Goal: Task Accomplishment & Management: Complete application form

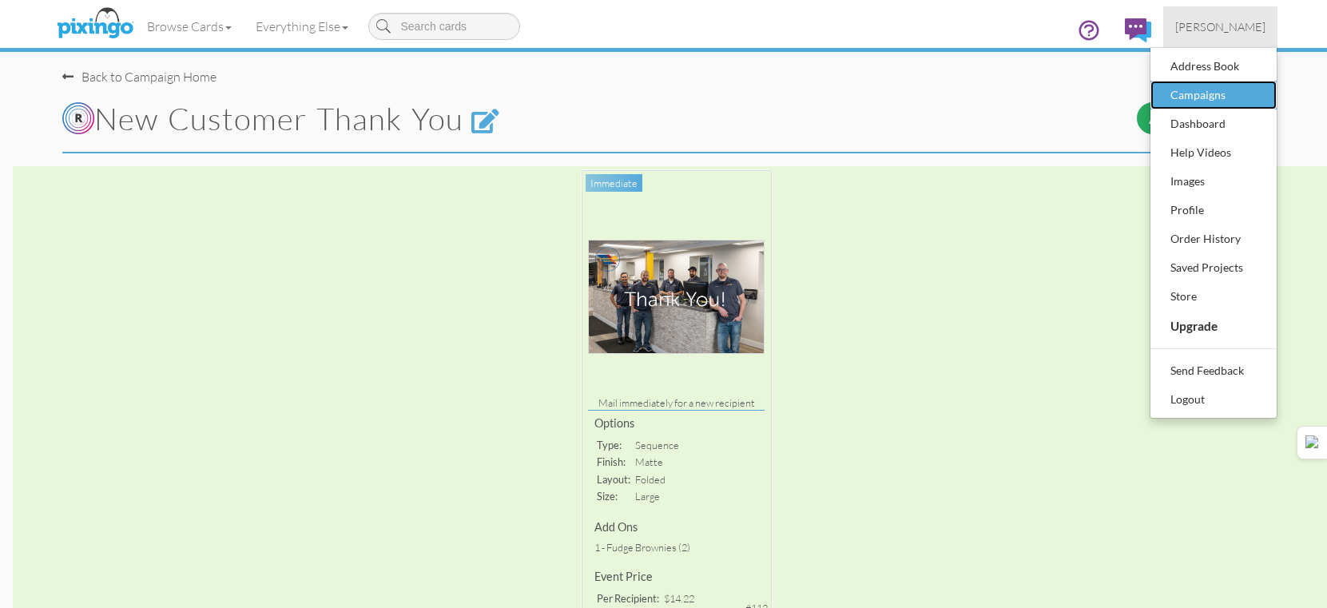
click at [1224, 104] on div "Campaigns" at bounding box center [1214, 95] width 94 height 24
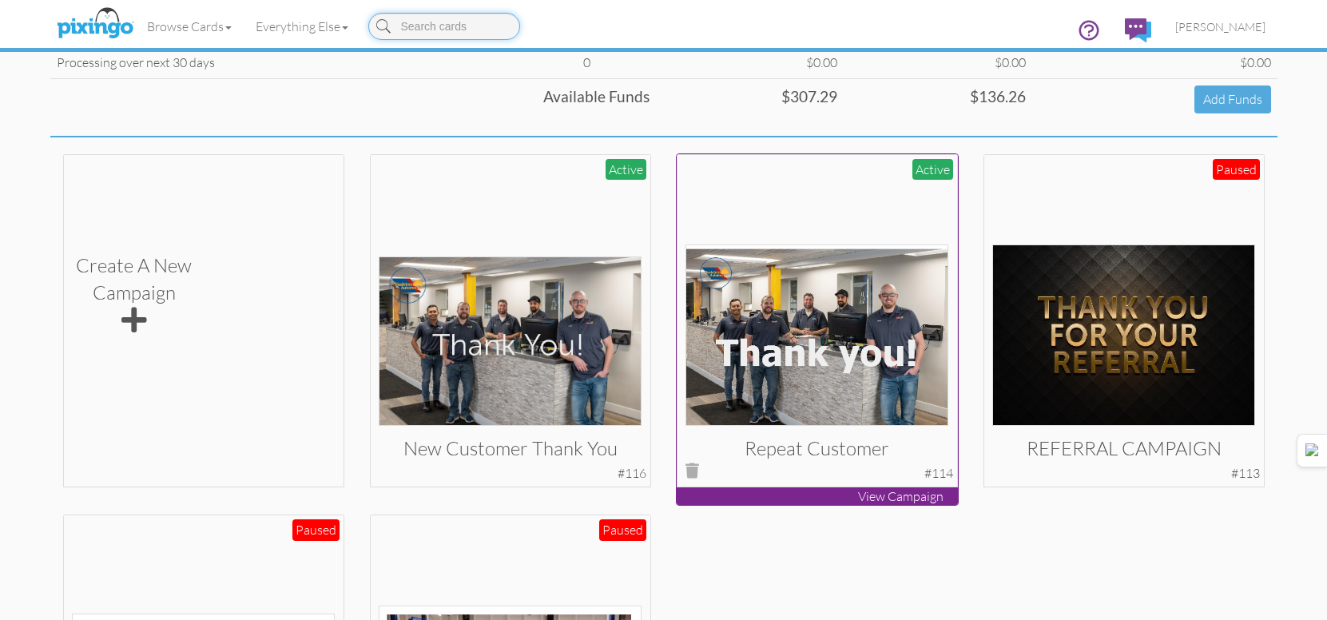
scroll to position [320, 0]
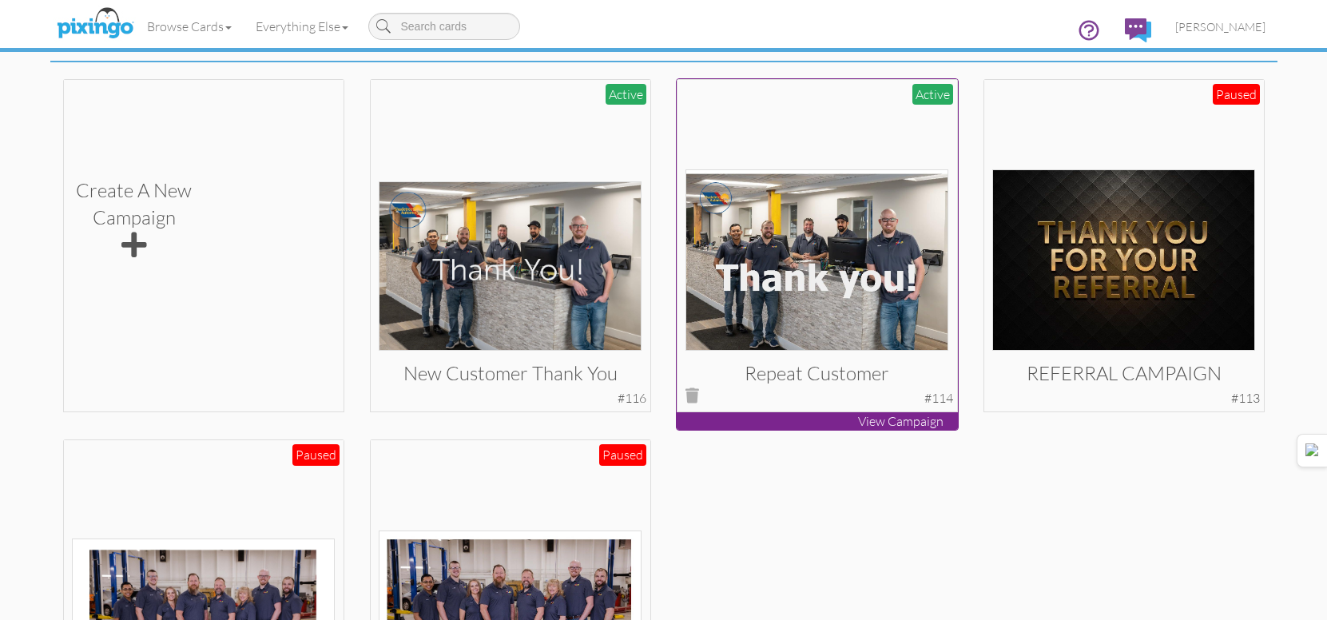
click at [798, 275] on img at bounding box center [817, 259] width 263 height 181
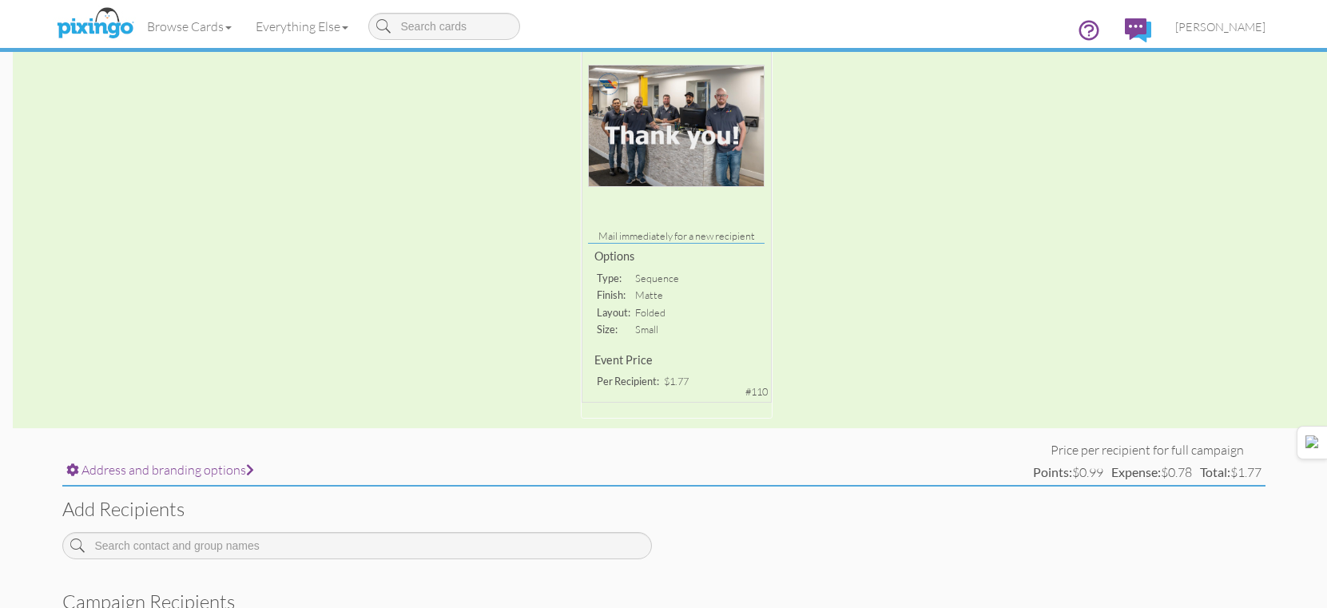
scroll to position [320, 0]
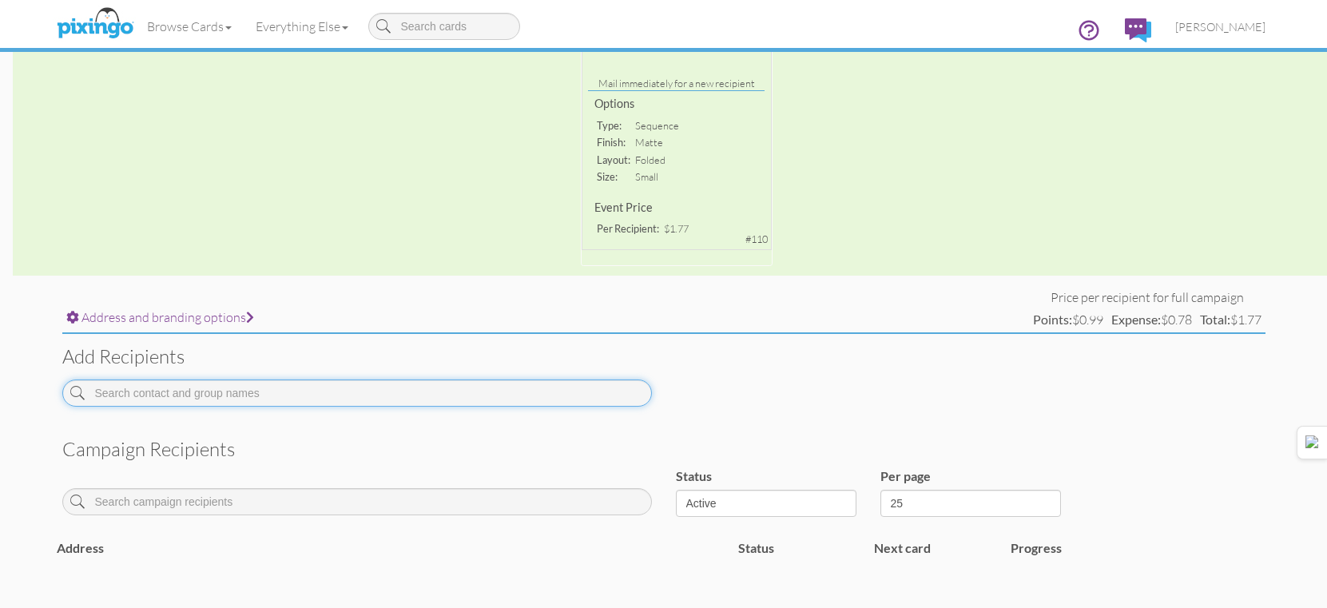
click at [412, 398] on input at bounding box center [357, 393] width 590 height 27
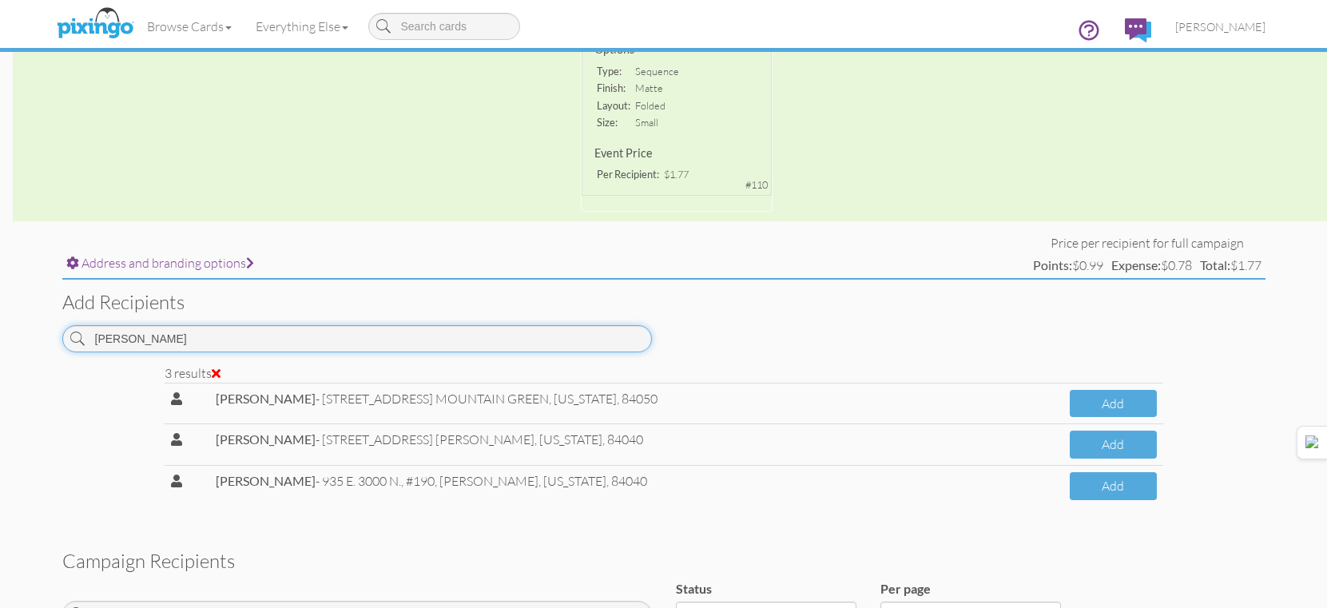
scroll to position [400, 0]
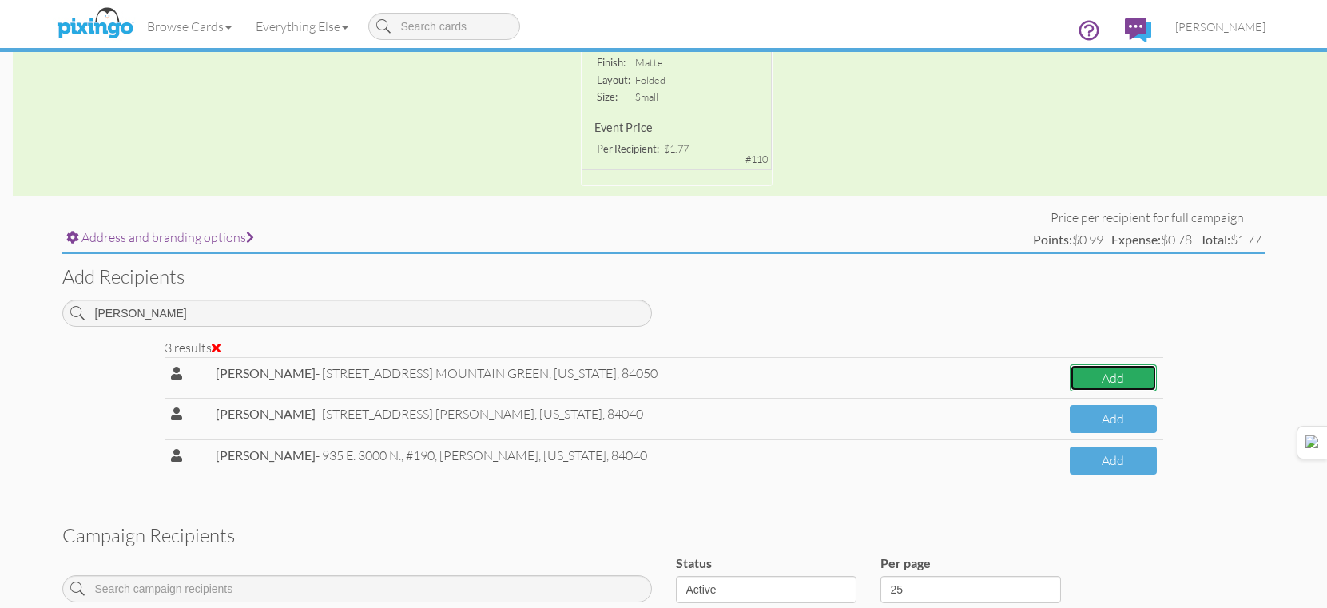
click at [1098, 379] on button "Add" at bounding box center [1113, 378] width 86 height 28
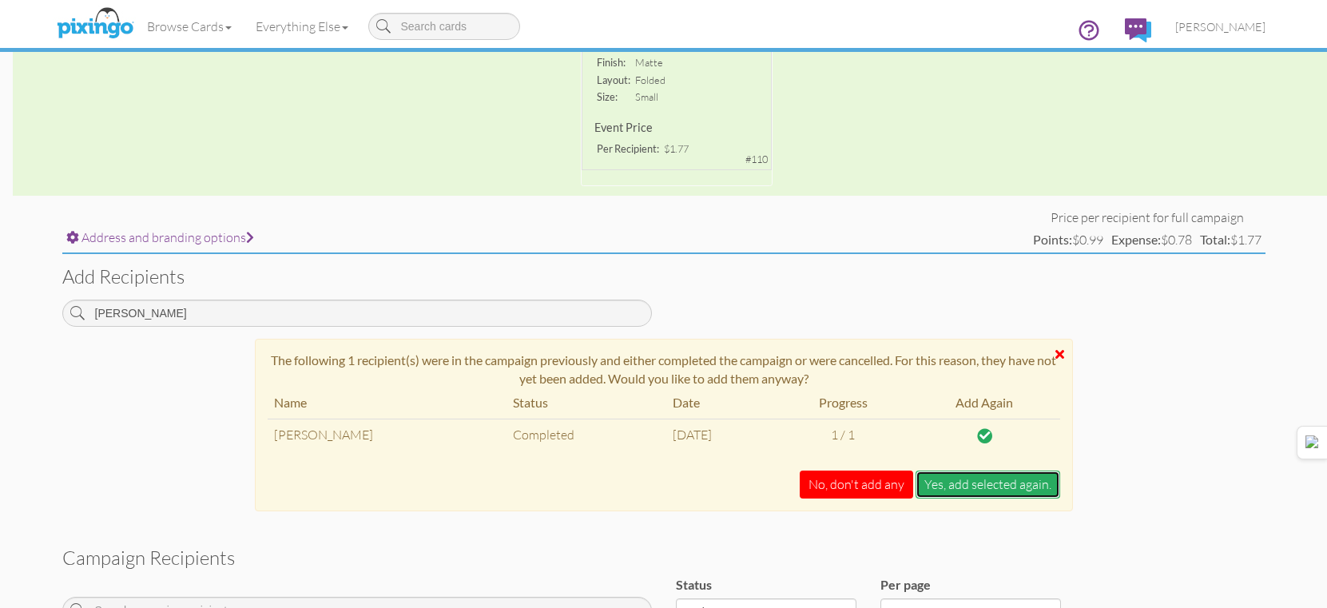
click at [982, 486] on button "Yes, add selected again." at bounding box center [988, 485] width 145 height 28
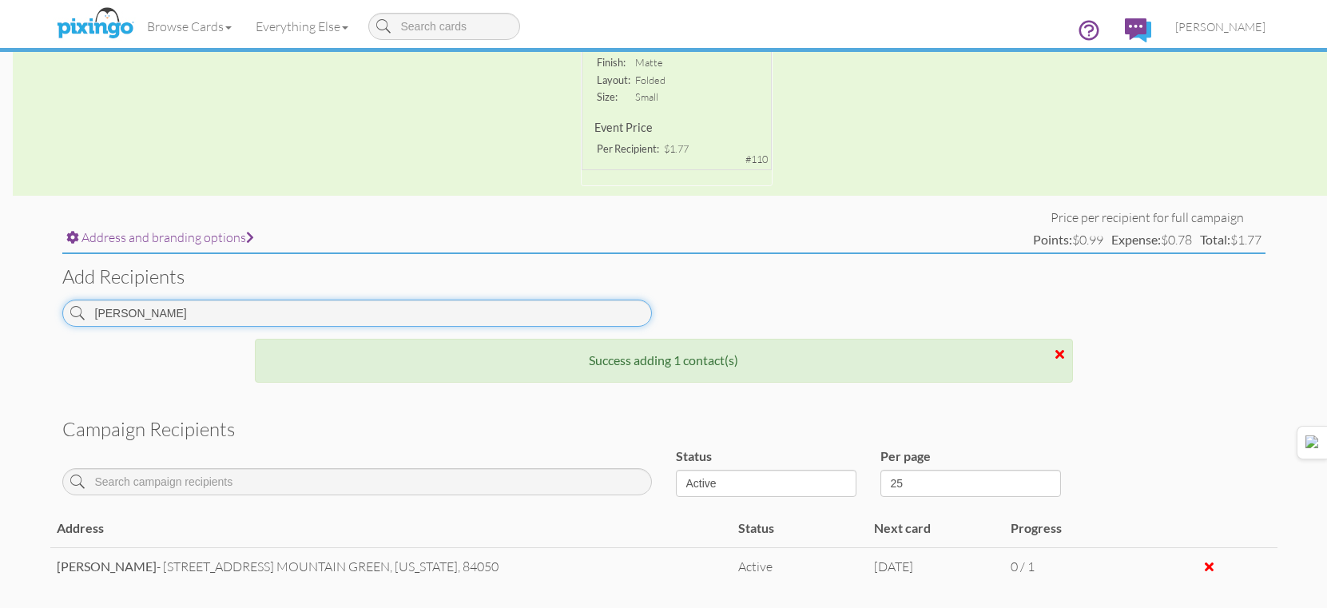
click at [536, 302] on input "duran" at bounding box center [357, 313] width 590 height 27
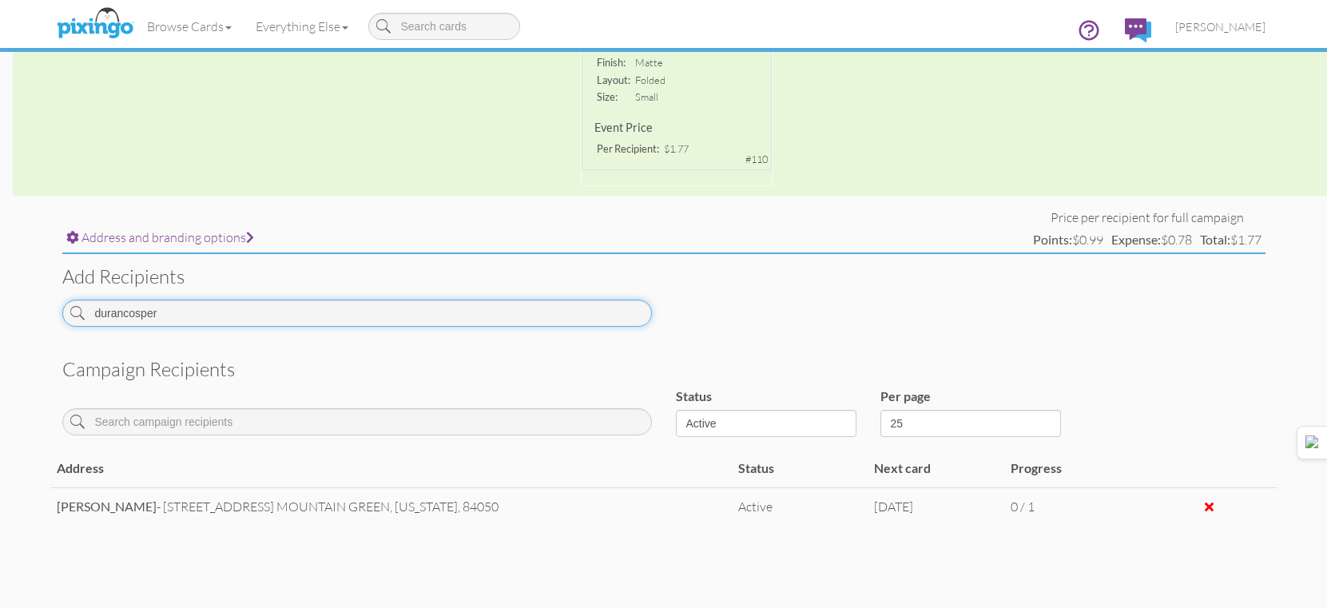
click at [364, 300] on input "durancosper" at bounding box center [357, 313] width 590 height 27
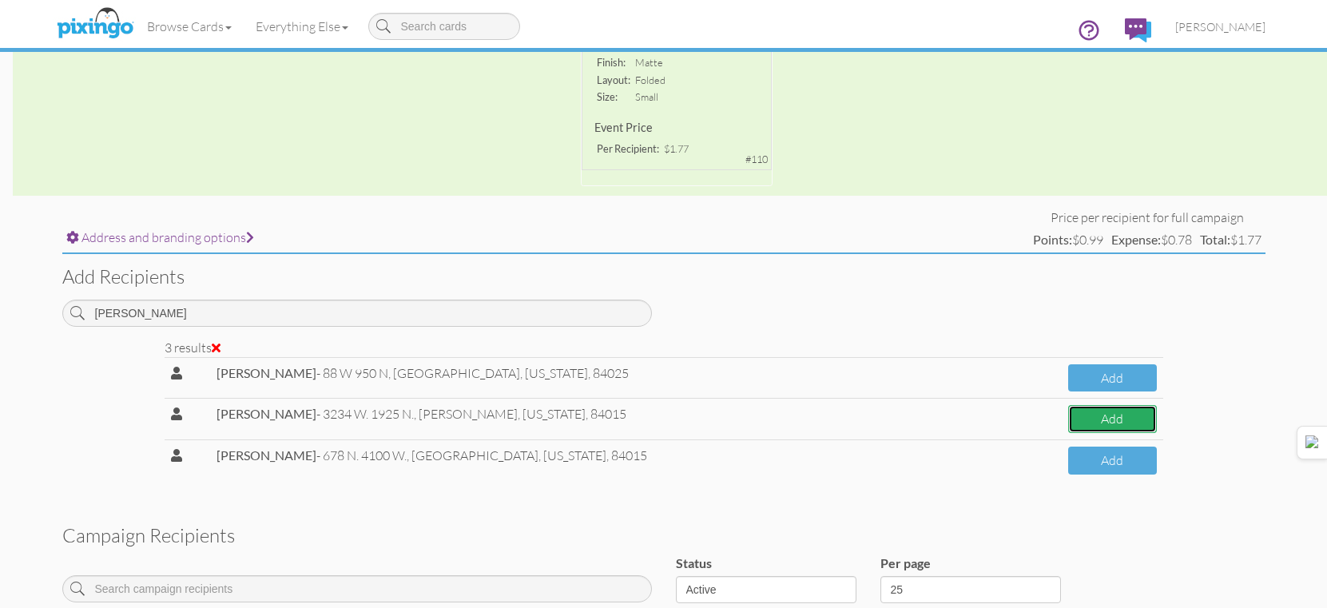
click at [1086, 424] on button "Add" at bounding box center [1112, 419] width 89 height 28
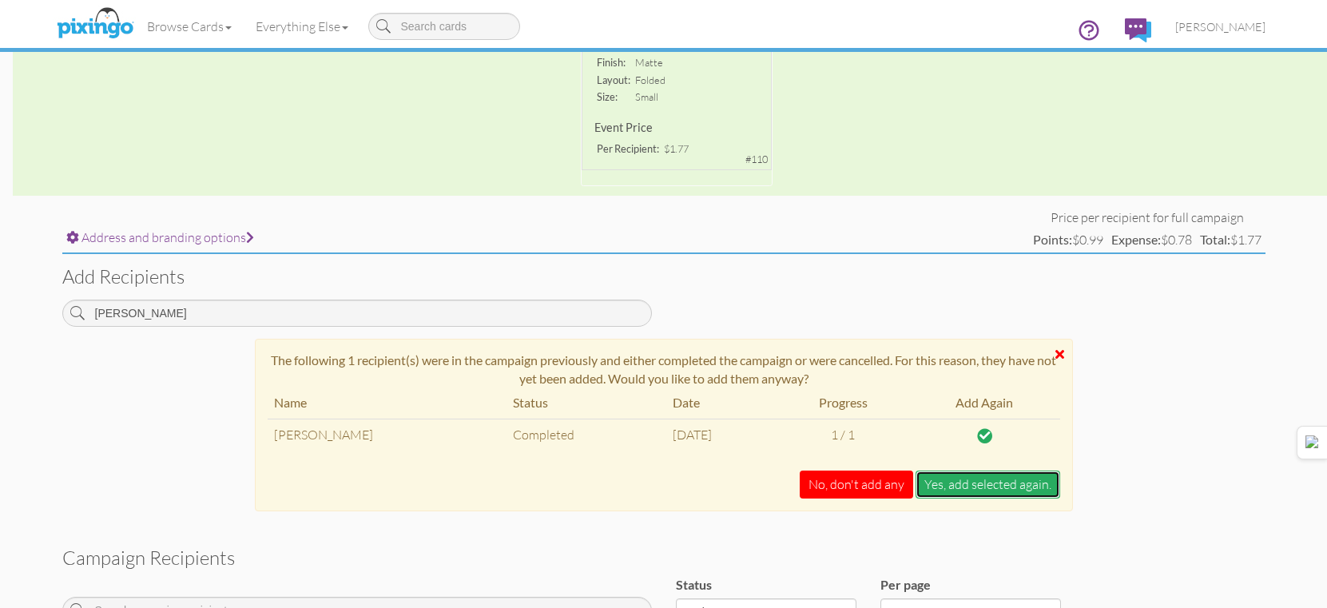
click at [1010, 490] on button "Yes, add selected again." at bounding box center [988, 485] width 145 height 28
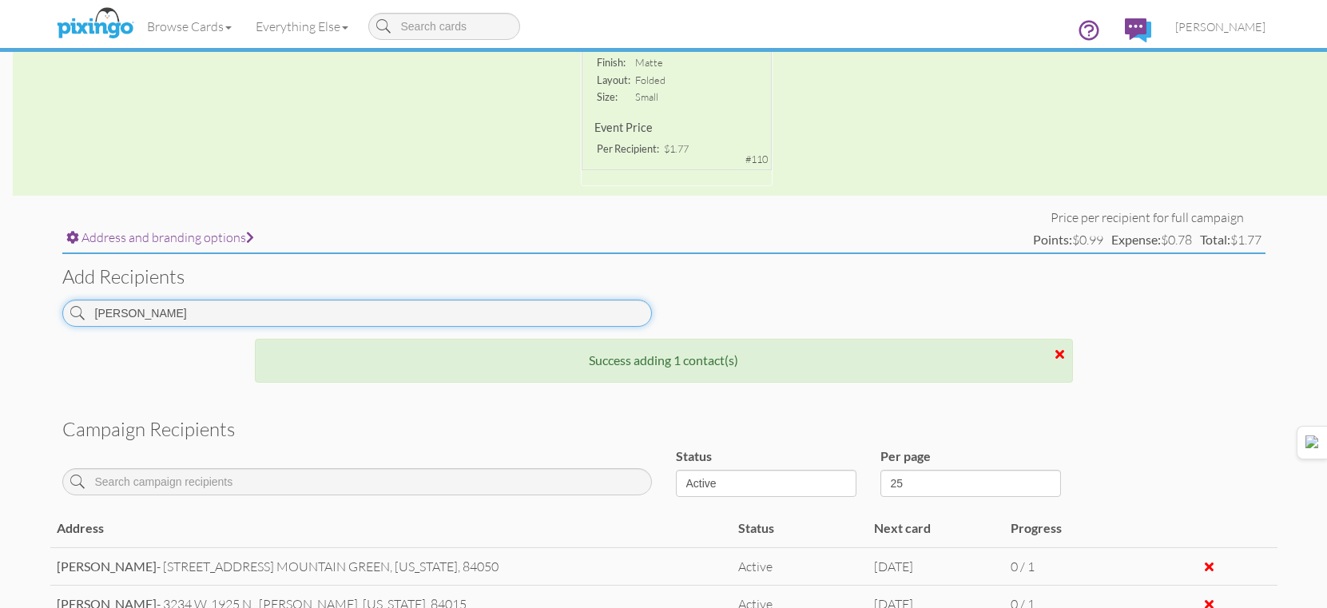
click at [510, 317] on input "cosper" at bounding box center [357, 313] width 590 height 27
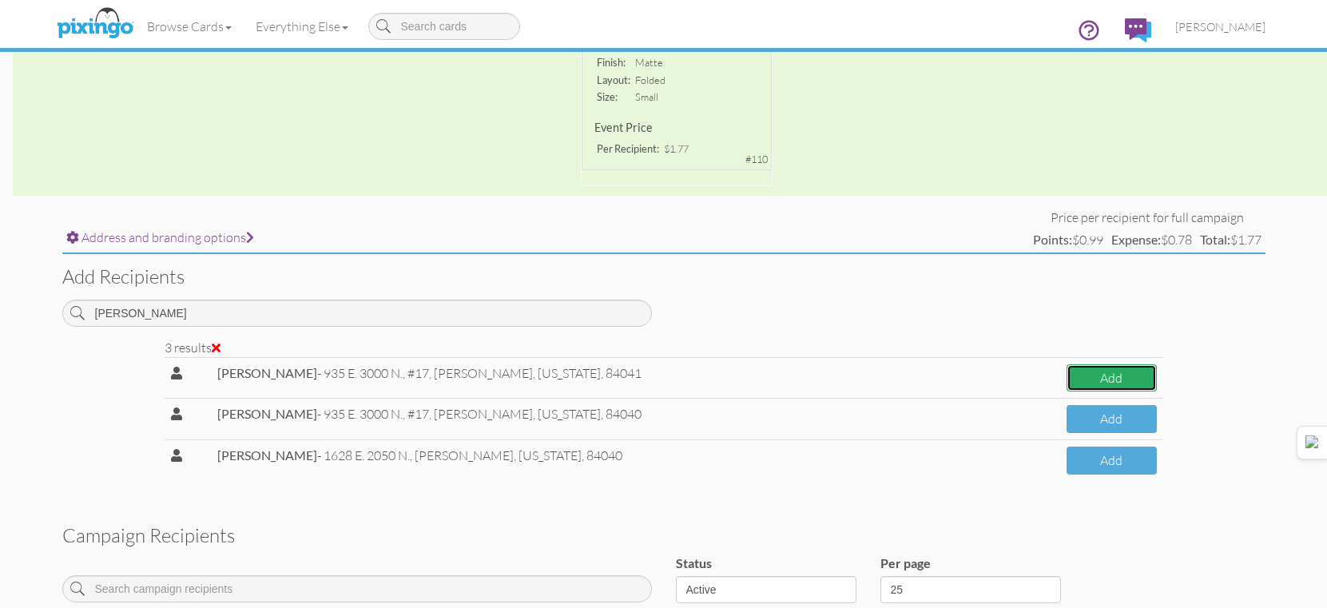
click at [1080, 384] on button "Add" at bounding box center [1112, 378] width 90 height 28
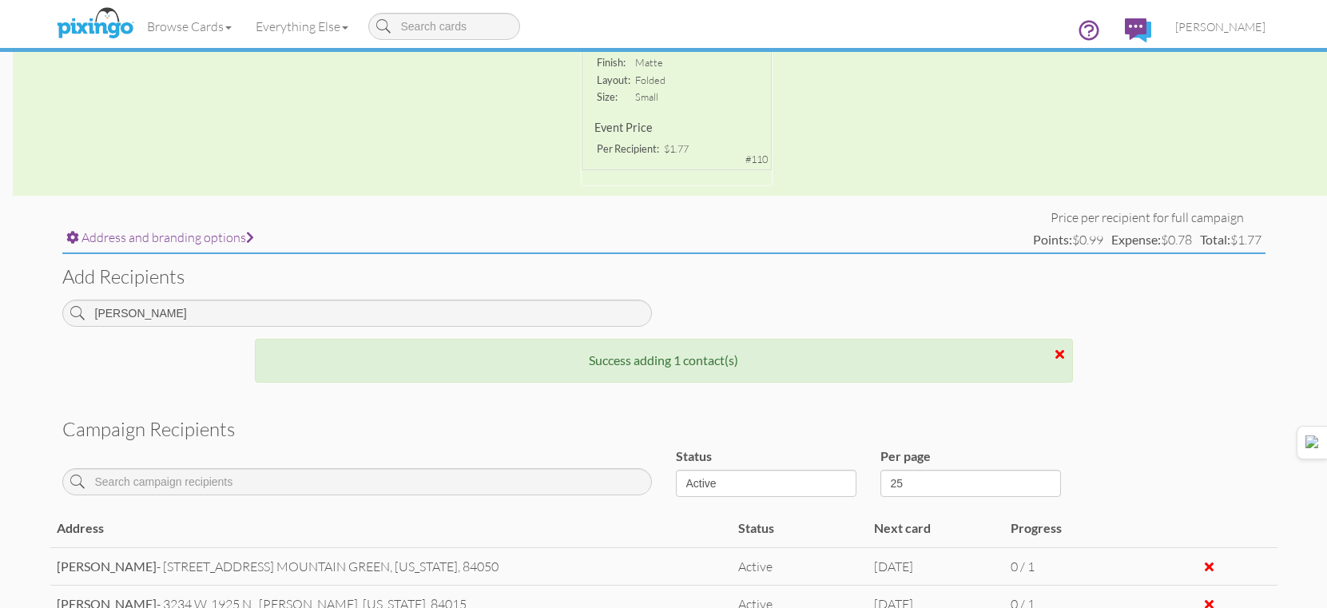
click at [481, 297] on div "Add recipients silva" at bounding box center [663, 296] width 1227 height 84
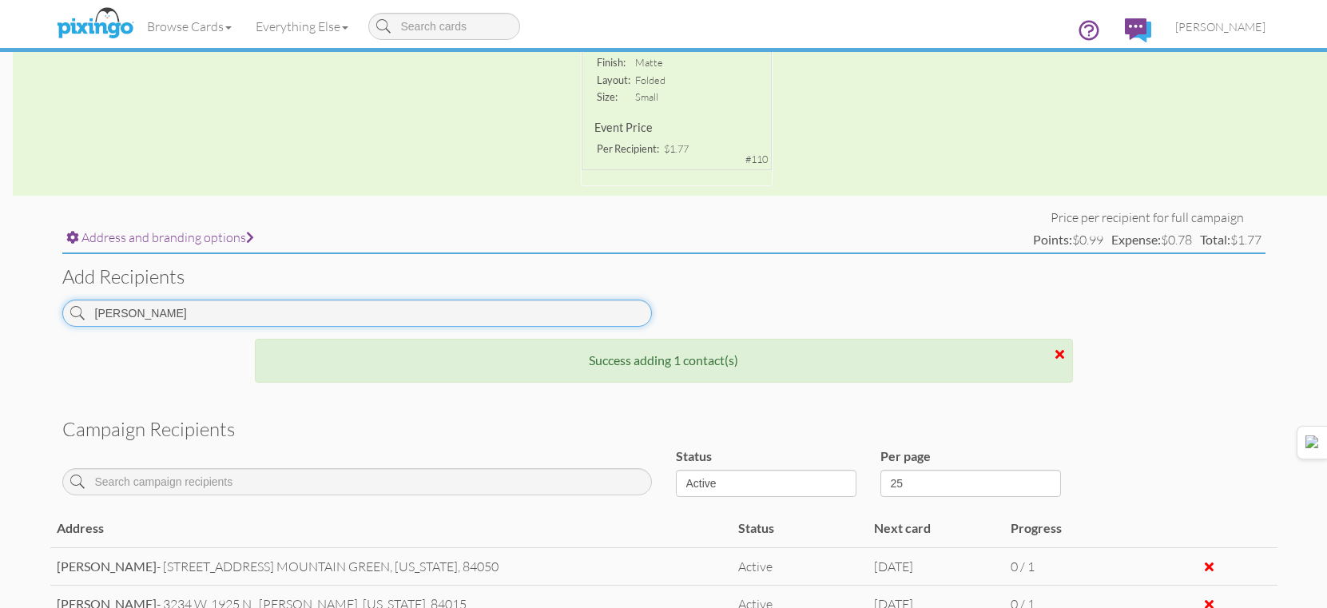
click at [490, 309] on input "silva" at bounding box center [357, 313] width 590 height 27
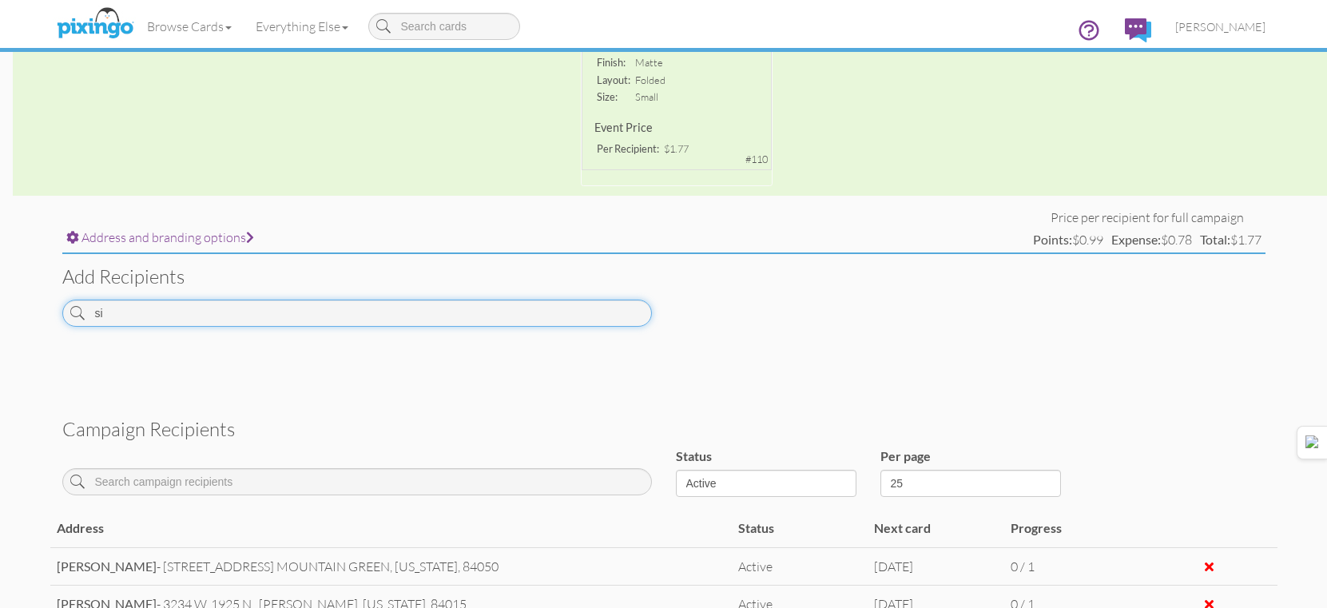
type input "s"
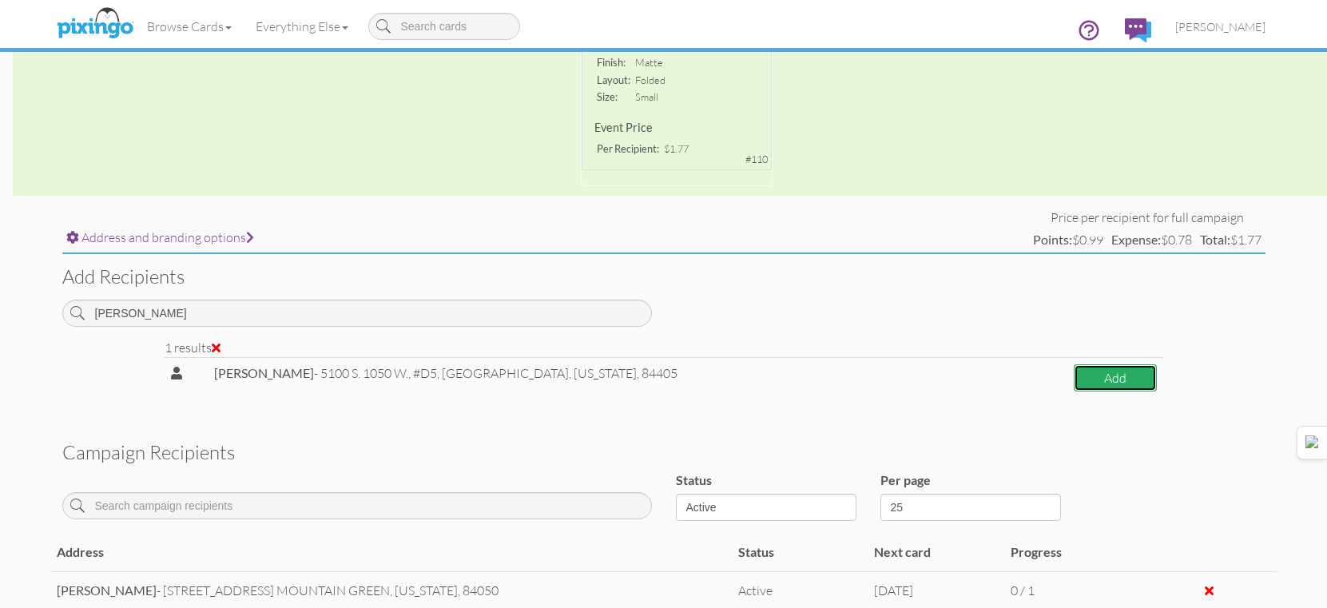
click at [1130, 380] on button "Add" at bounding box center [1115, 378] width 82 height 28
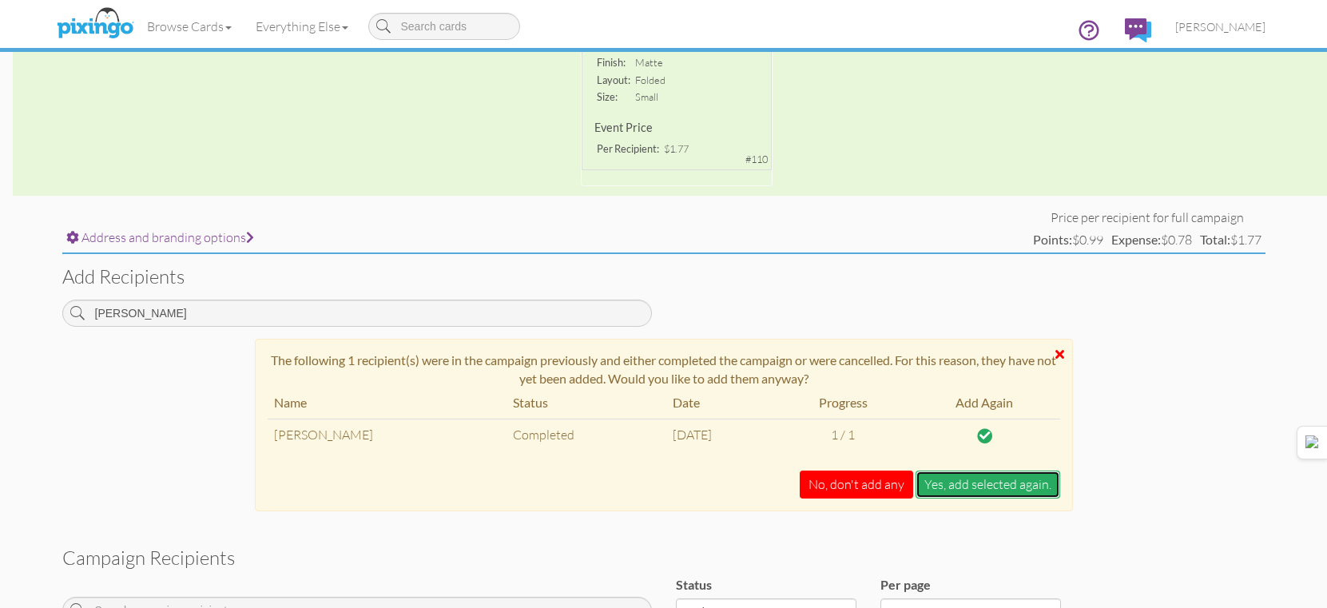
click at [1010, 482] on button "Yes, add selected again." at bounding box center [988, 485] width 145 height 28
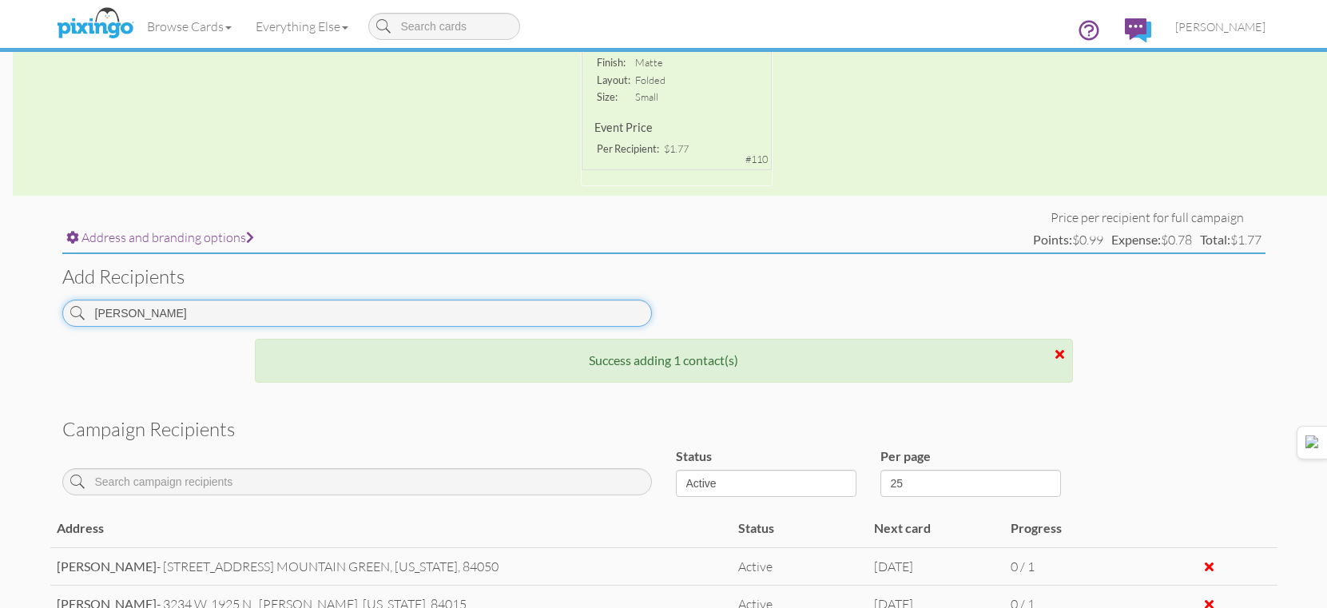
click at [611, 304] on input "dinkel" at bounding box center [357, 313] width 590 height 27
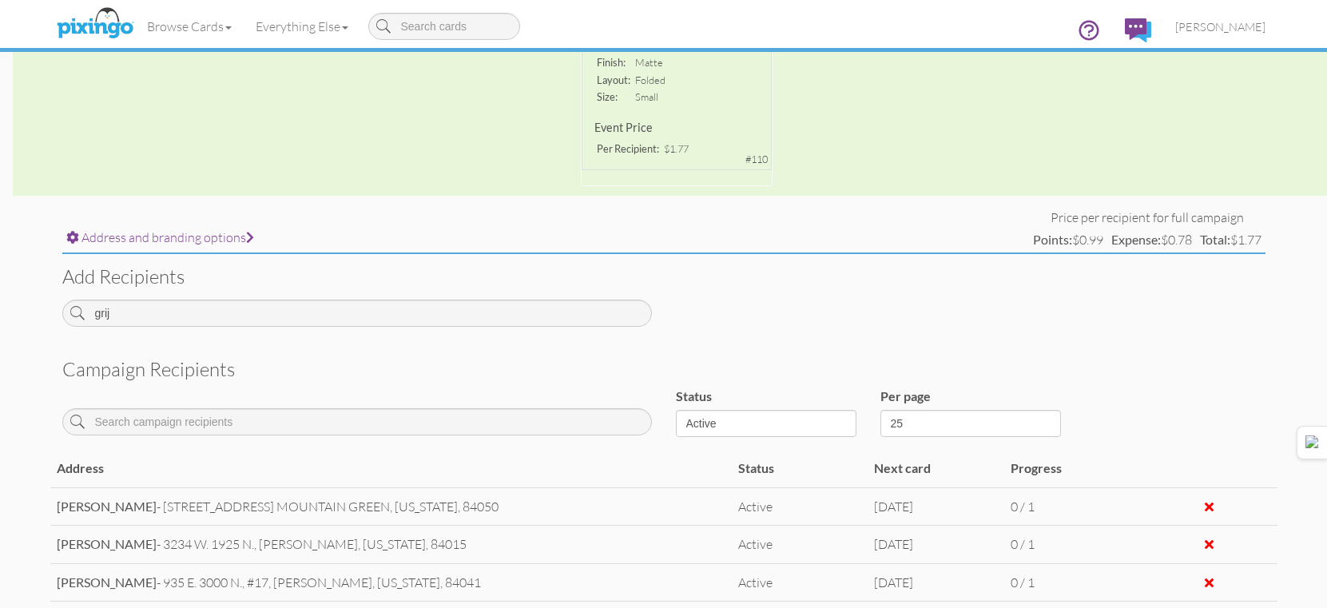
click at [619, 327] on div "grij" at bounding box center [357, 319] width 614 height 39
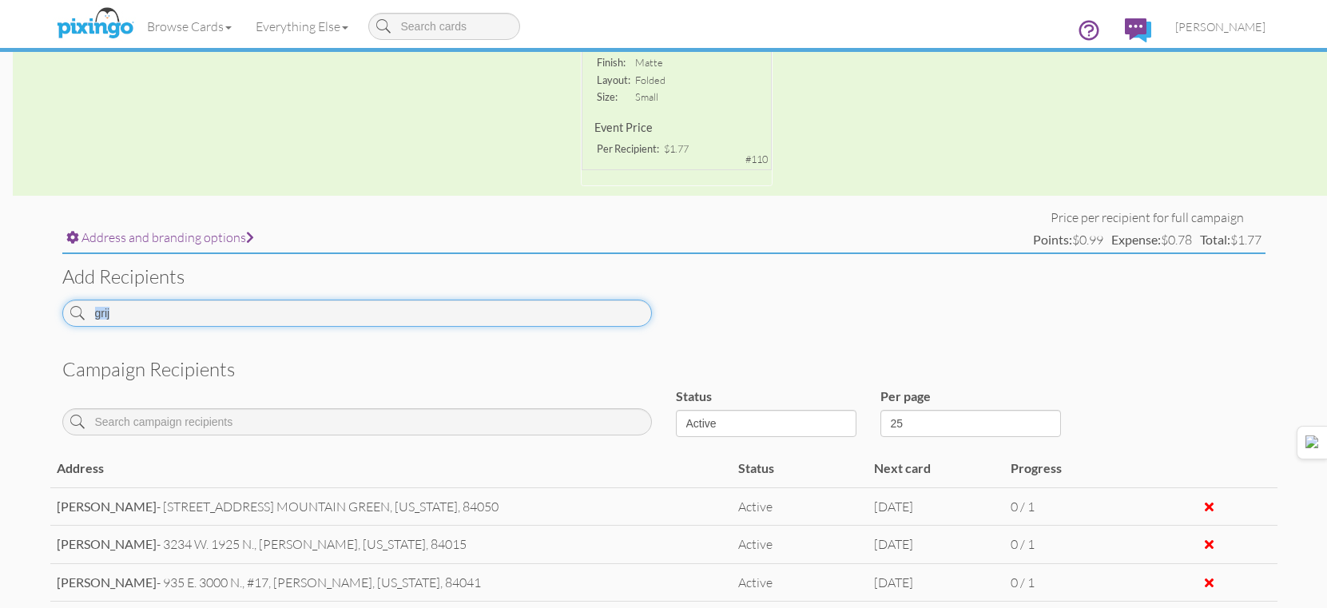
click at [615, 312] on input "grij" at bounding box center [357, 313] width 590 height 27
click at [615, 311] on input "grij" at bounding box center [357, 313] width 590 height 27
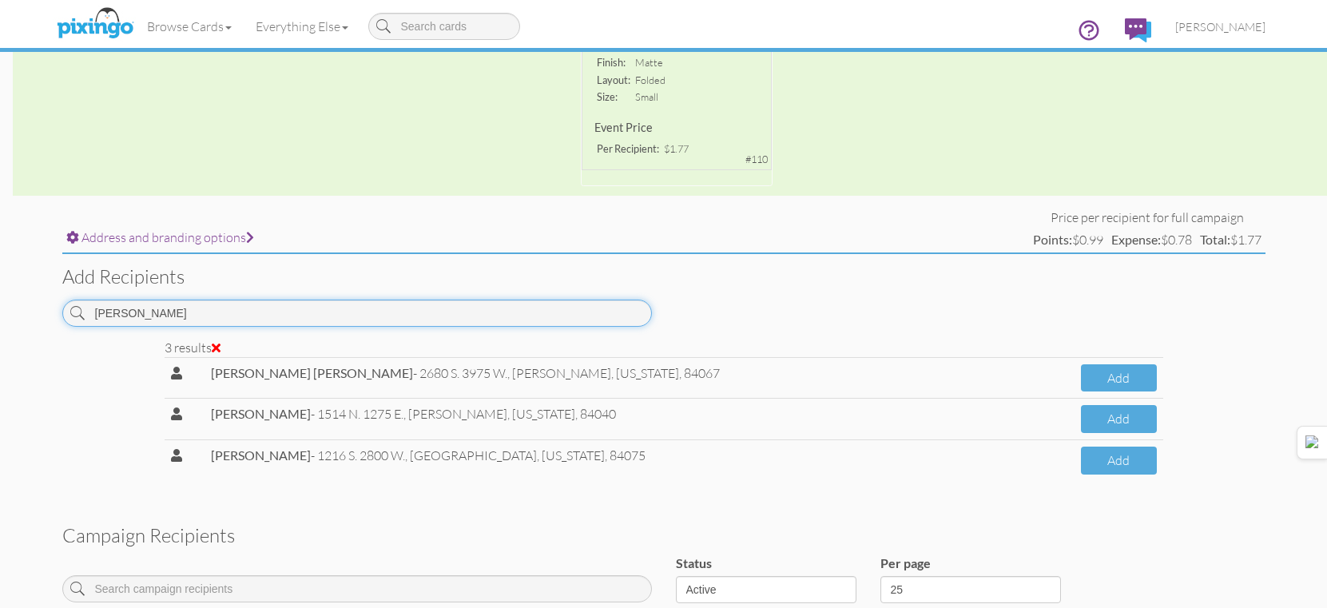
click at [611, 306] on input "mills" at bounding box center [357, 313] width 590 height 27
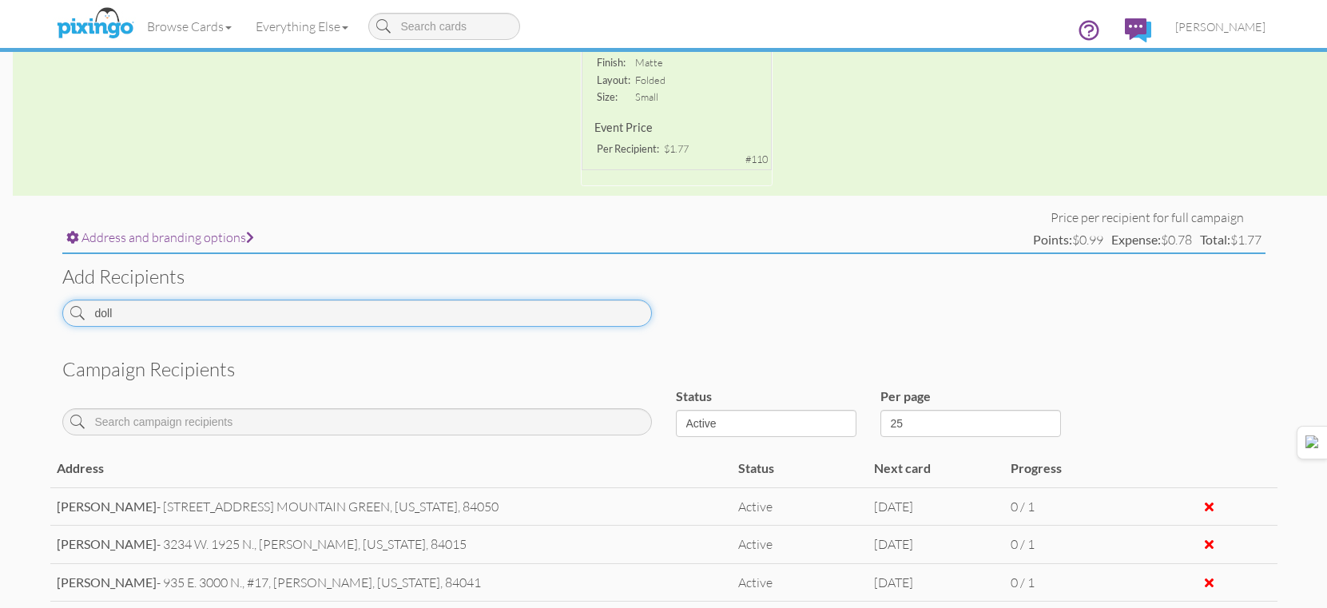
click at [624, 315] on input "doll" at bounding box center [357, 313] width 590 height 27
click at [623, 315] on input "doll" at bounding box center [357, 313] width 590 height 27
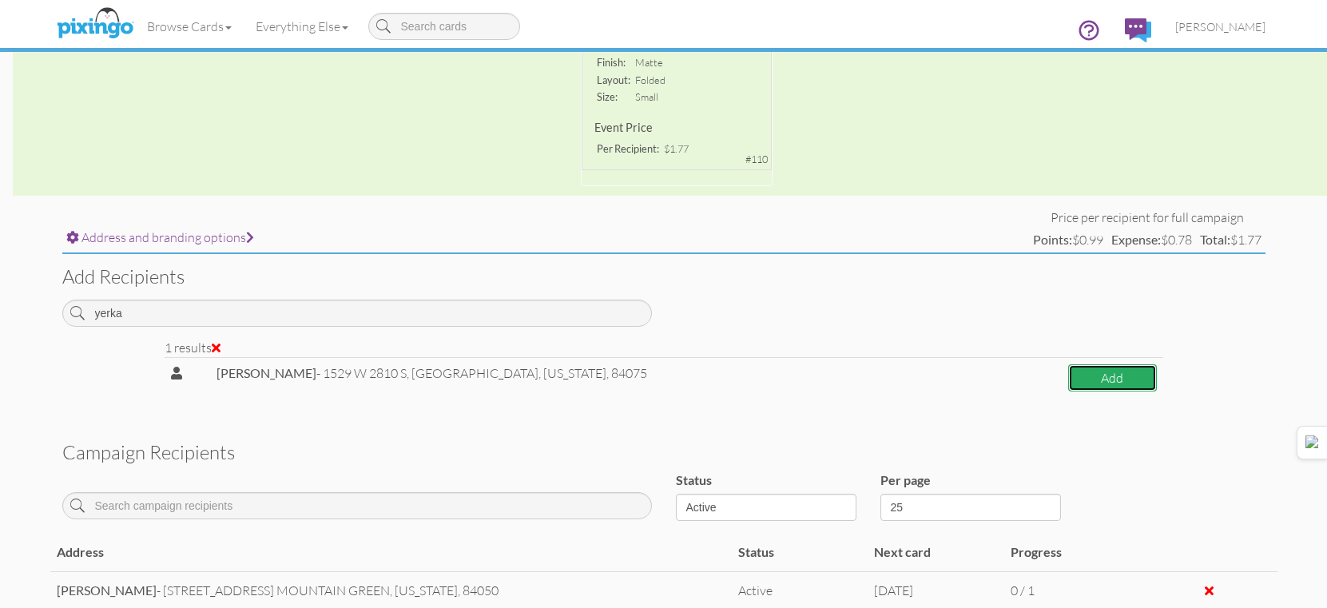
click at [1123, 380] on button "Add" at bounding box center [1112, 378] width 89 height 28
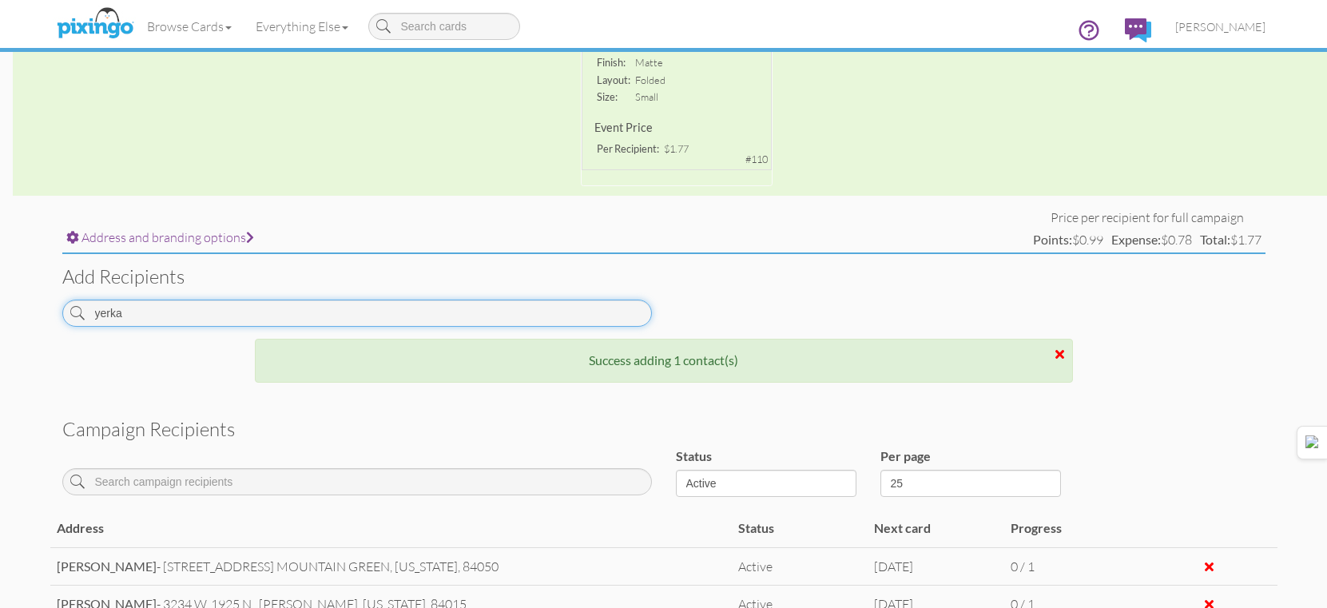
click at [569, 300] on input "yerka" at bounding box center [357, 313] width 590 height 27
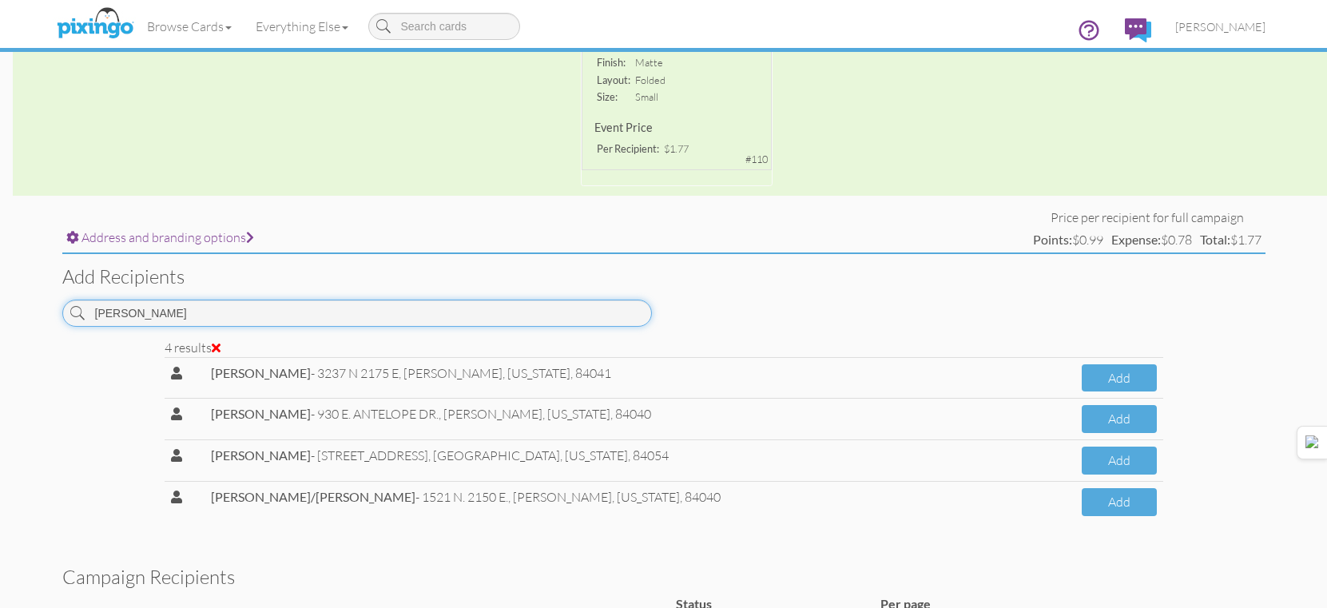
scroll to position [479, 0]
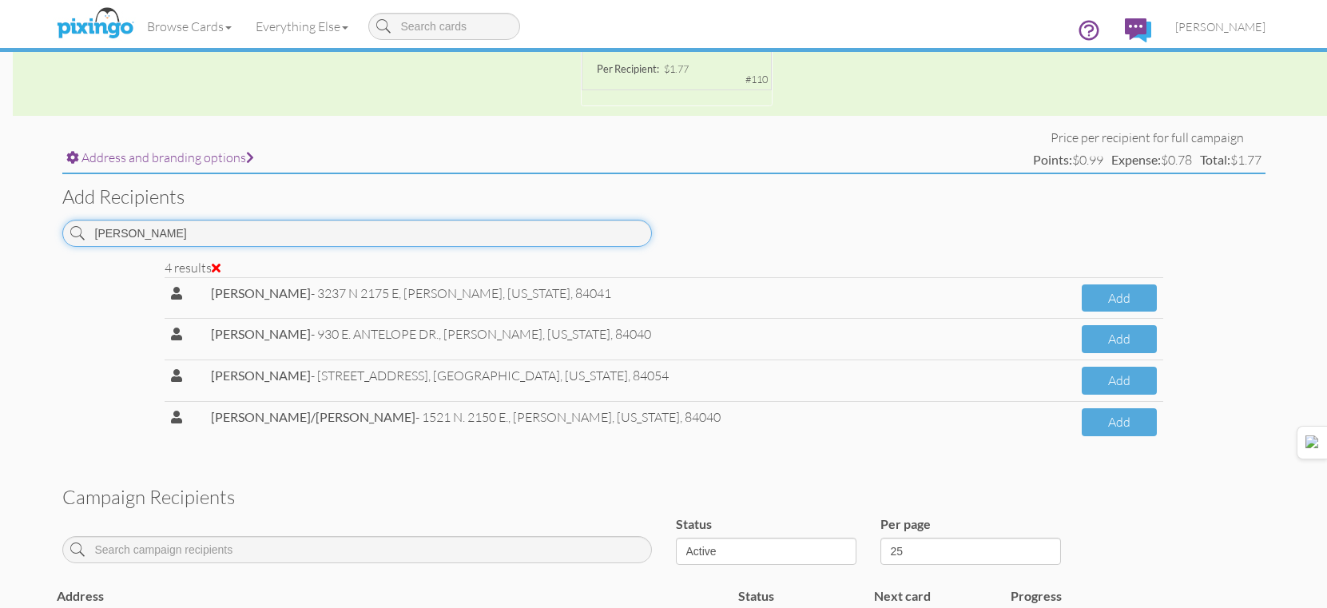
click at [586, 221] on input "murphy" at bounding box center [357, 233] width 590 height 27
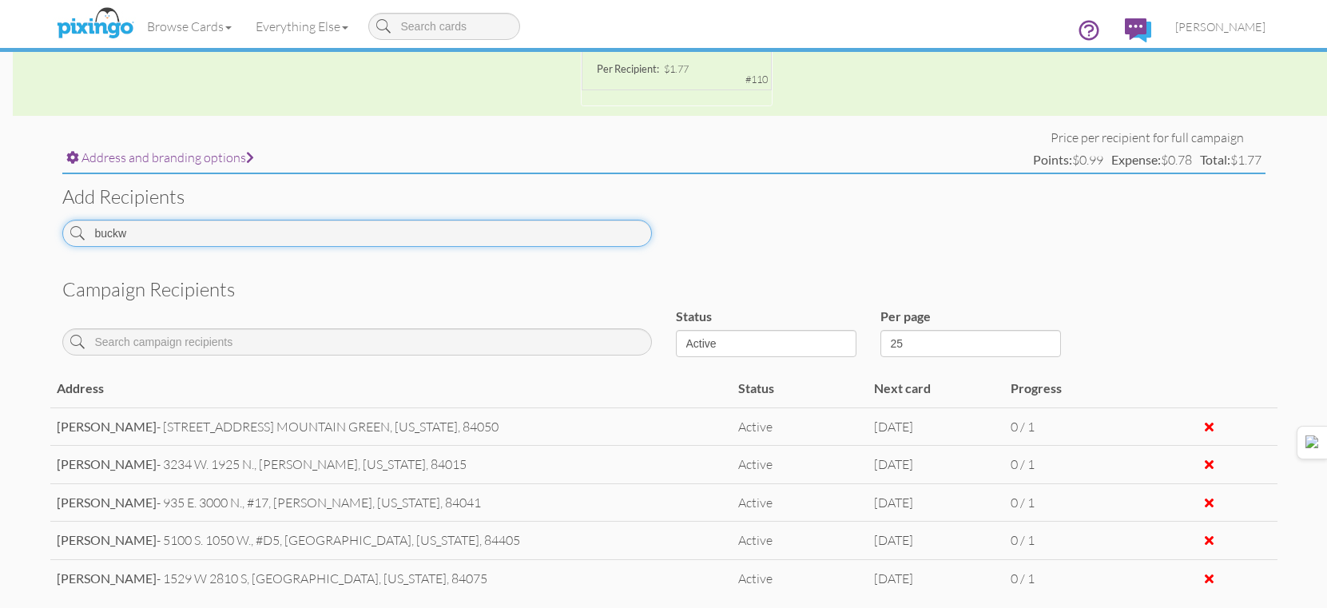
click at [631, 237] on input "buckw" at bounding box center [357, 233] width 590 height 27
click at [570, 245] on input "jenkin" at bounding box center [357, 233] width 590 height 27
click at [524, 231] on input "leathrw" at bounding box center [357, 233] width 590 height 27
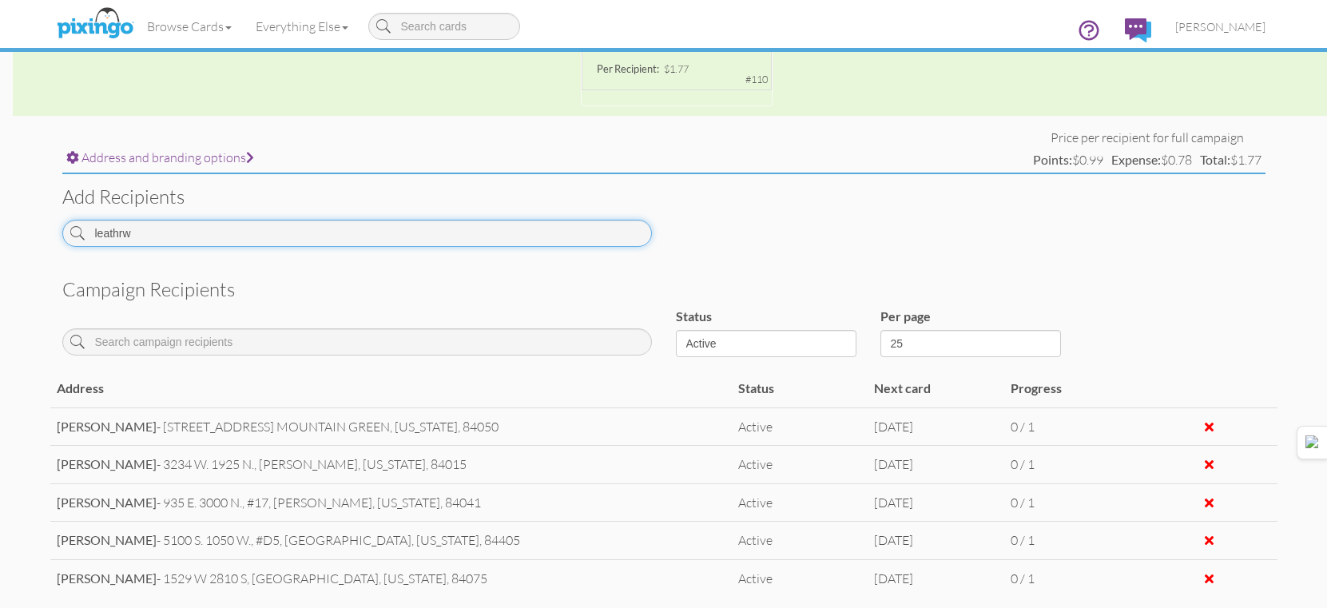
click at [524, 231] on input "leathrw" at bounding box center [357, 233] width 590 height 27
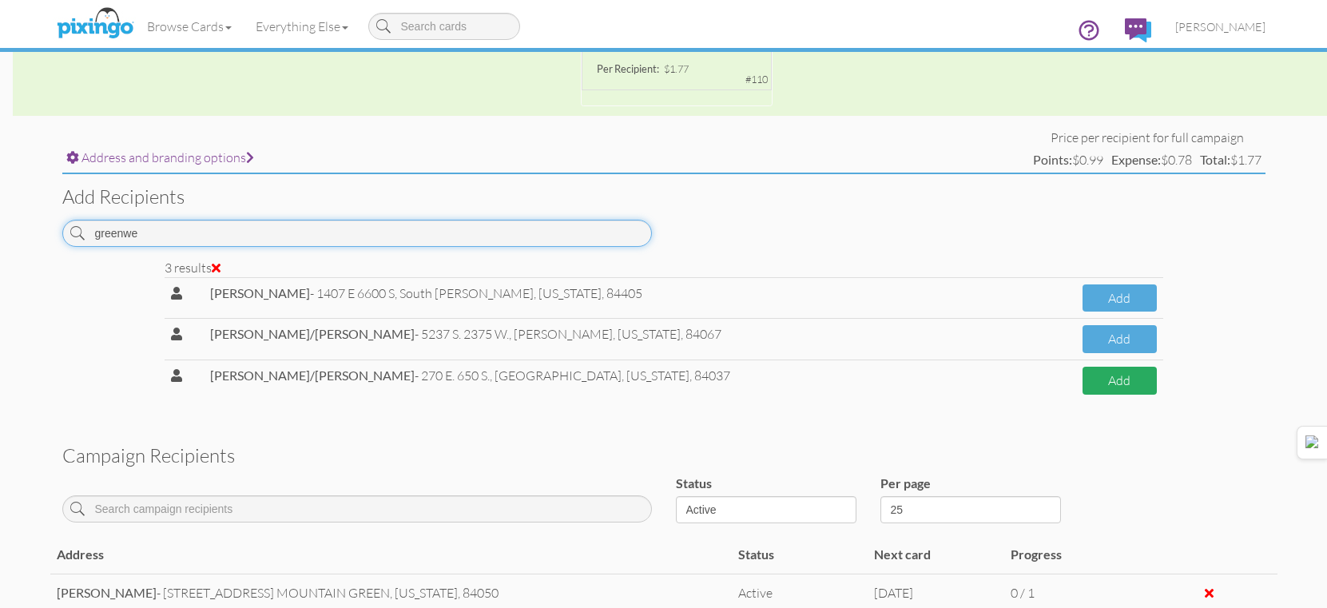
type input "greenwe"
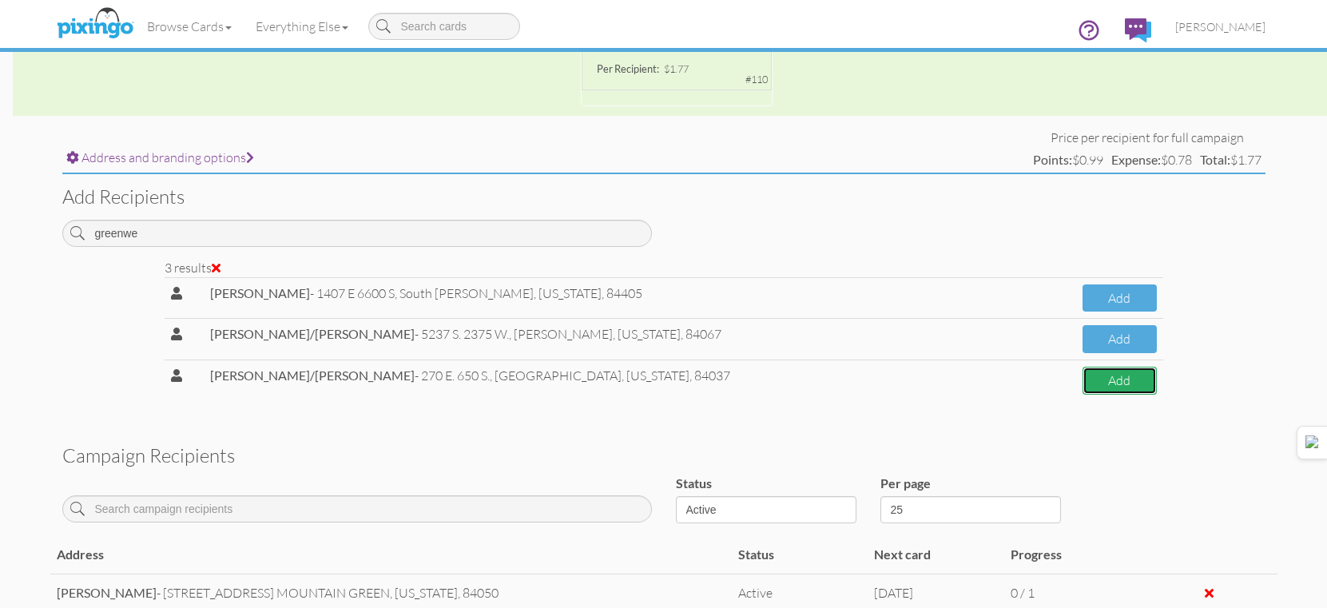
click at [1128, 391] on button "Add" at bounding box center [1120, 381] width 74 height 28
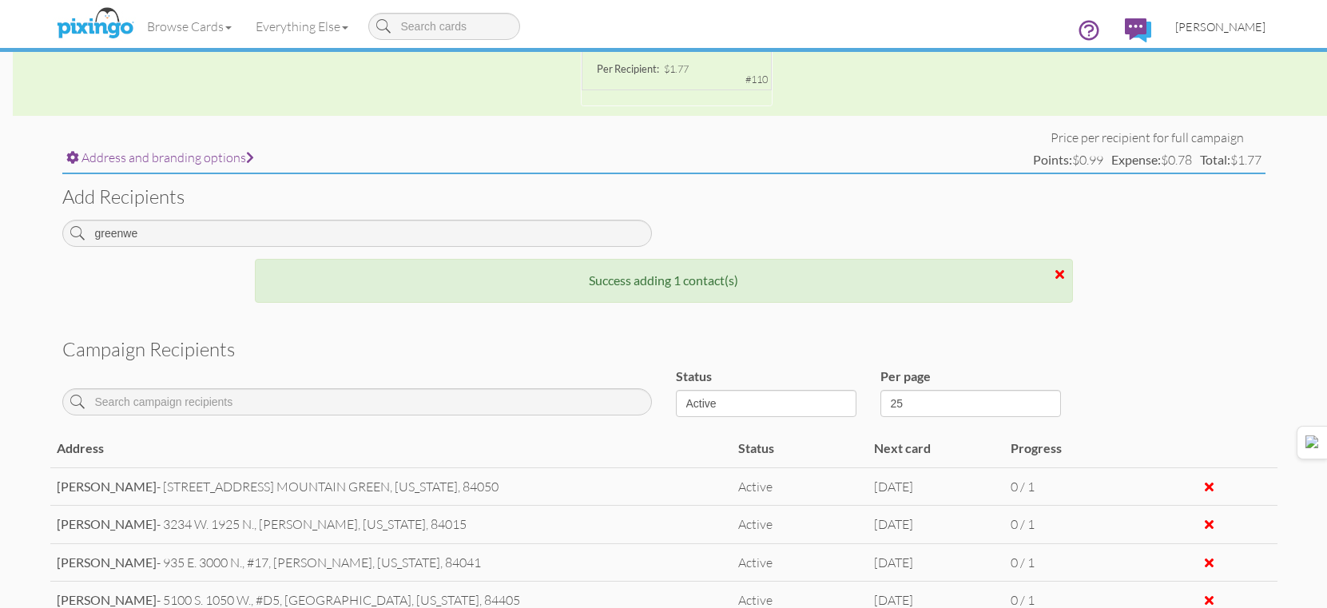
click at [1230, 34] on link "[PERSON_NAME]" at bounding box center [1221, 26] width 114 height 41
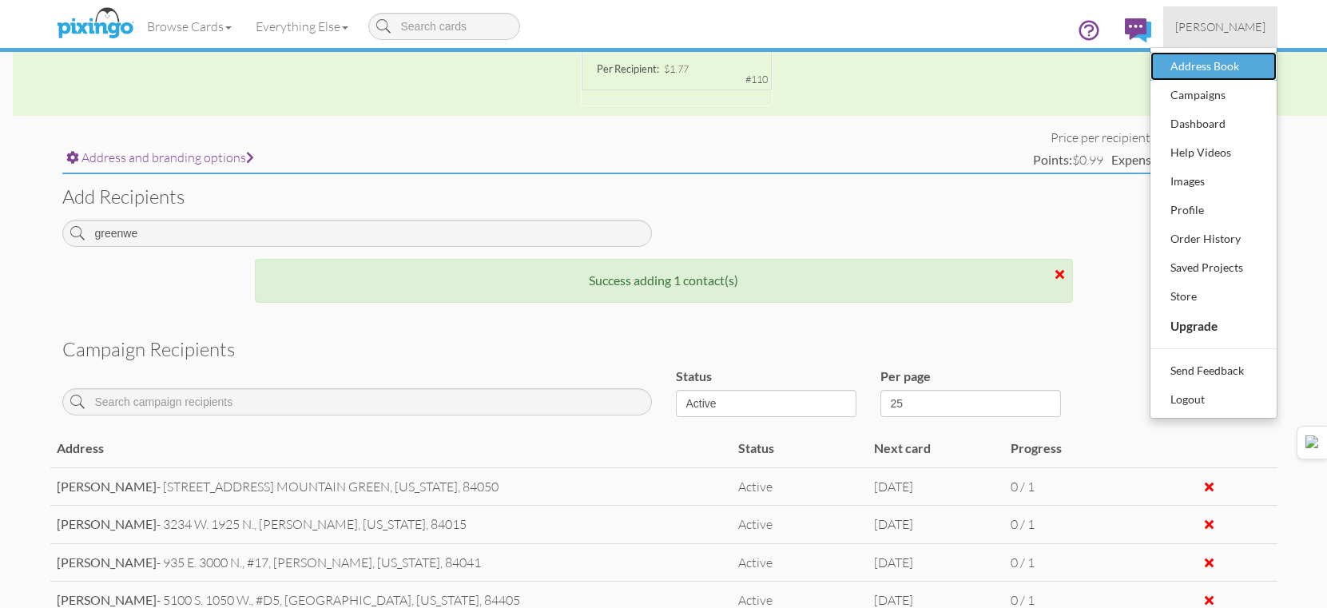
click at [1208, 55] on div "Address Book" at bounding box center [1214, 66] width 94 height 24
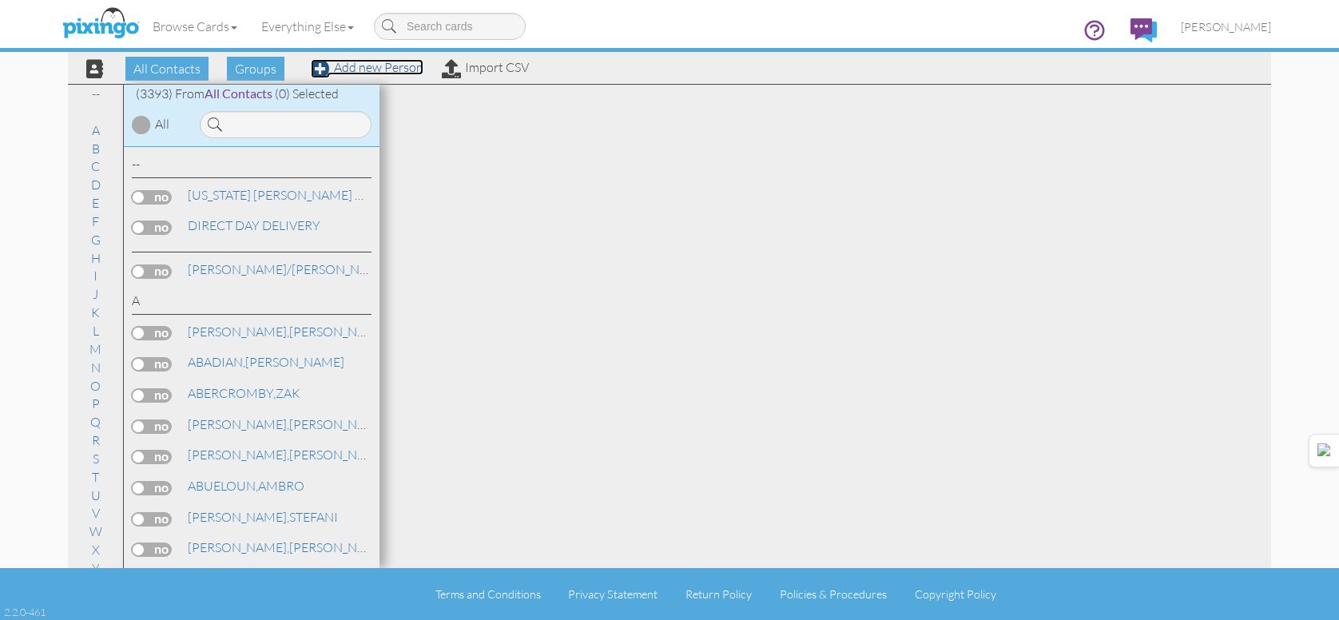
click at [380, 72] on link "Add new Person" at bounding box center [367, 67] width 113 height 16
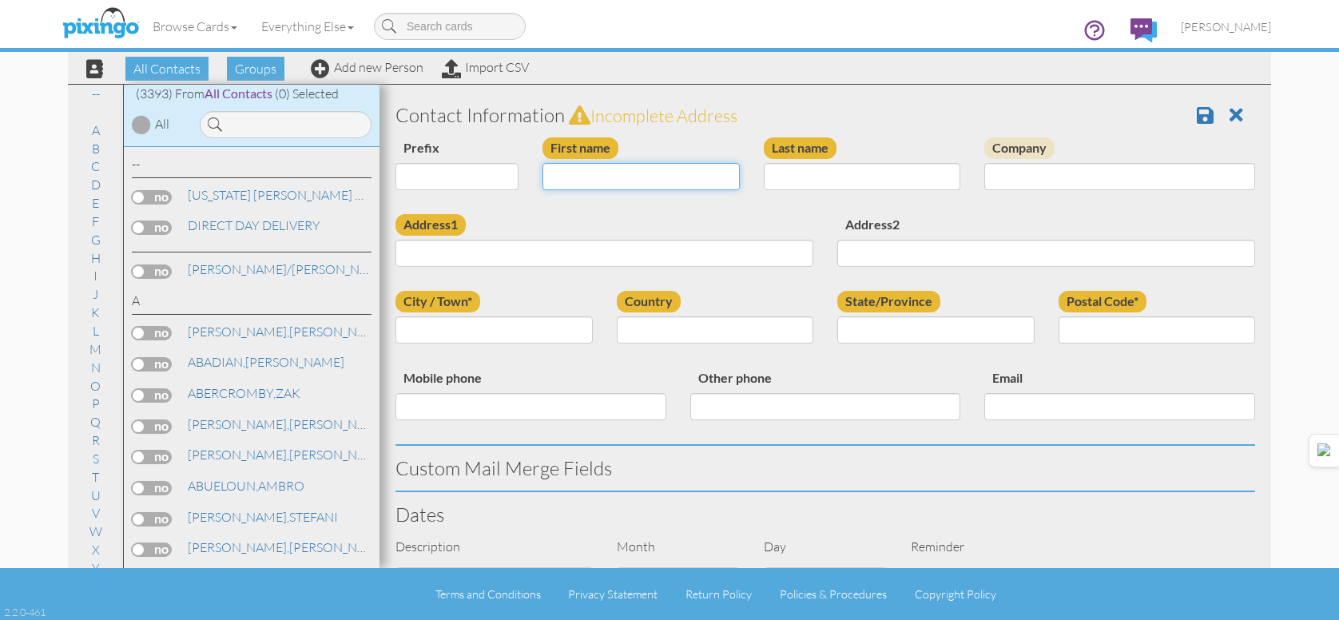
click at [583, 174] on input "First name" at bounding box center [641, 176] width 197 height 27
type input "[PERSON_NAME]/[PERSON_NAME]"
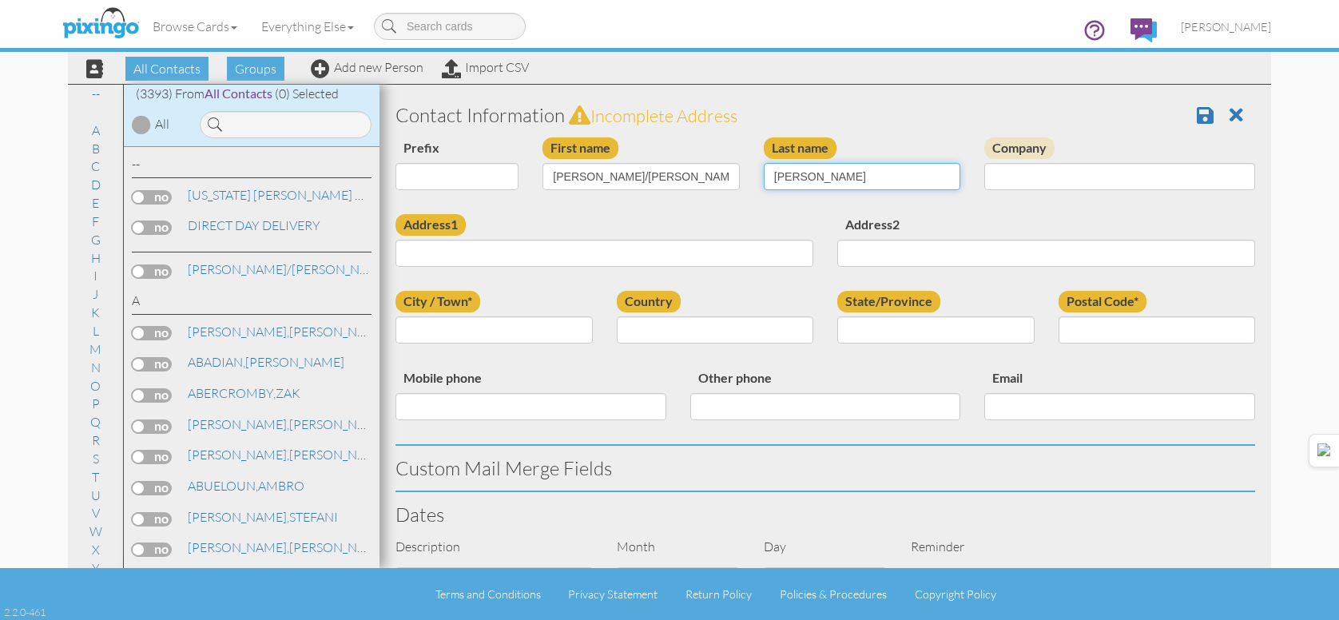
type input "GRIJALVA"
type input "1748 S. 4125 W."
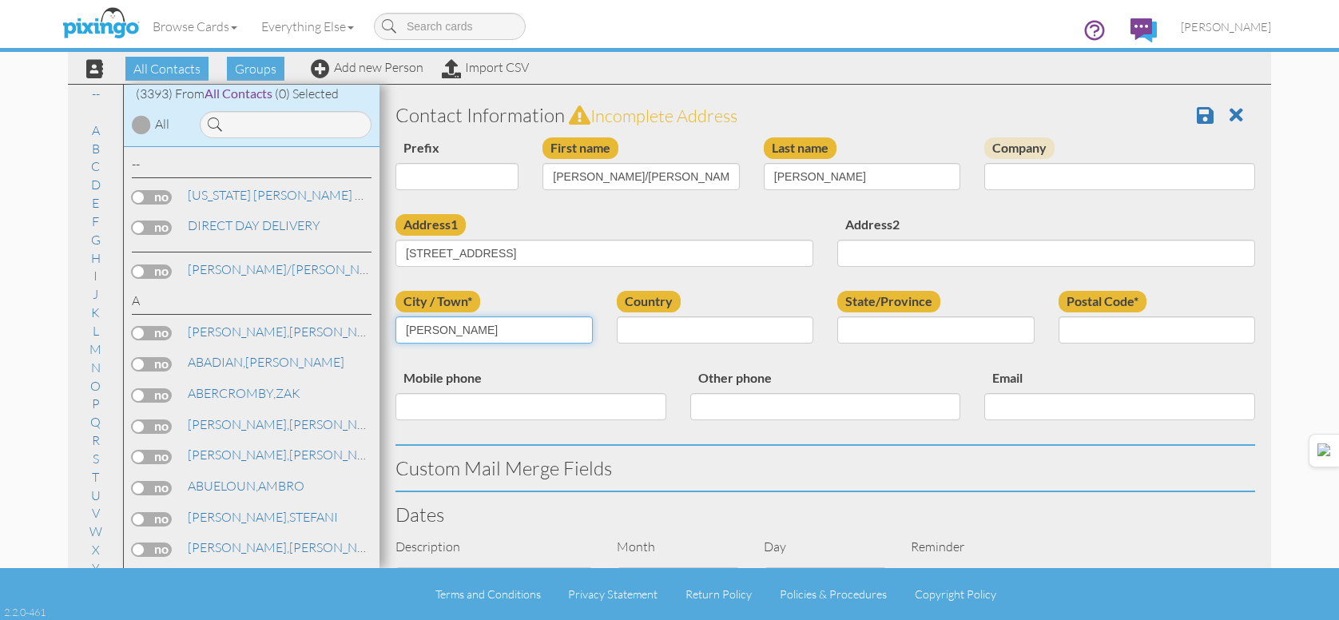
type input "OGDEN"
select select "object:24599"
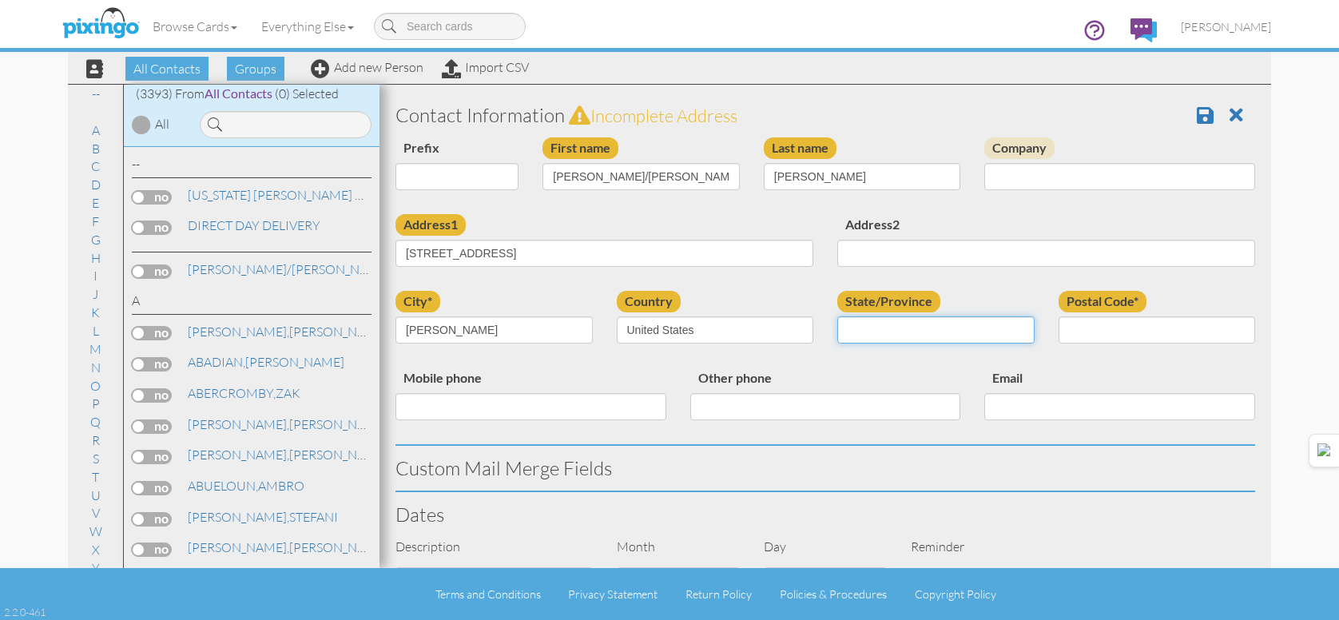
select select "object:24898"
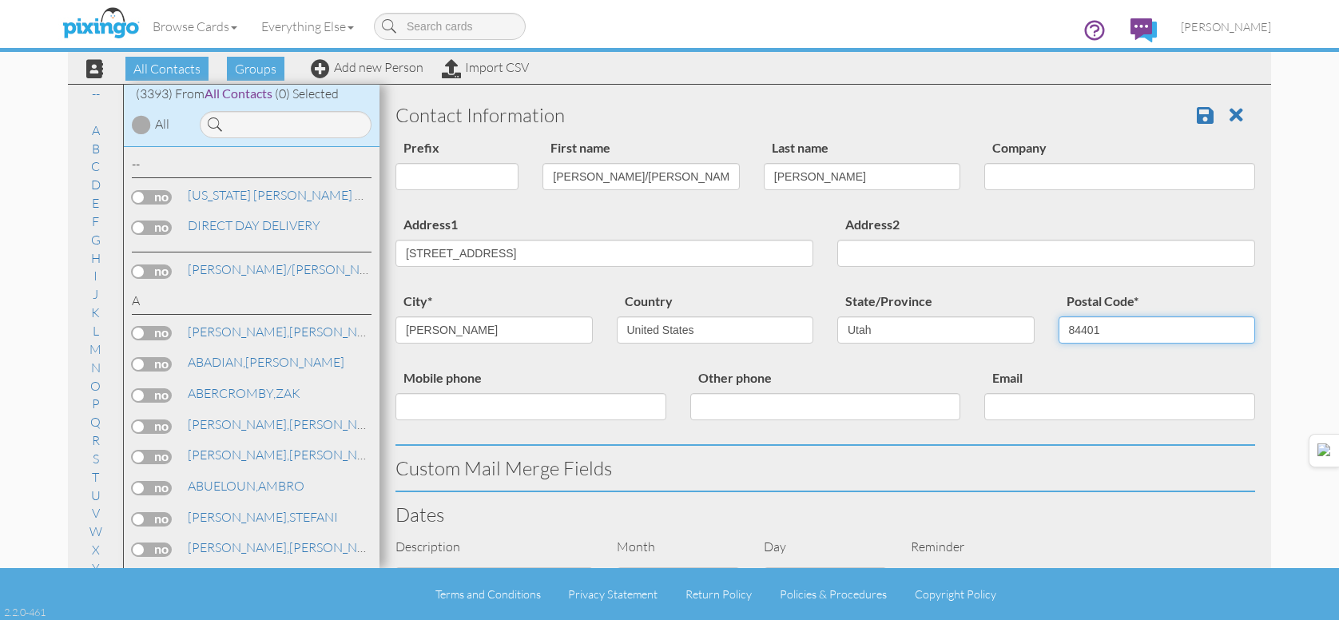
type input "84401"
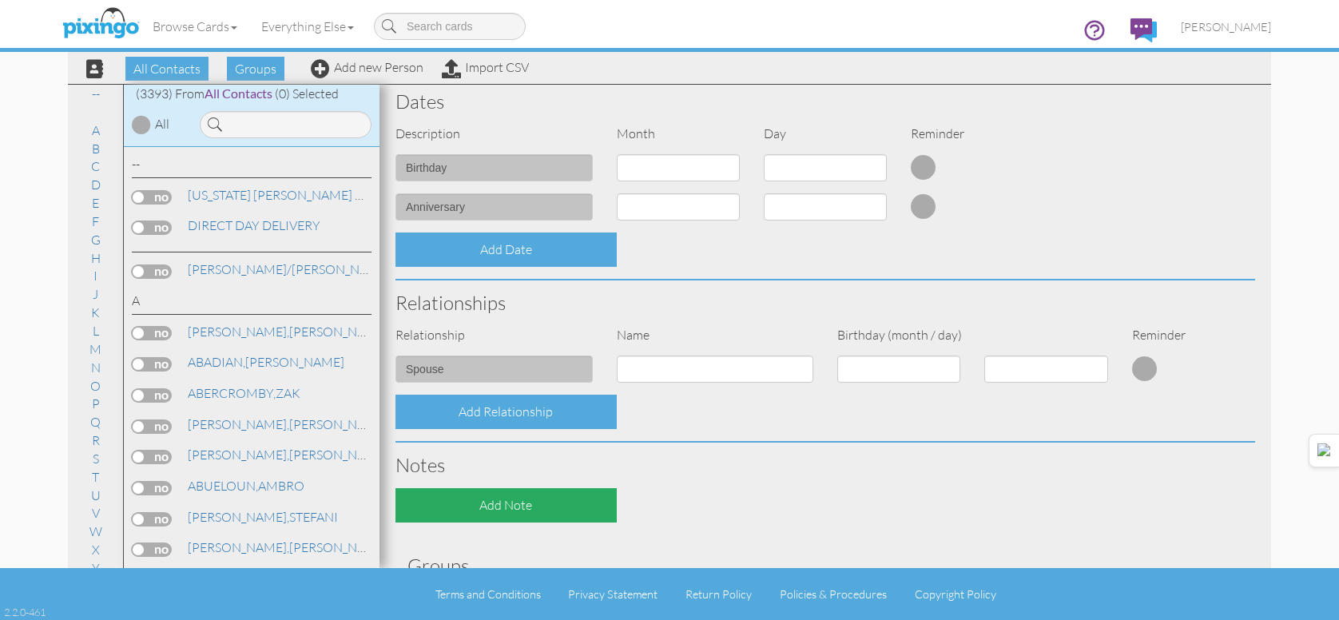
scroll to position [549, 0]
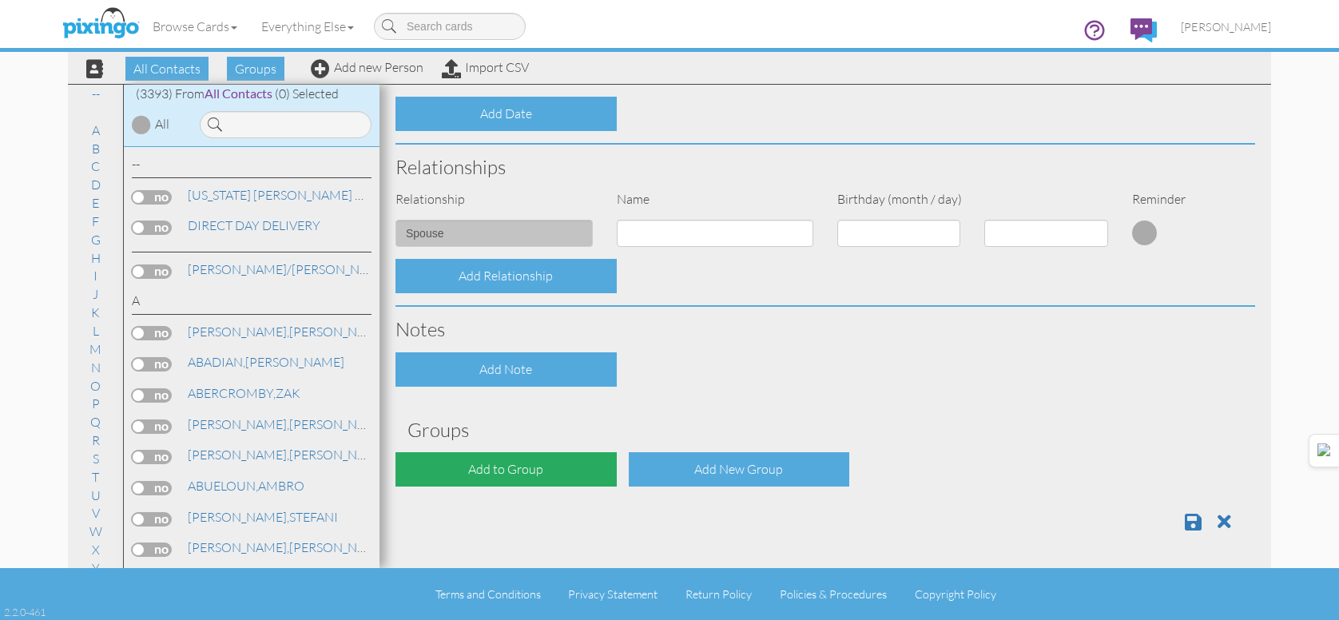
click at [558, 461] on div "Add to Group" at bounding box center [506, 469] width 221 height 34
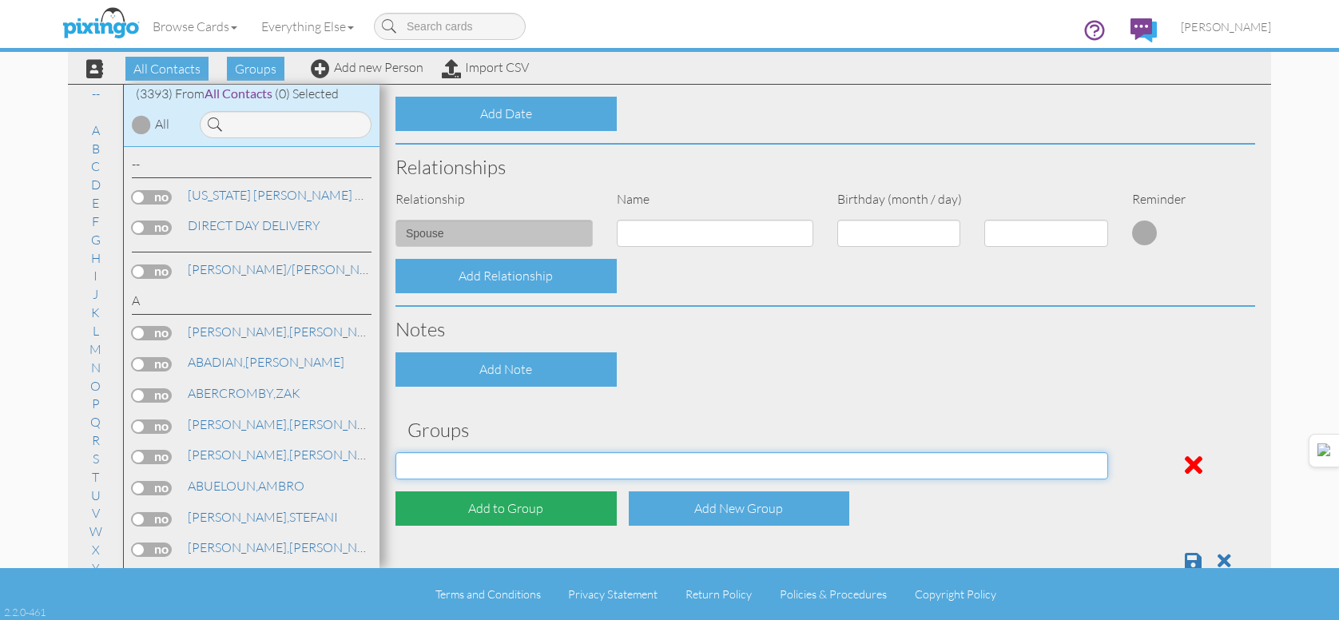
click at [558, 461] on select "APRIL 2022 APRIL 2023 APRIL 2024 APRIL 2025 AUG 2023 AUG 2024 AUG 2025 AUGUST 2…" at bounding box center [752, 465] width 713 height 27
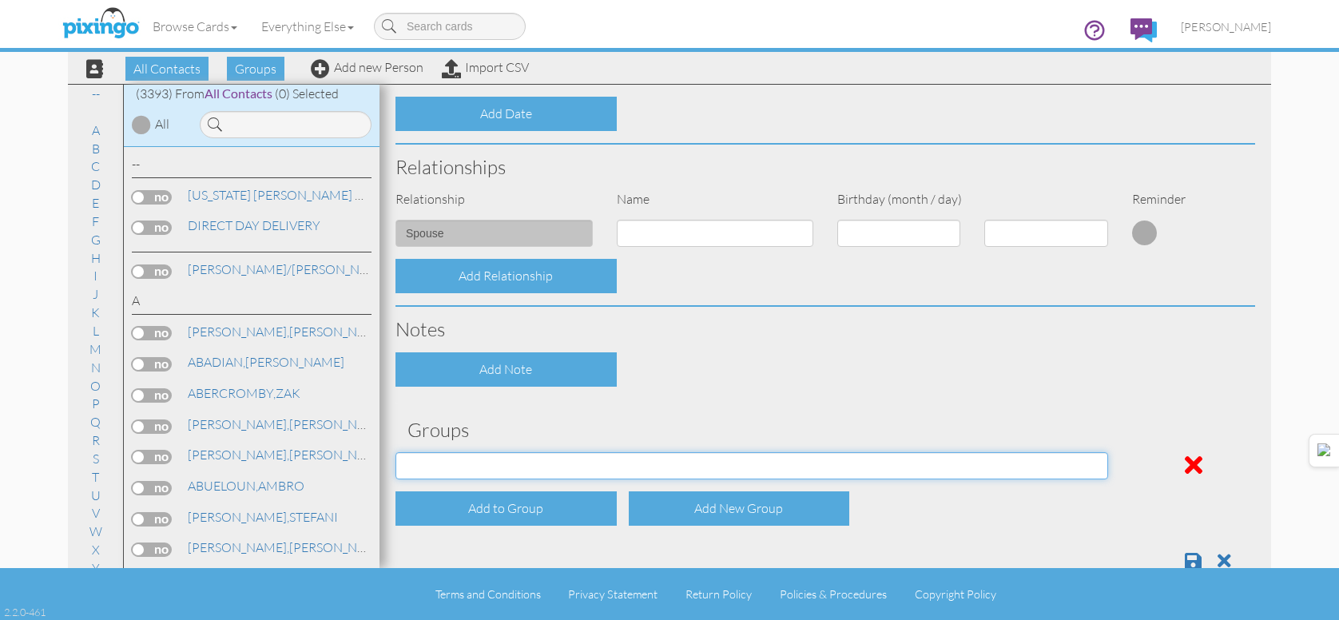
select select "object:24913"
click at [396, 452] on select "APRIL 2022 APRIL 2023 APRIL 2024 APRIL 2025 AUG 2023 AUG 2024 AUG 2025 AUGUST 2…" at bounding box center [752, 465] width 713 height 27
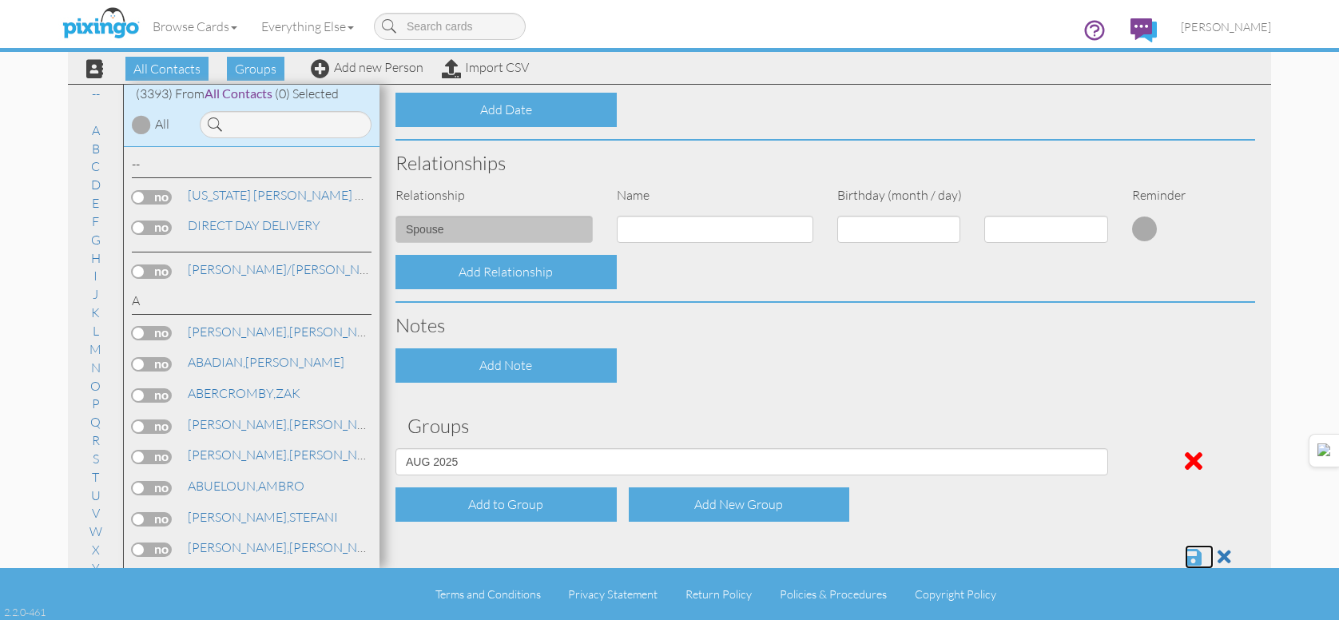
click at [1185, 555] on span at bounding box center [1193, 556] width 17 height 19
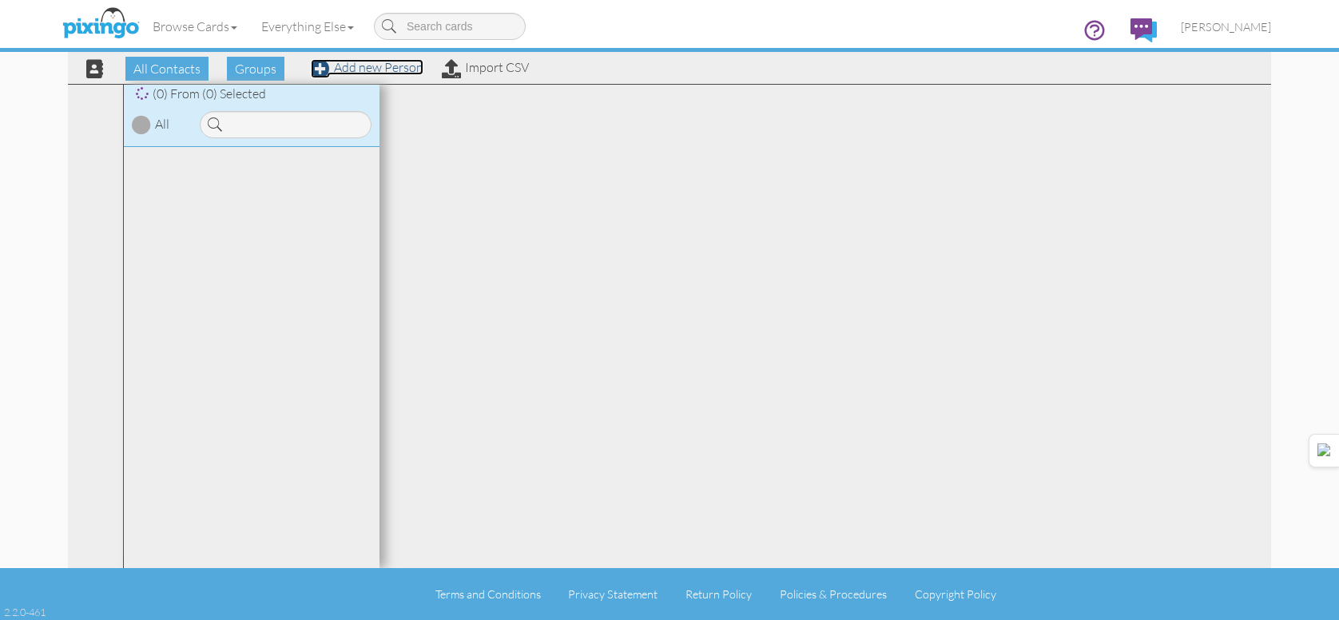
click at [382, 66] on link "Add new Person" at bounding box center [367, 67] width 113 height 16
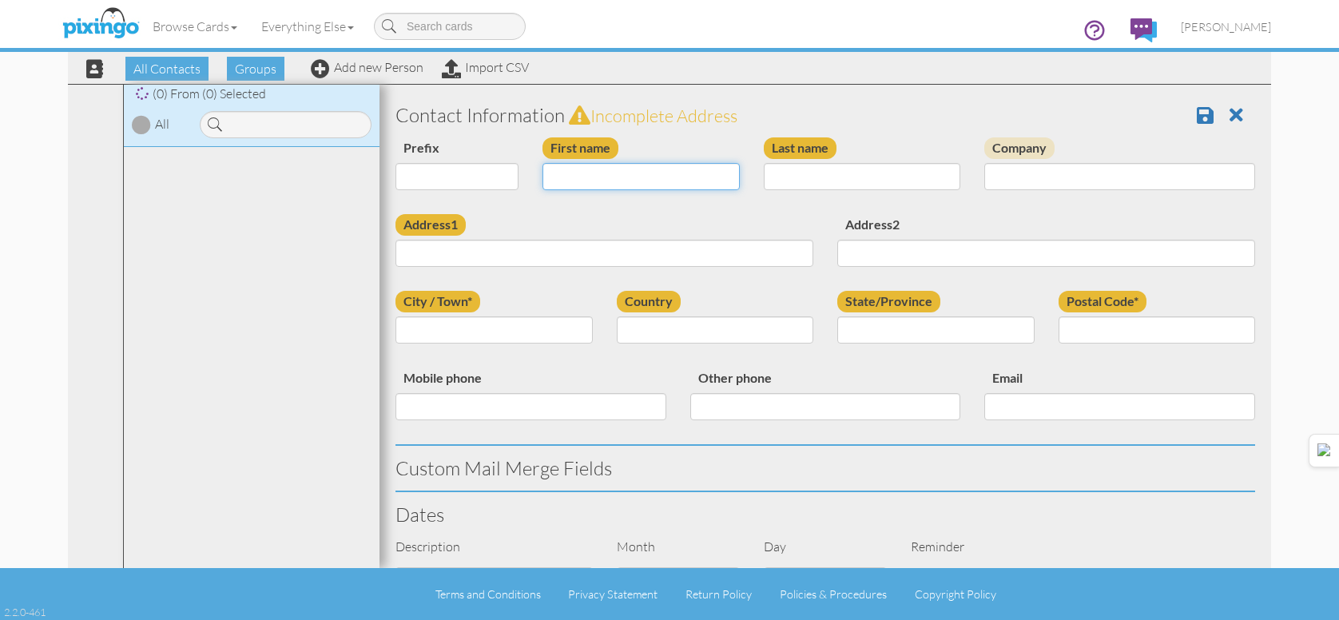
drag, startPoint x: 642, startPoint y: 188, endPoint x: 642, endPoint y: 178, distance: 9.6
click at [642, 188] on input "First name" at bounding box center [641, 176] width 197 height 27
type input "[PERSON_NAME]"
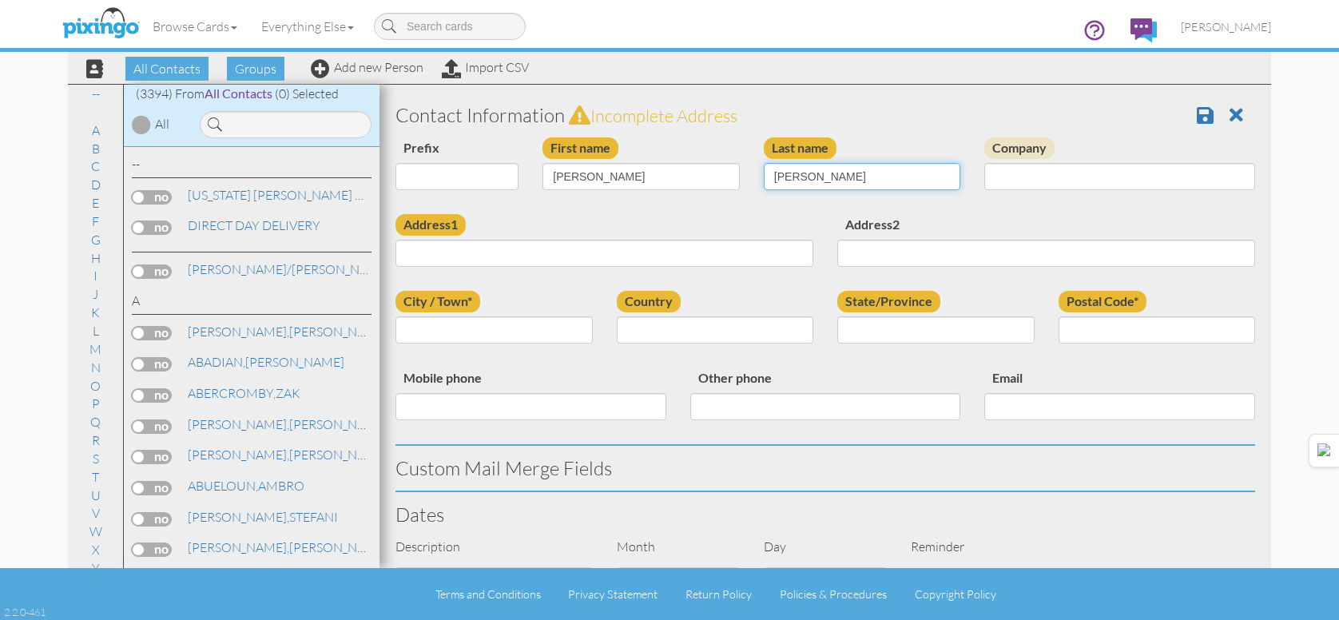
type input "[PERSON_NAME]"
type input "1870 [PERSON_NAME]"
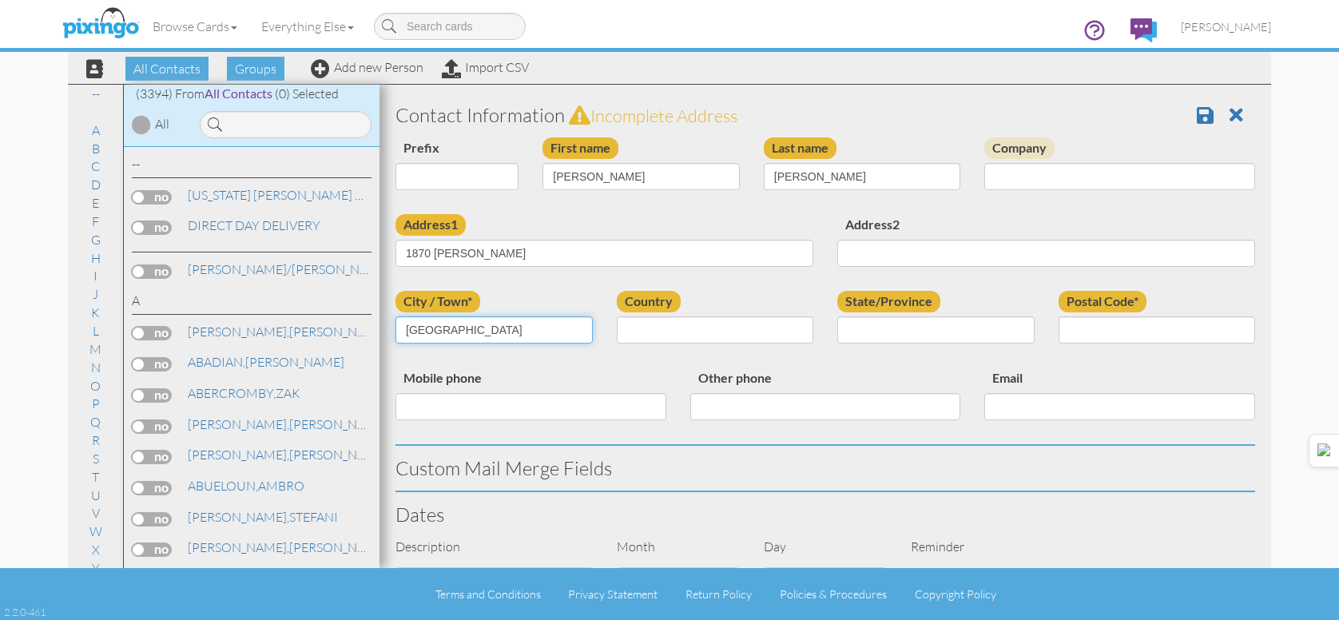
type input "SYRACUSE"
select select "object:180"
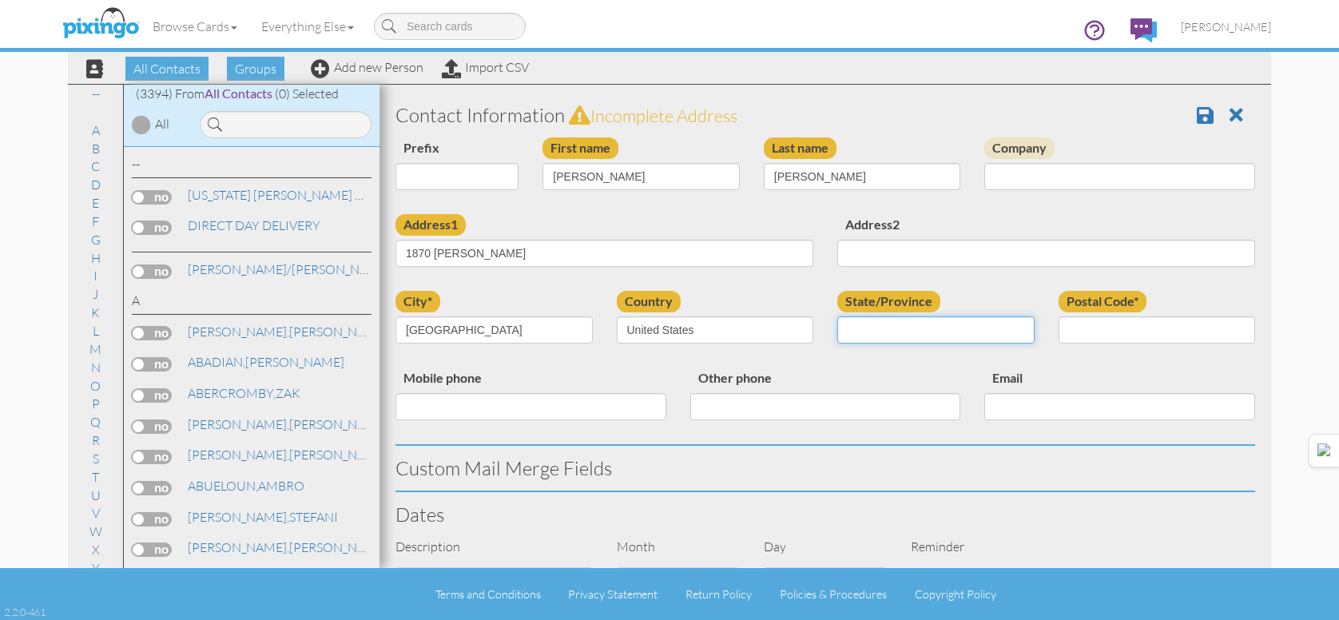
select select "object:10821"
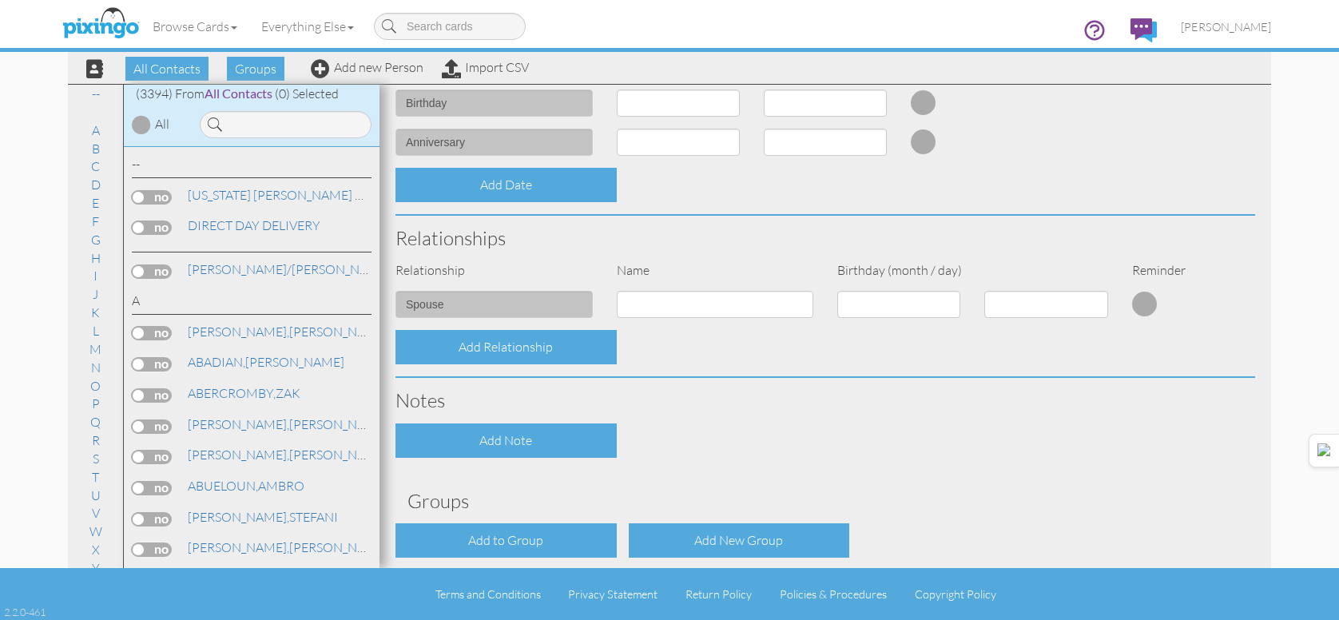
scroll to position [549, 0]
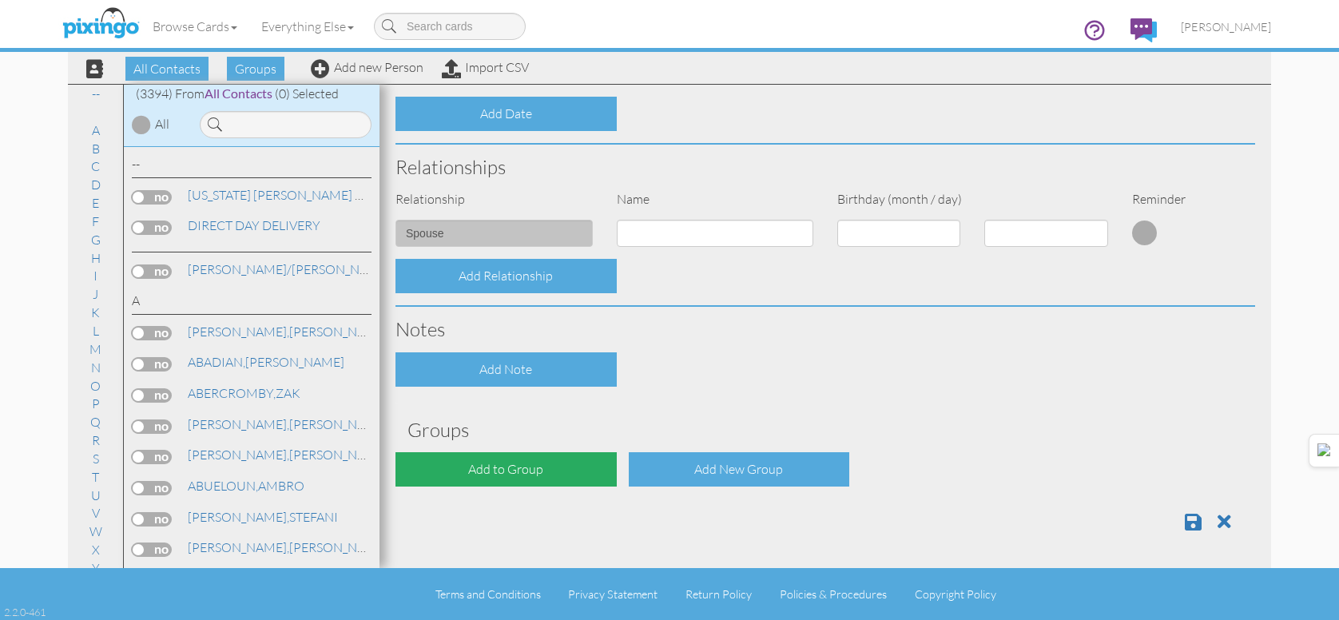
type input "84075"
click at [584, 466] on div "Add to Group" at bounding box center [506, 469] width 221 height 34
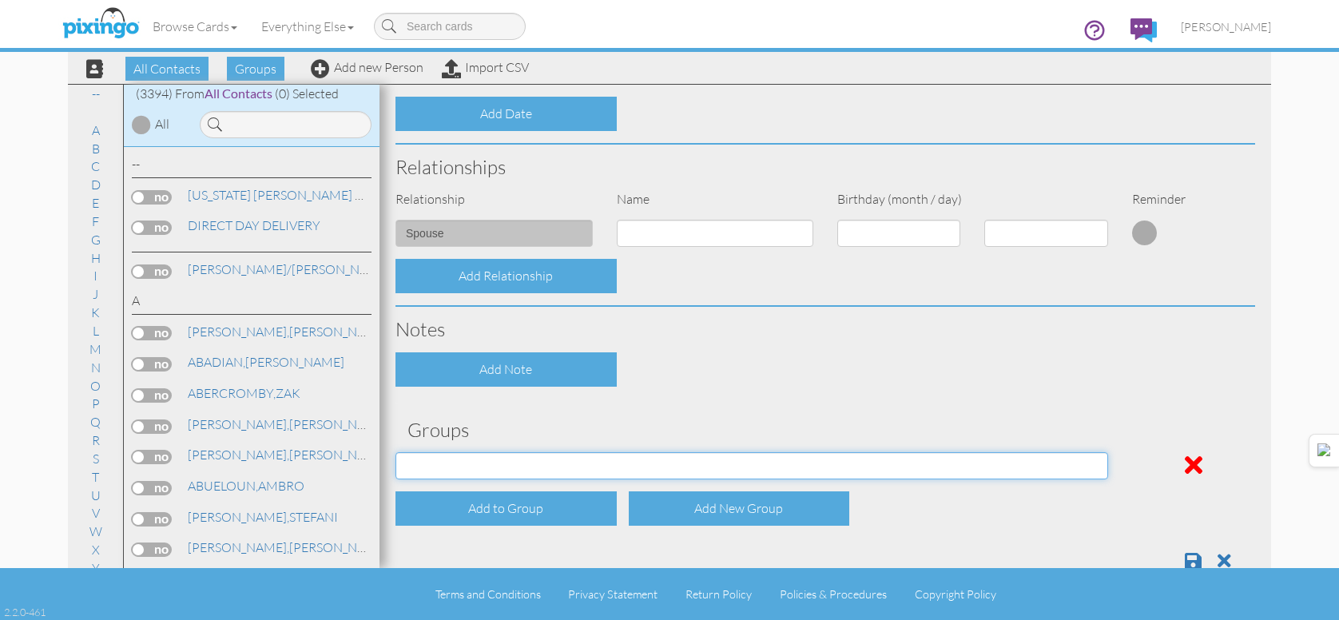
click at [593, 454] on select "APRIL 2022 APRIL 2023 APRIL 2024 APRIL 2025 AUG 2023 AUG 2024 AUG 2025 AUGUST 2…" at bounding box center [752, 465] width 713 height 27
select select "object:10836"
click at [396, 452] on select "APRIL 2022 APRIL 2023 APRIL 2024 APRIL 2025 AUG 2023 AUG 2024 AUG 2025 AUGUST 2…" at bounding box center [752, 465] width 713 height 27
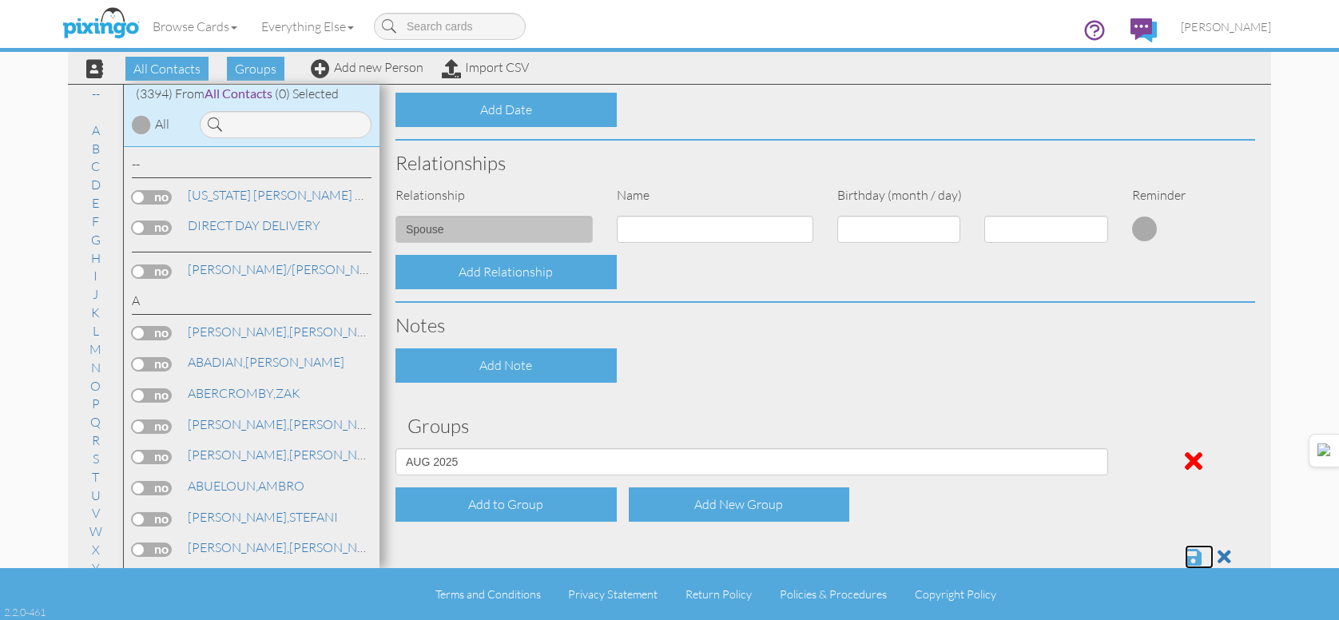
click at [1185, 550] on span at bounding box center [1193, 556] width 17 height 19
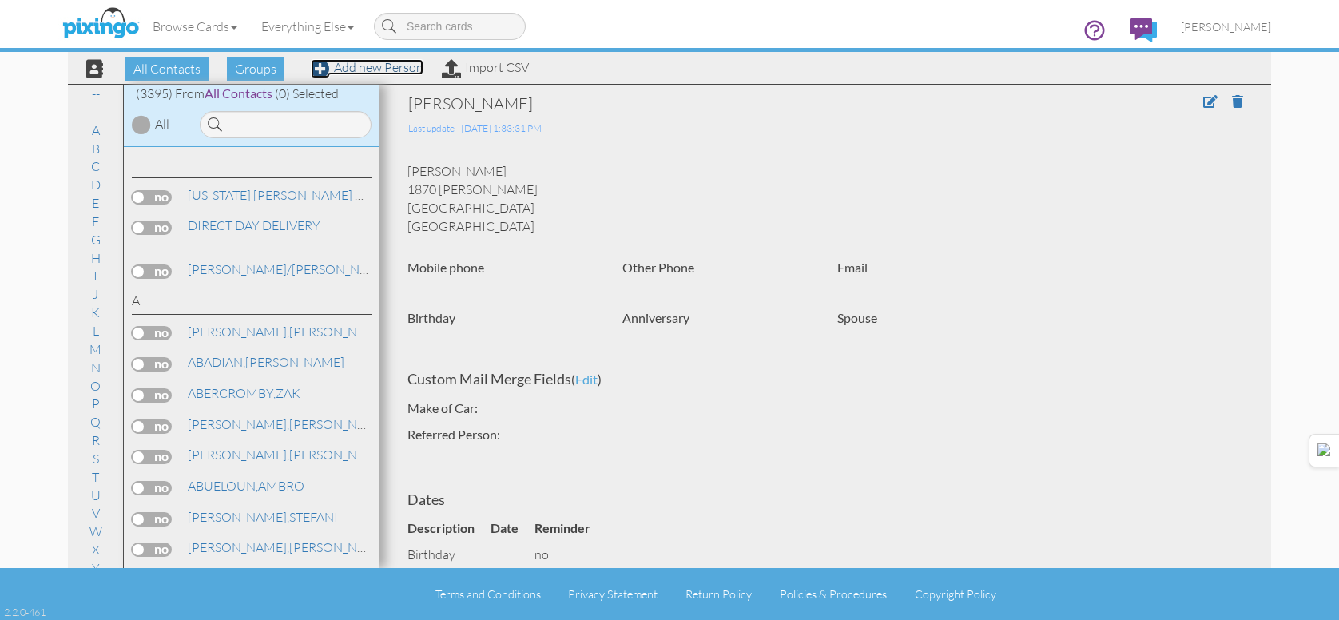
click at [391, 70] on link "Add new Person" at bounding box center [367, 67] width 113 height 16
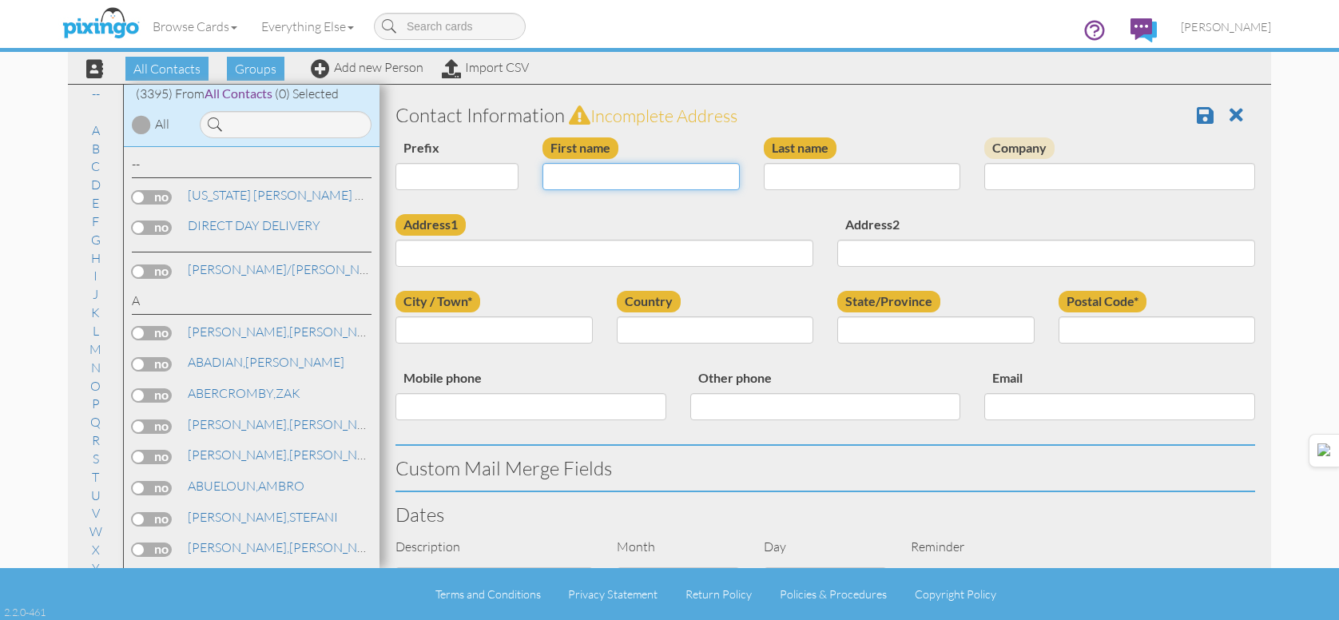
click at [594, 184] on input "First name" at bounding box center [641, 176] width 197 height 27
click at [594, 185] on input "[PERSON_NAME]" at bounding box center [641, 176] width 197 height 27
type input "JENIFER"
type input "DOLL"
type input "1076 S. ANGEL ST."
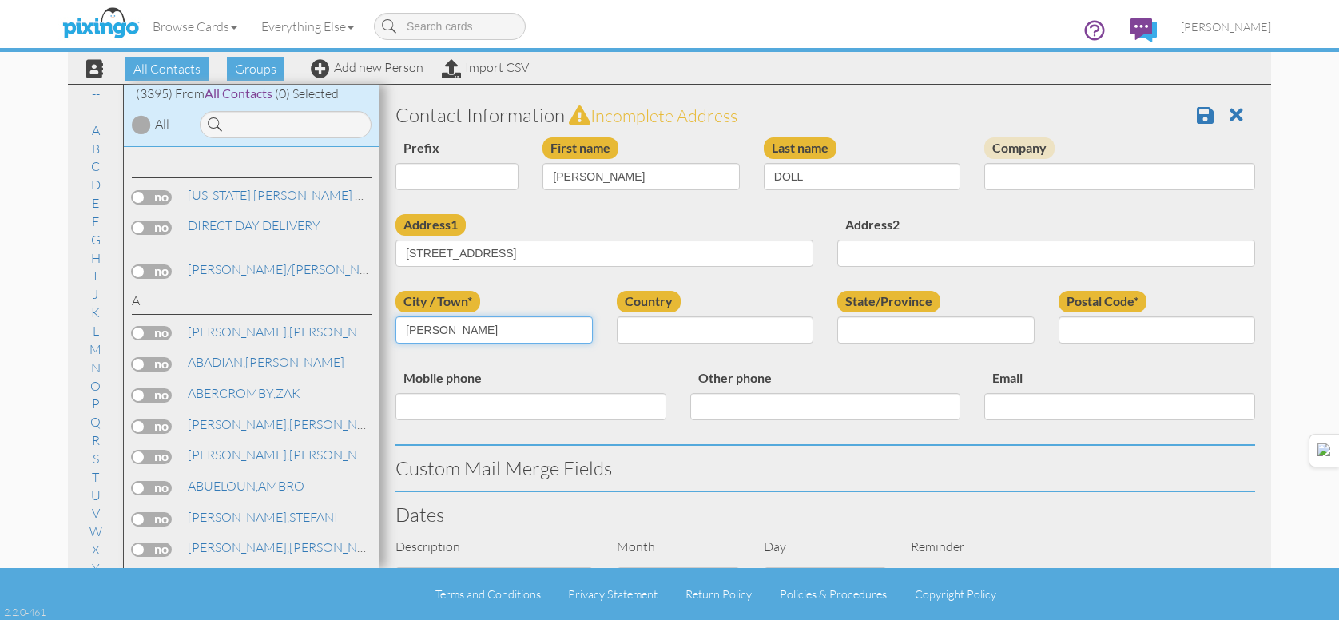
type input "LAYTON"
select select "object:10546"
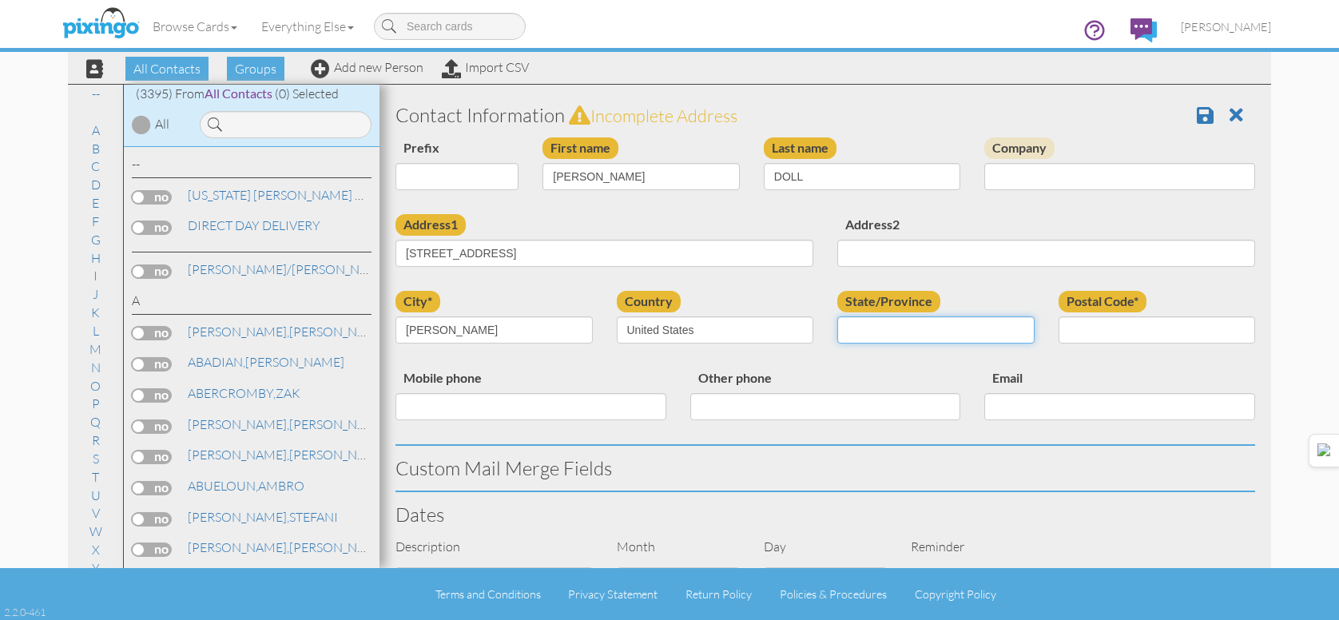
select select "object:10845"
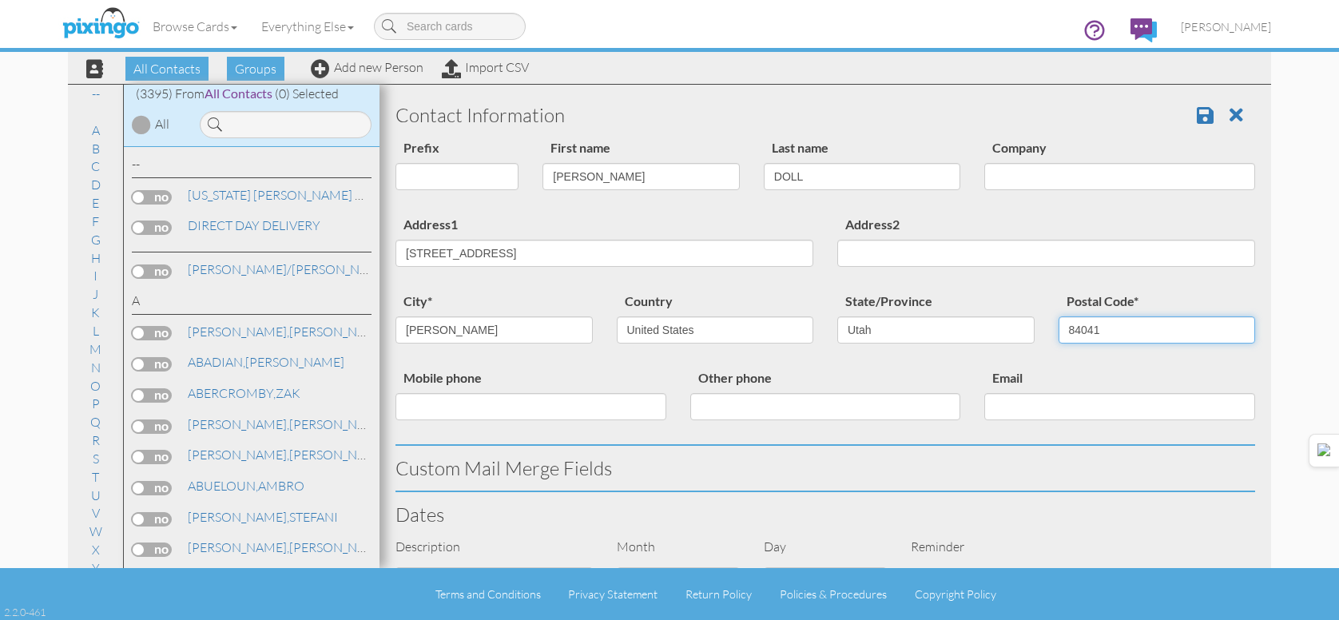
type input "84041"
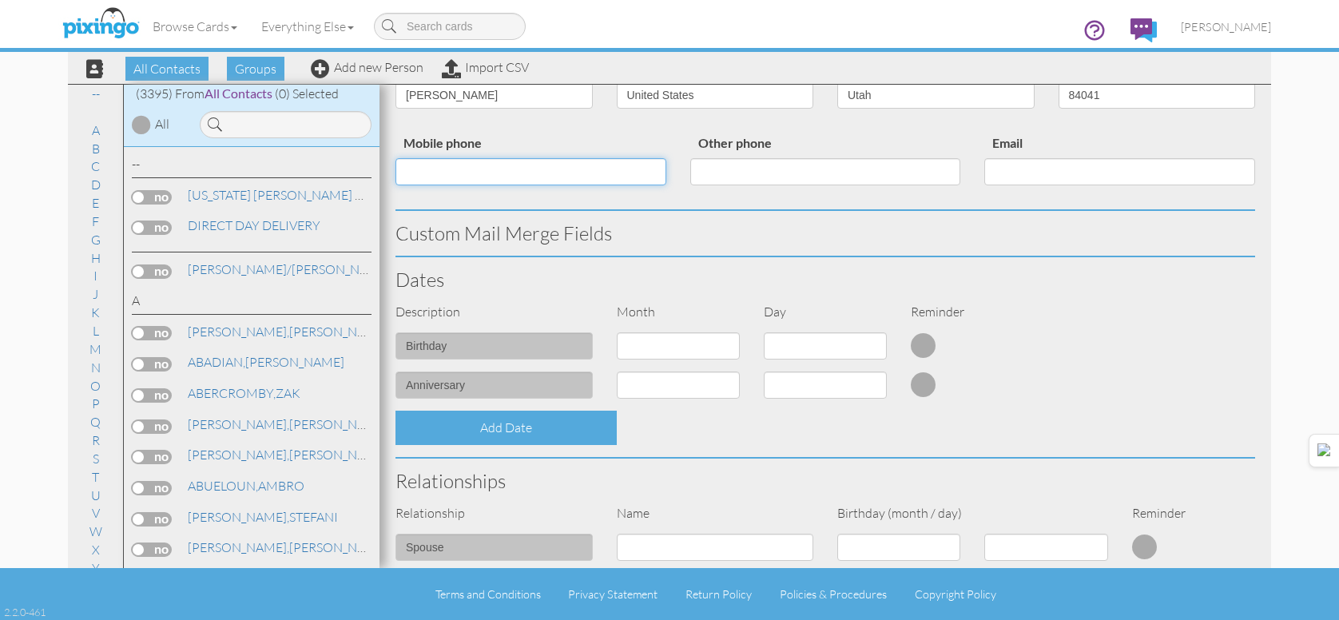
scroll to position [549, 0]
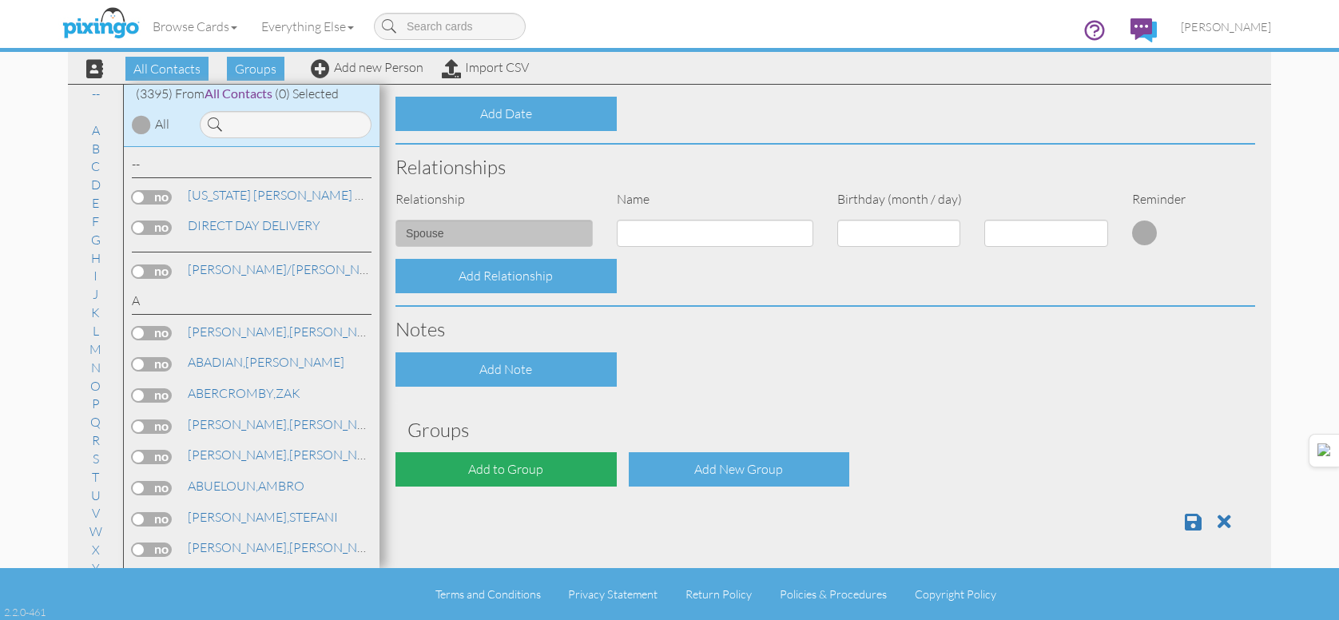
click at [535, 467] on div "Add to Group" at bounding box center [506, 469] width 221 height 34
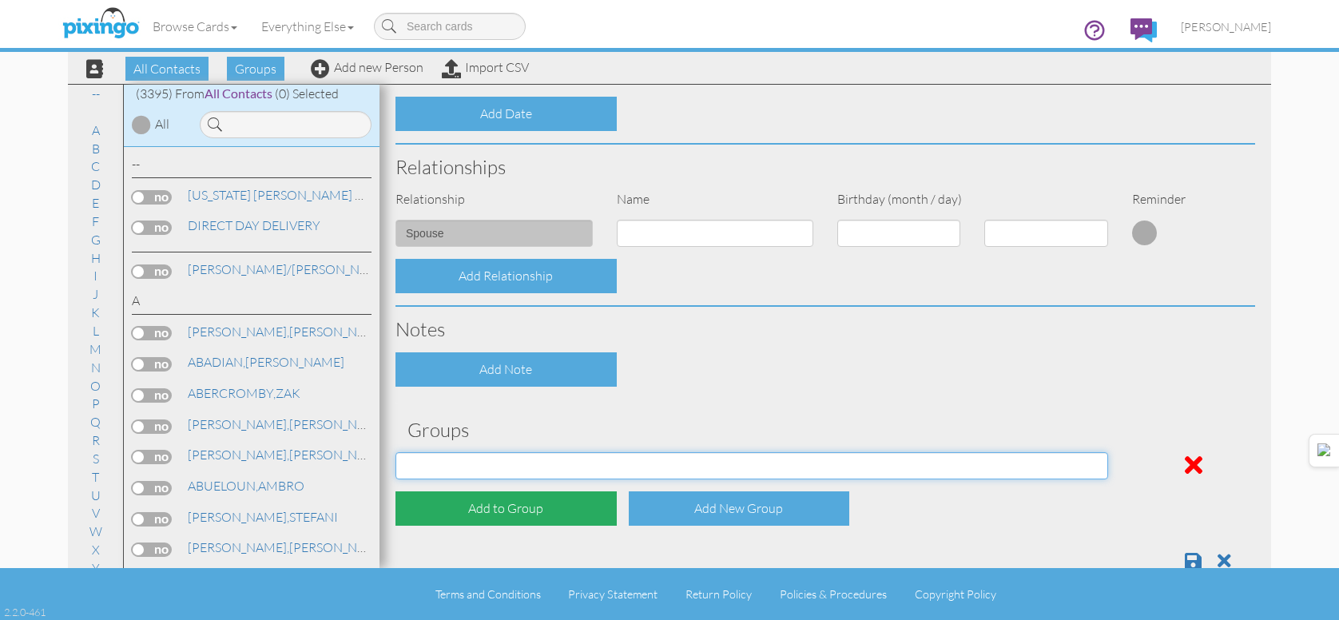
click at [540, 466] on select "[DATE] [DATE] [DATE] [DATE] [DATE] [DATE] [DATE] [DATE] [DATE] [DATE] [DATE] [D…" at bounding box center [752, 465] width 713 height 27
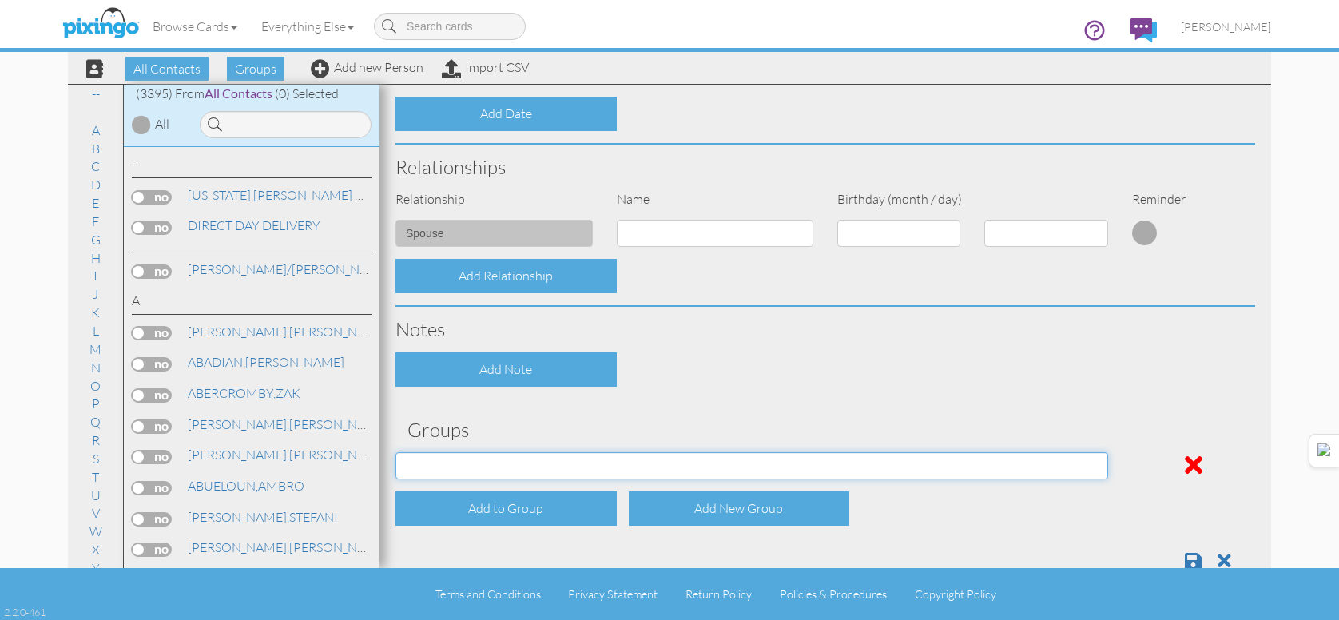
select select "object:10860"
click at [396, 452] on select "[DATE] [DATE] [DATE] [DATE] [DATE] [DATE] [DATE] [DATE] [DATE] [DATE] [DATE] [D…" at bounding box center [752, 465] width 713 height 27
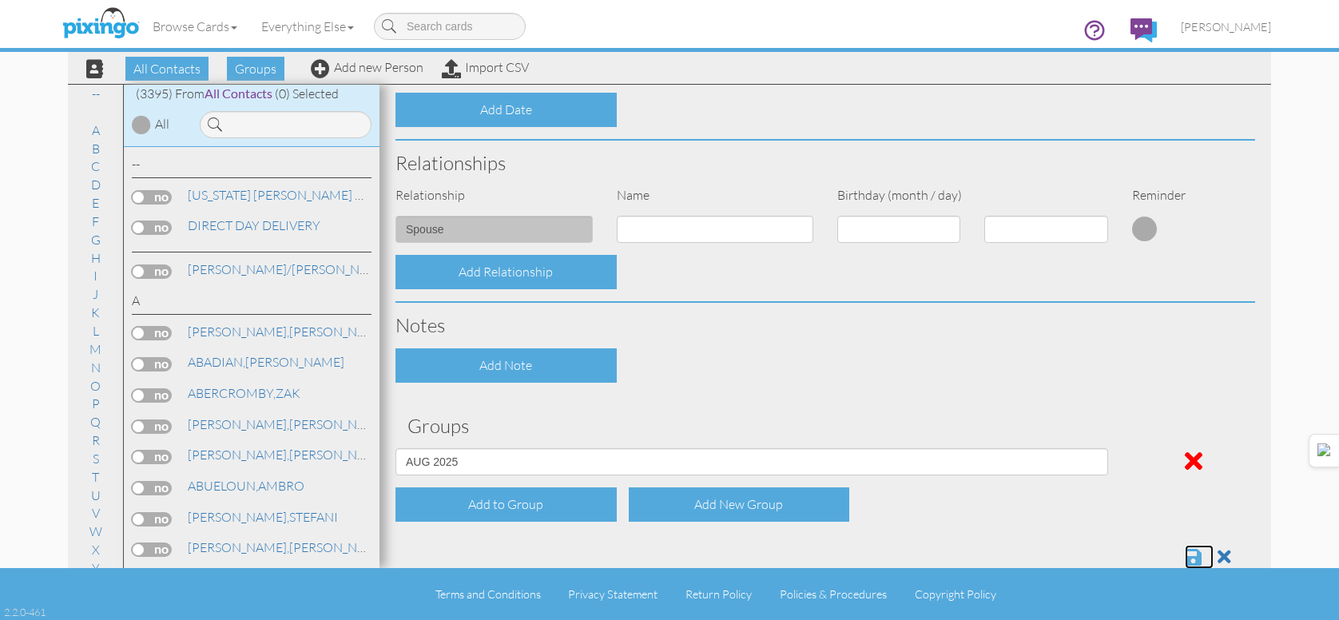
click at [1185, 556] on span at bounding box center [1193, 556] width 17 height 19
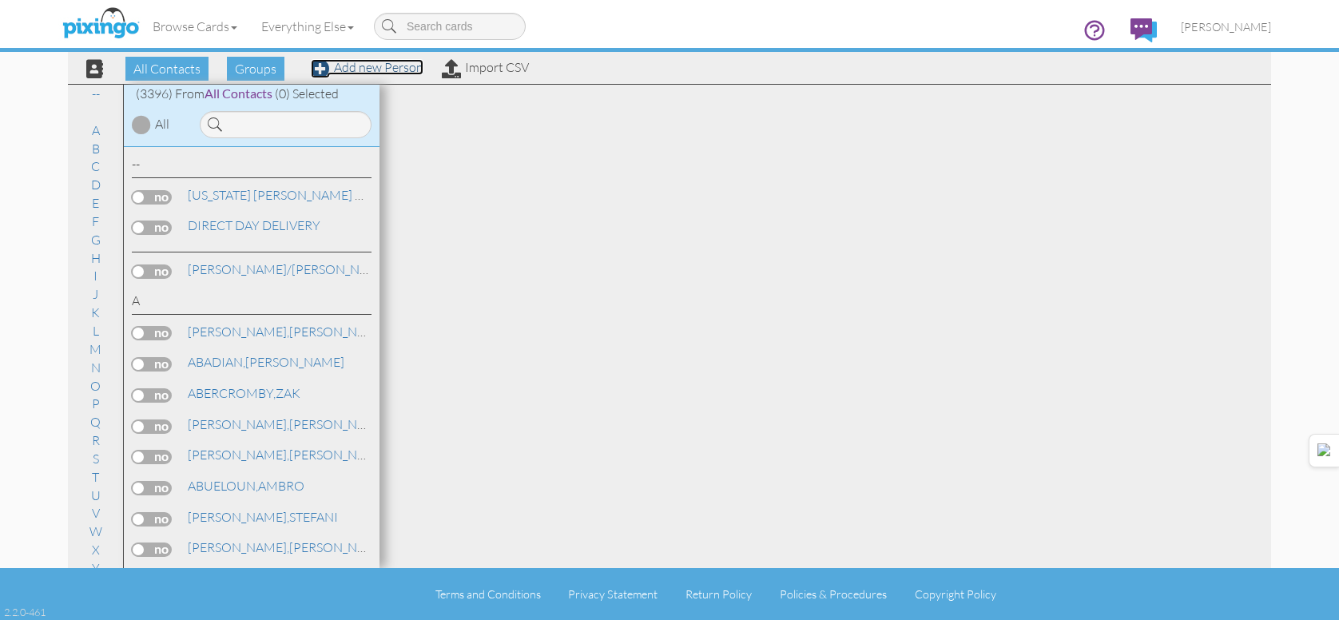
click at [363, 65] on link "Add new Person" at bounding box center [367, 67] width 113 height 16
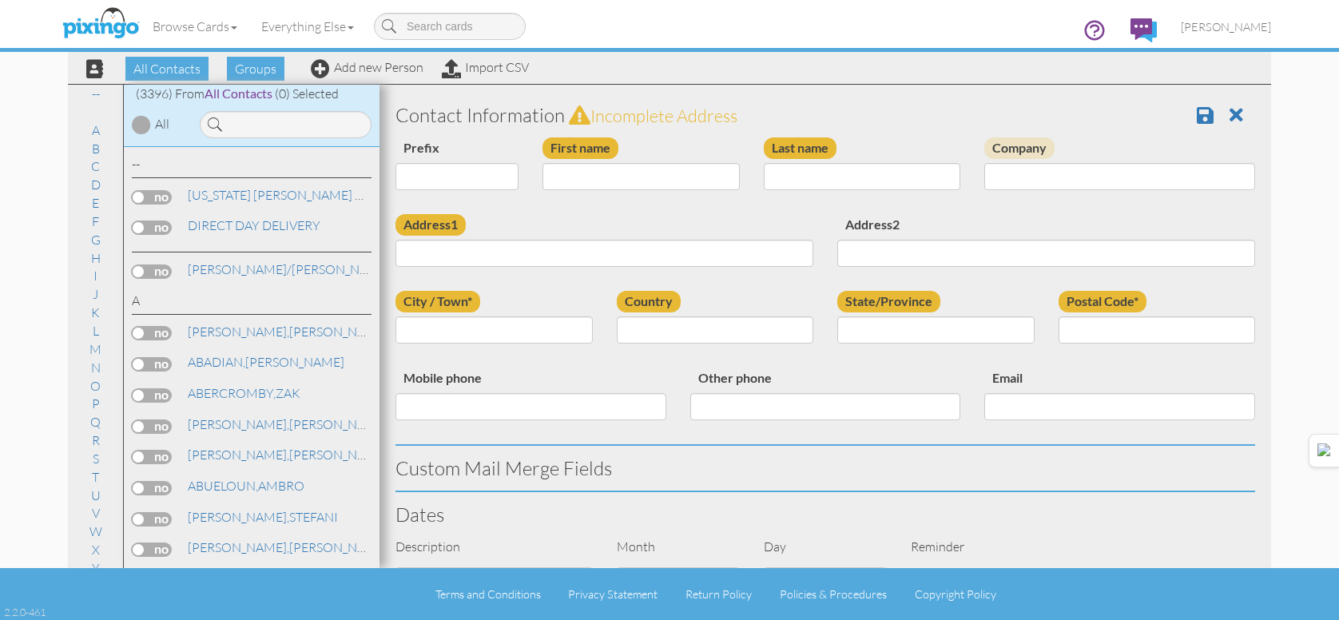
click at [563, 161] on div "First name" at bounding box center [641, 169] width 221 height 65
click at [585, 185] on input "First name" at bounding box center [641, 176] width 197 height 27
type input "COLTON"
type input "MURPHY"
type input "1200 S. 1500 E."
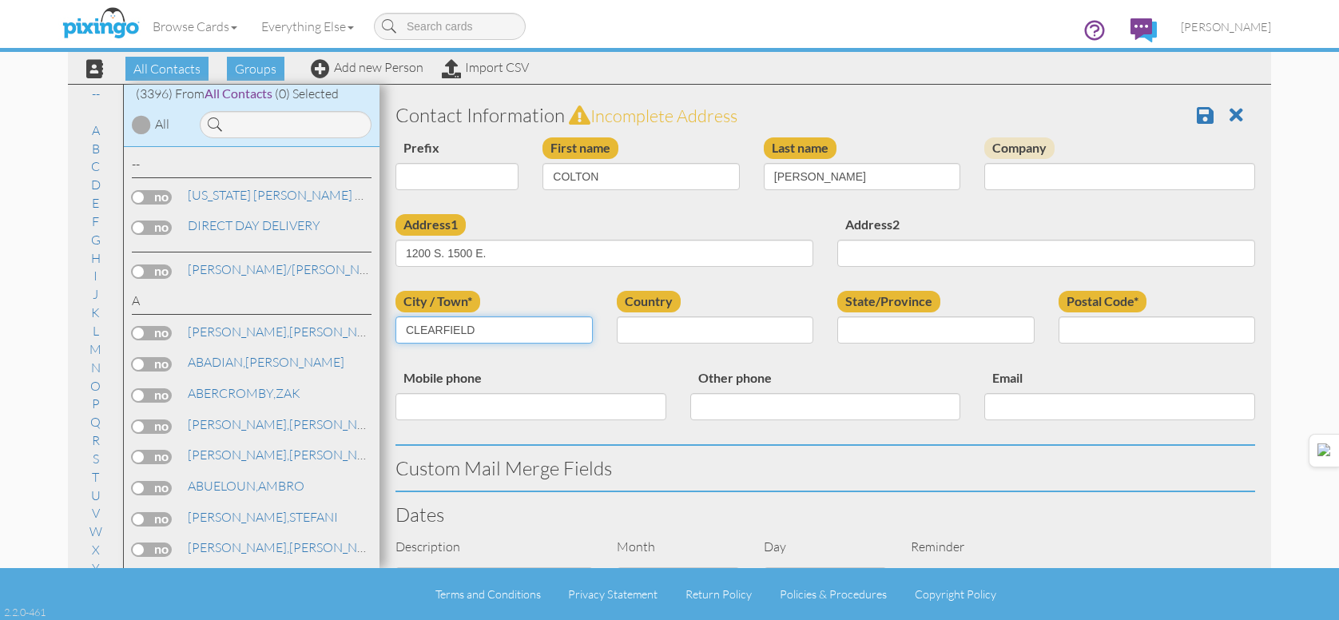
type input "CLEARFIELD"
select select "object:10528"
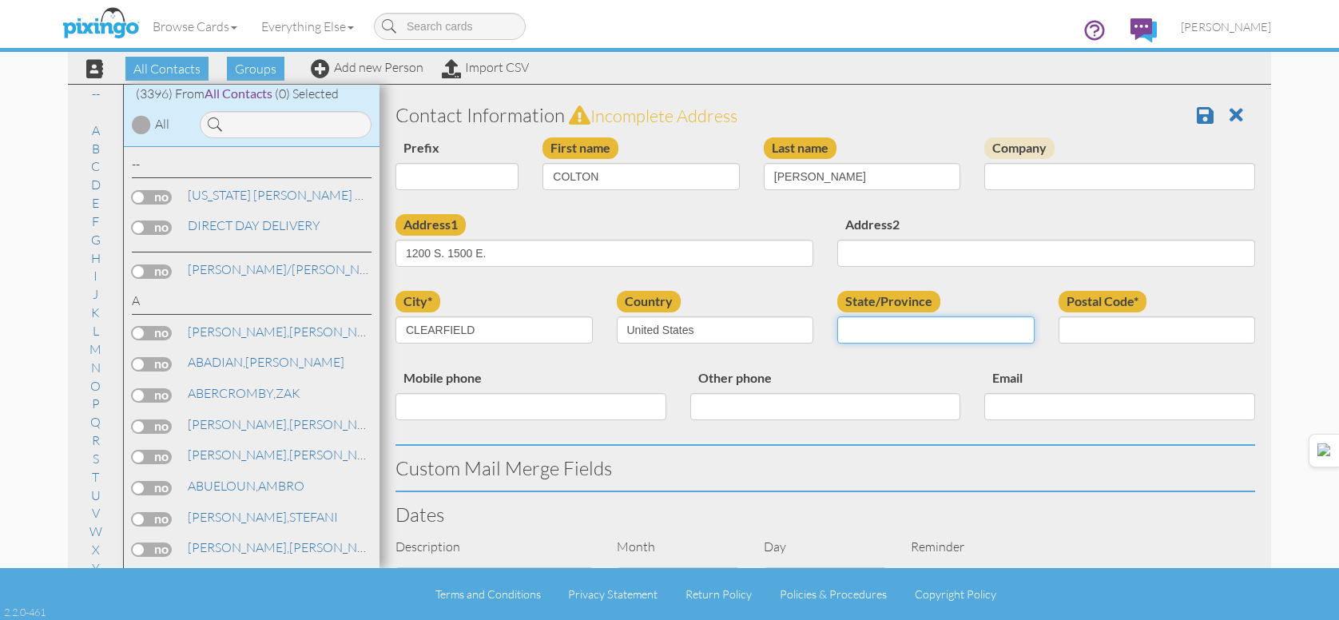
select select "object:10827"
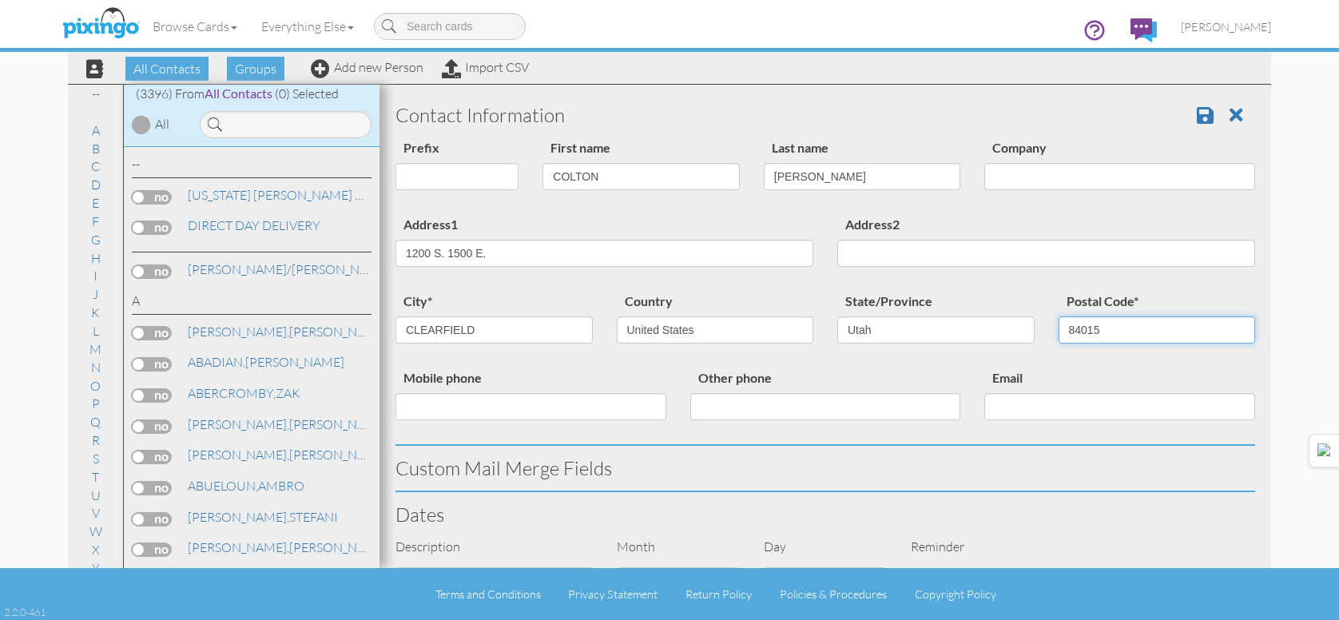
type input "84015"
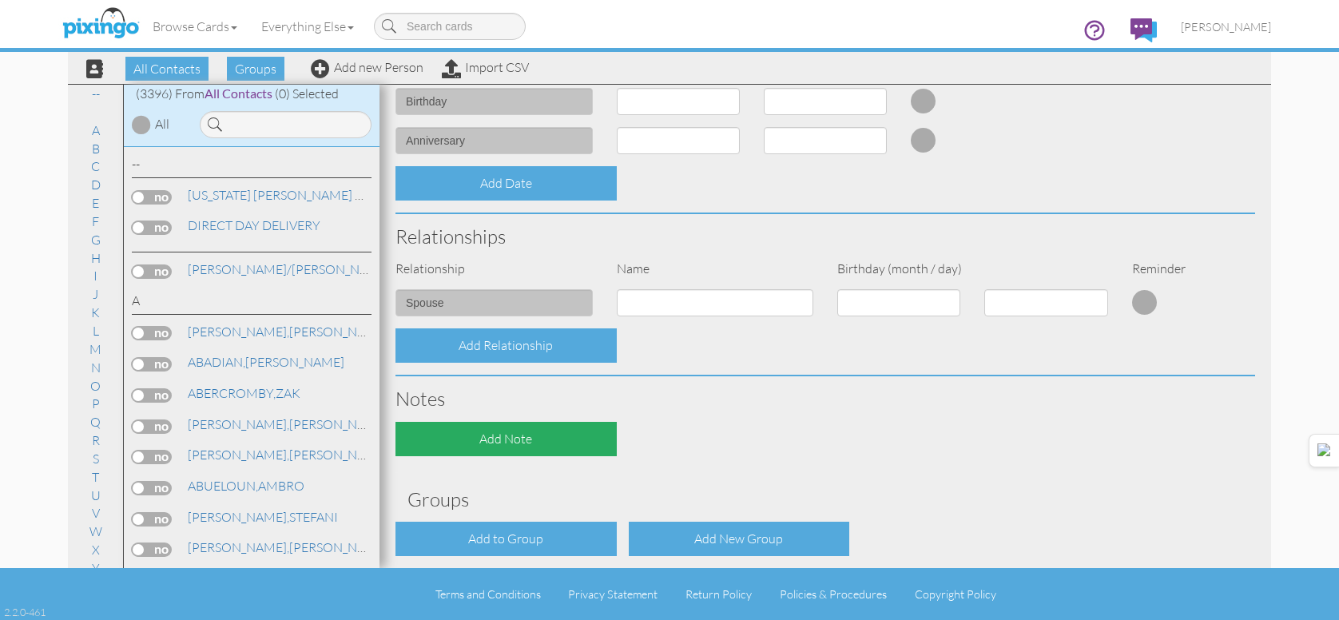
scroll to position [549, 0]
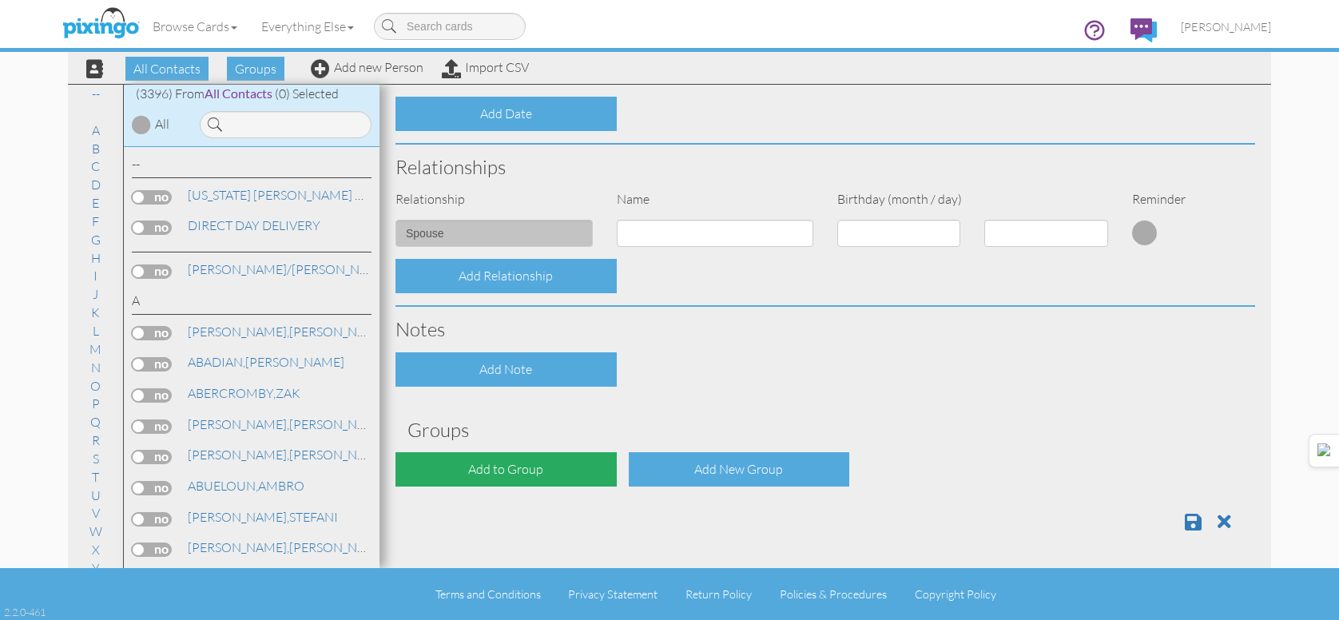
click at [578, 468] on div "Add to Group" at bounding box center [506, 469] width 221 height 34
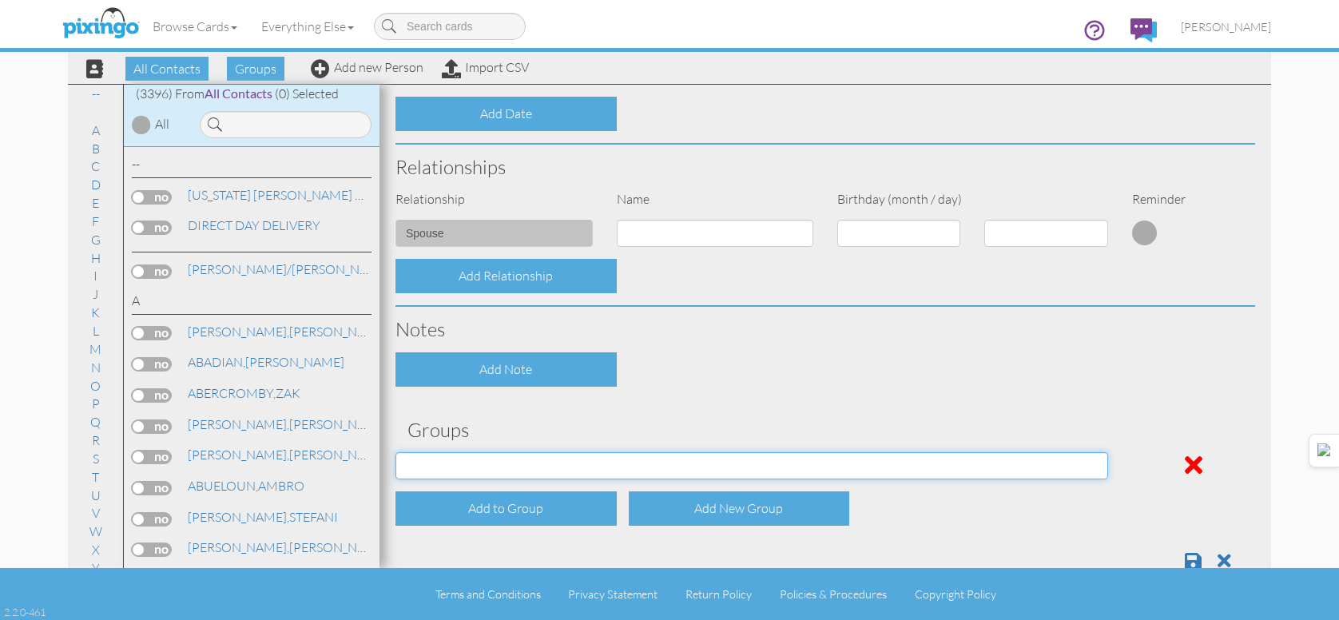
click at [649, 456] on select "[DATE] [DATE] [DATE] [DATE] [DATE] [DATE] [DATE] [DATE] [DATE] [DATE] [DATE] [D…" at bounding box center [752, 465] width 713 height 27
select select "object:10842"
click at [396, 452] on select "[DATE] [DATE] [DATE] [DATE] [DATE] [DATE] [DATE] [DATE] [DATE] [DATE] [DATE] [D…" at bounding box center [752, 465] width 713 height 27
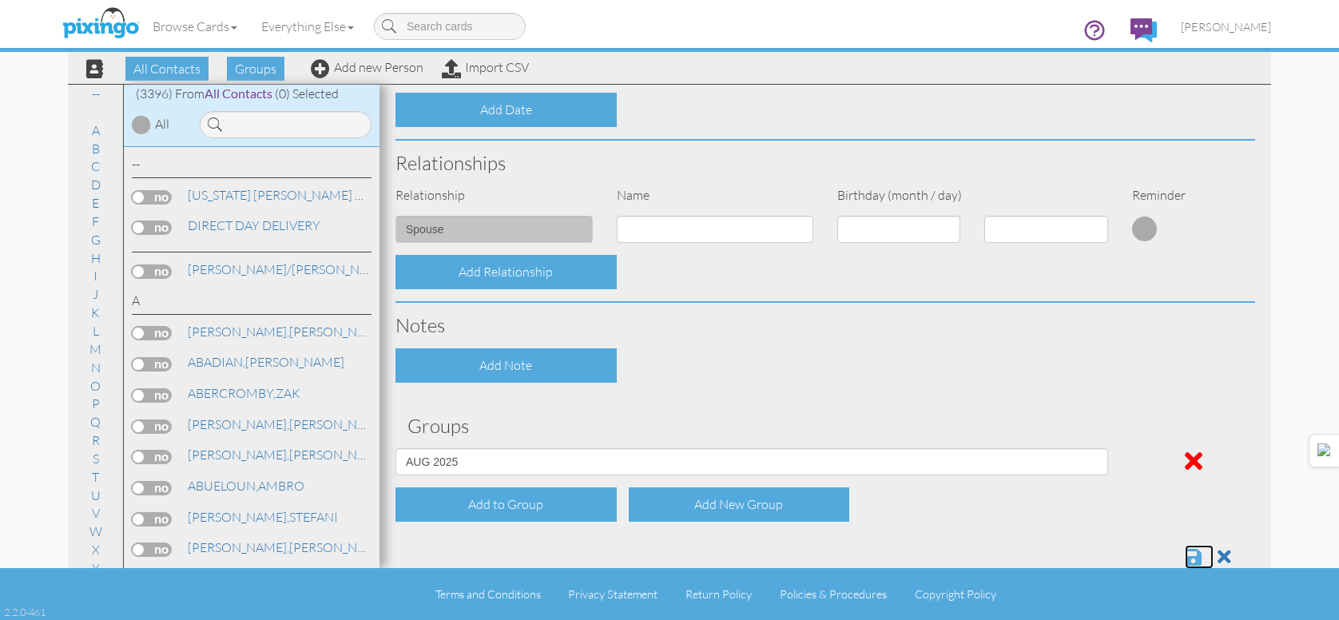
click at [1185, 560] on span at bounding box center [1193, 556] width 17 height 19
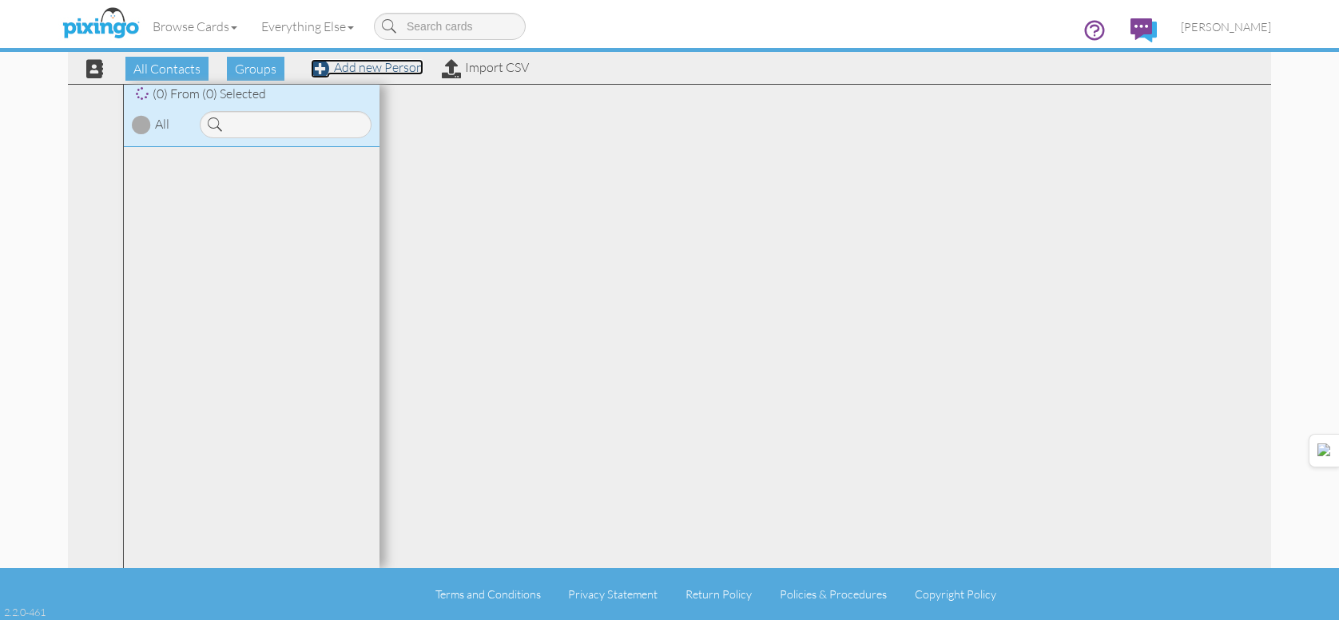
click at [400, 63] on link "Add new Person" at bounding box center [367, 67] width 113 height 16
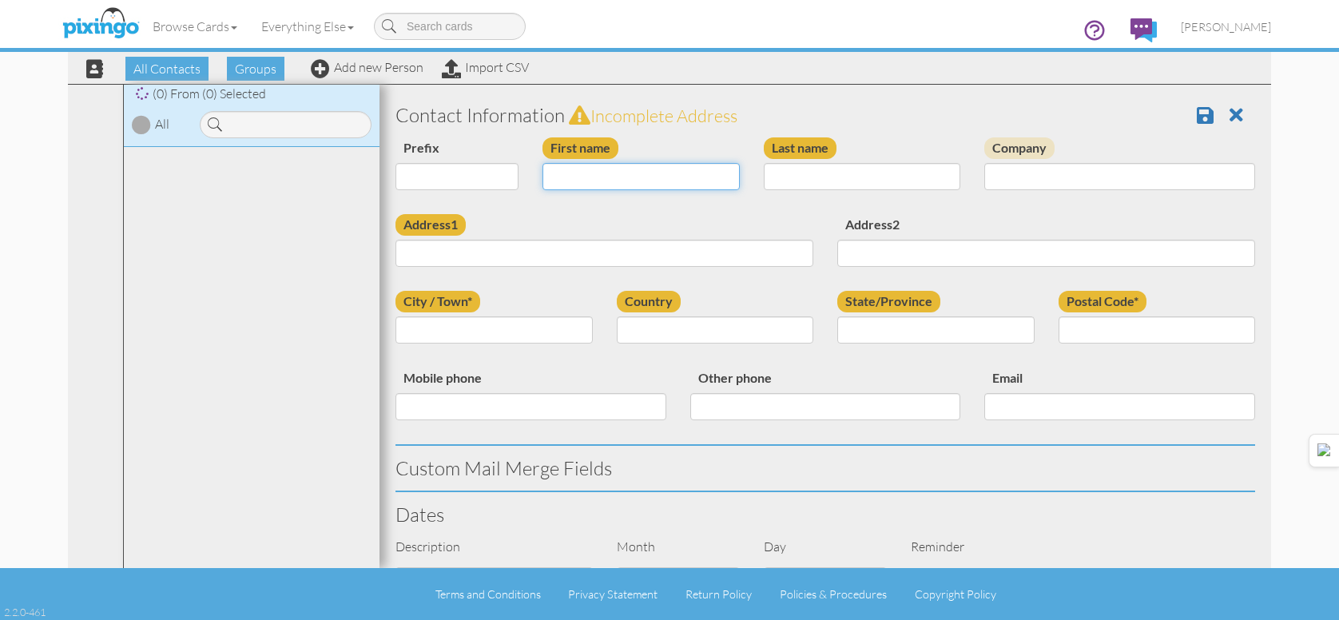
click at [625, 178] on input "First name" at bounding box center [641, 176] width 197 height 27
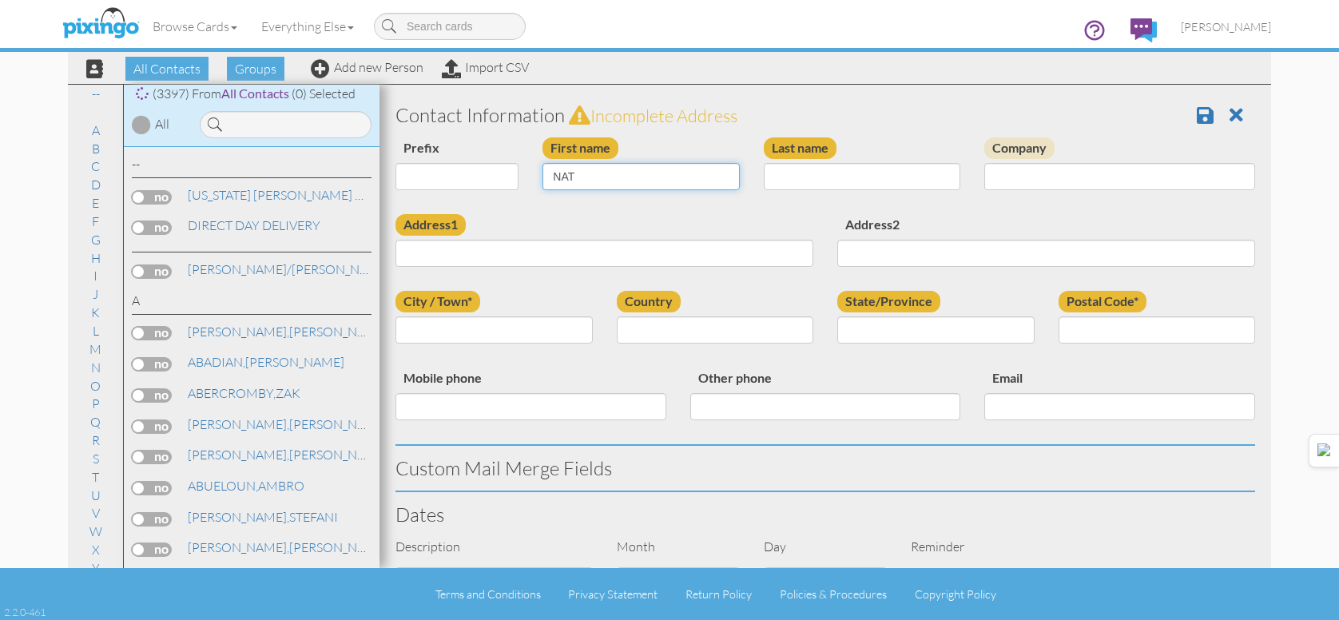
type input "NATE"
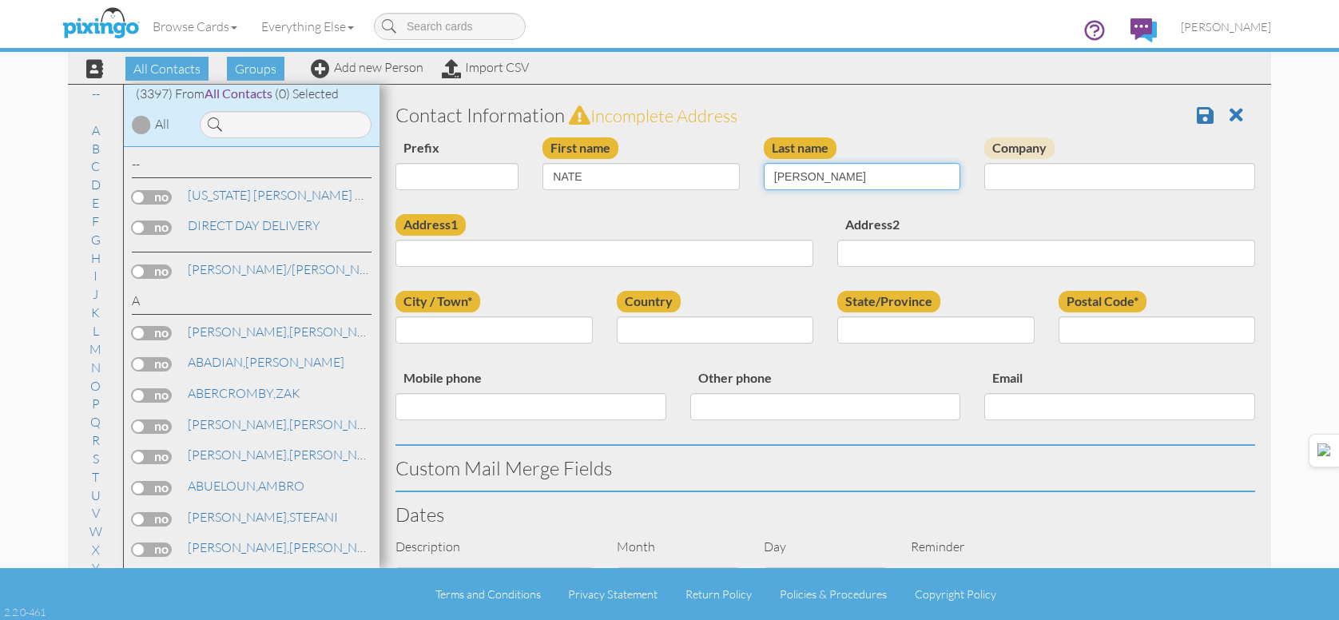
type input "[PERSON_NAME]"
type input "[STREET_ADDRESS]"
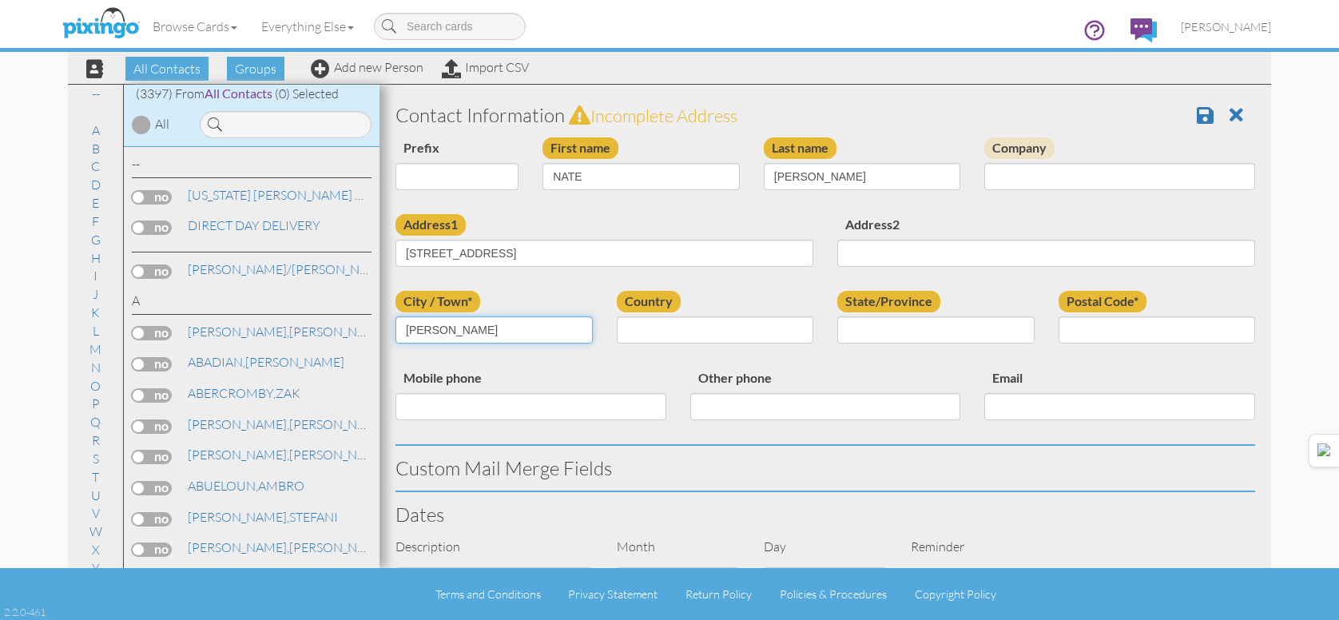
type input "[PERSON_NAME]"
select select "object:180"
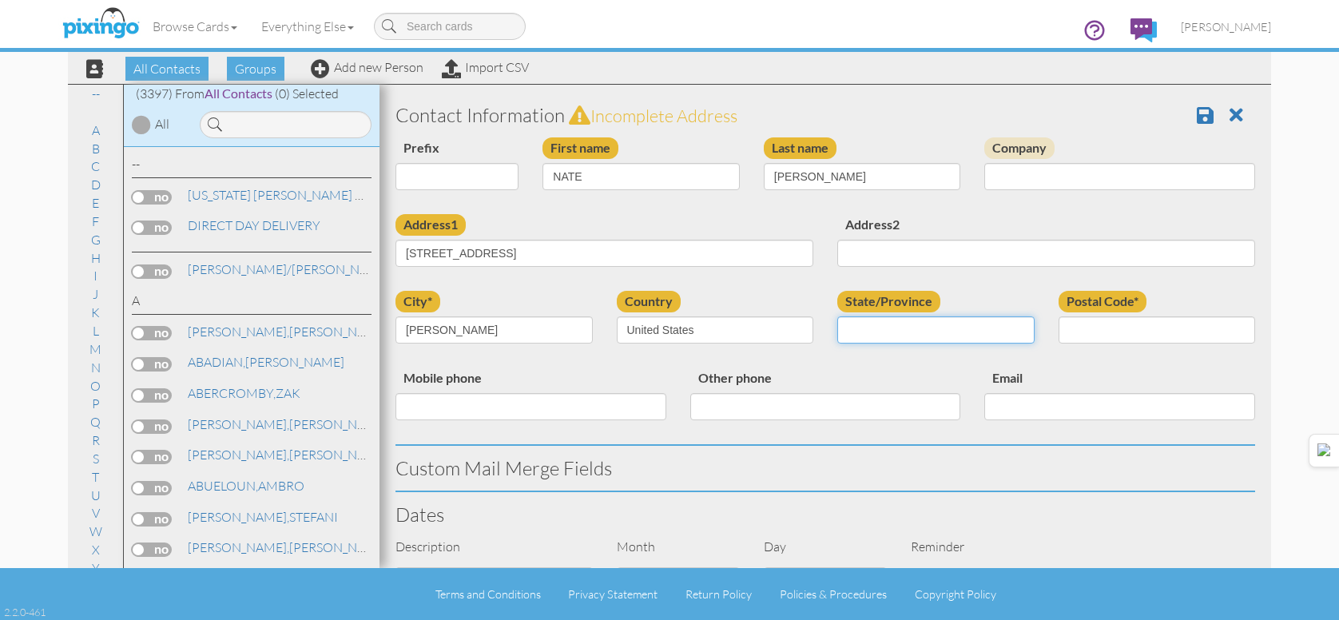
select select "object:10830"
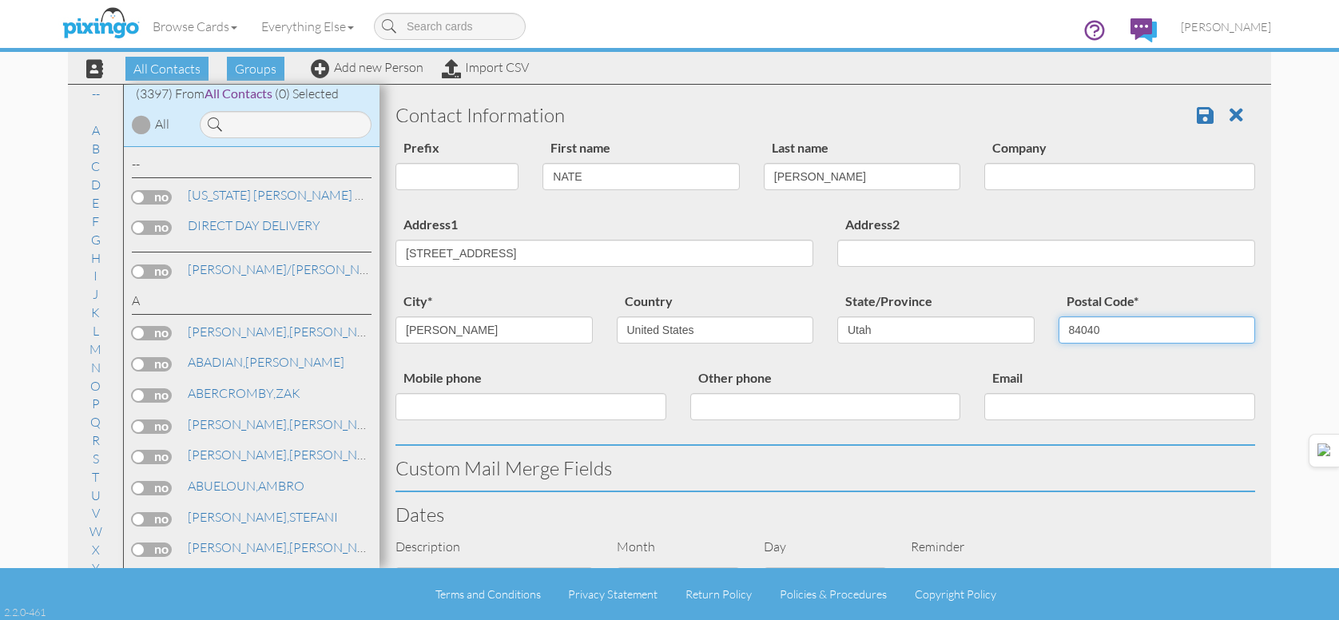
type input "84040"
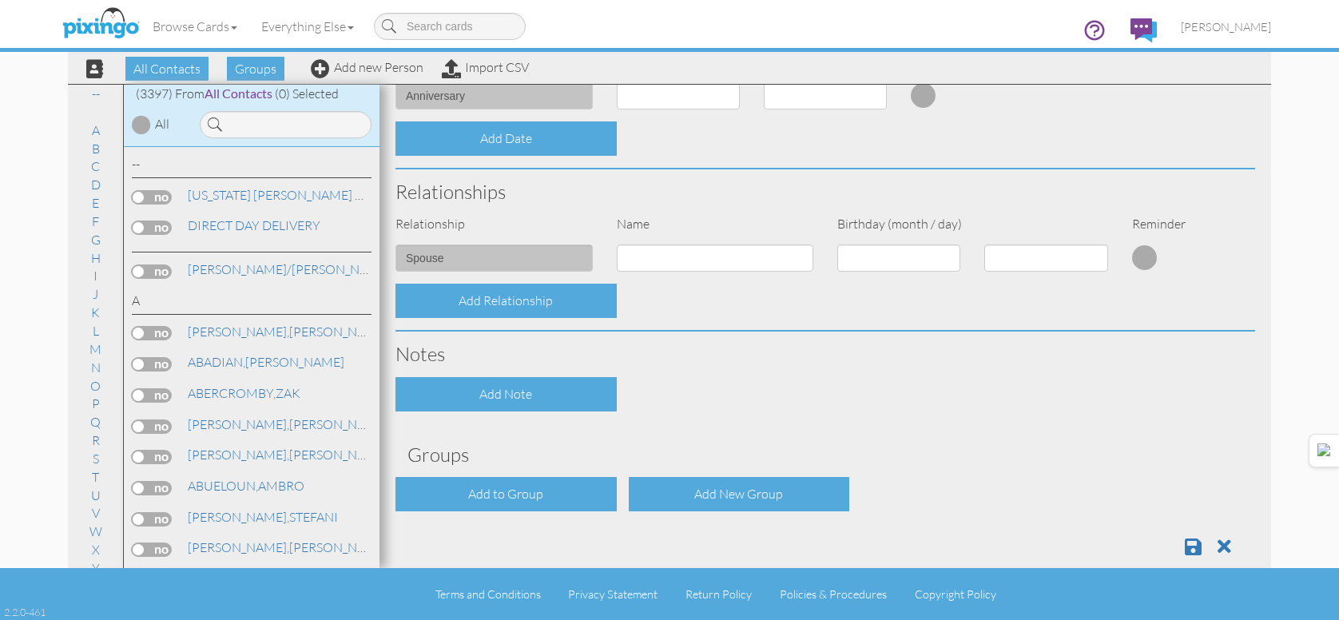
scroll to position [549, 0]
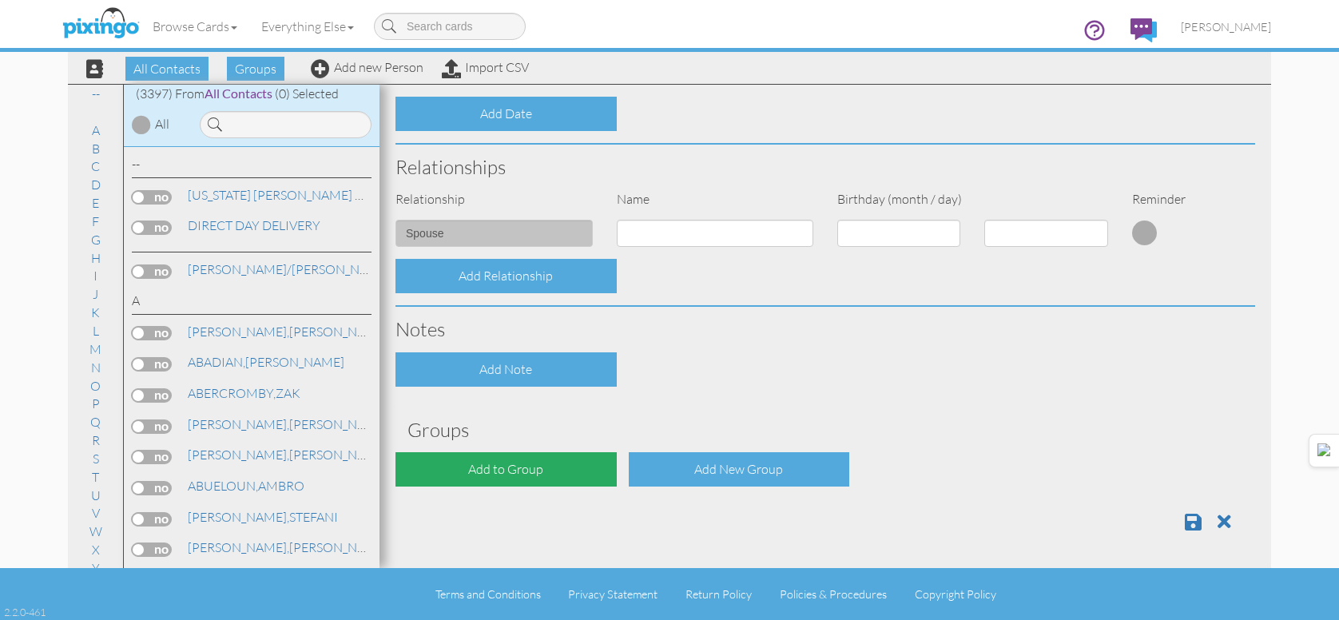
drag, startPoint x: 573, startPoint y: 452, endPoint x: 595, endPoint y: 450, distance: 21.7
click at [572, 452] on div "Add to Group" at bounding box center [506, 469] width 221 height 34
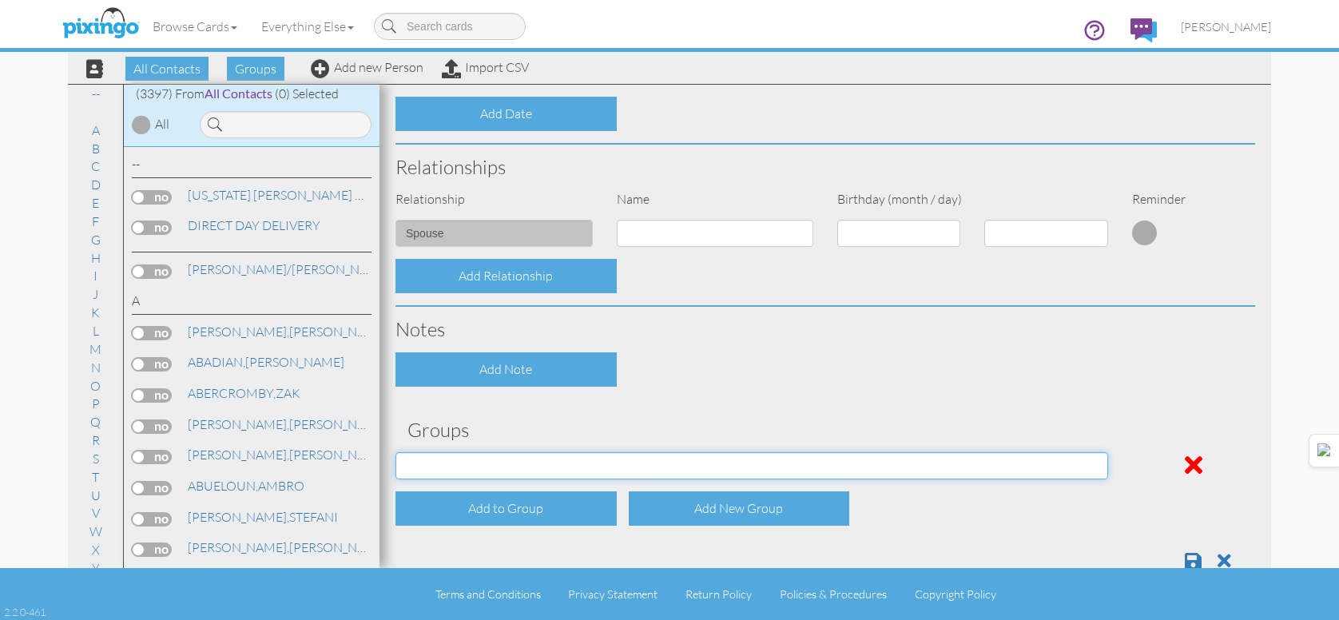
click at [635, 467] on select "[DATE] [DATE] [DATE] [DATE] [DATE] [DATE] [DATE] [DATE] [DATE] [DATE] [DATE] [D…" at bounding box center [752, 465] width 713 height 27
select select "object:10845"
click at [396, 452] on select "[DATE] [DATE] [DATE] [DATE] [DATE] [DATE] [DATE] [DATE] [DATE] [DATE] [DATE] [D…" at bounding box center [752, 465] width 713 height 27
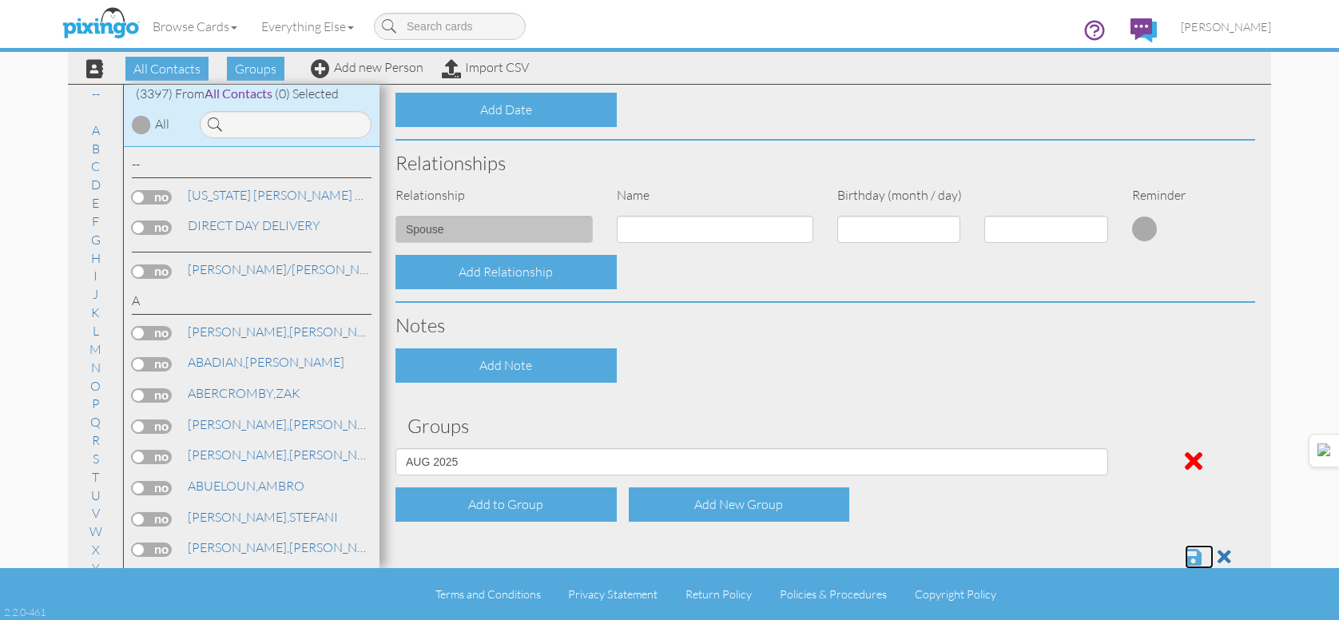
click at [1185, 554] on span at bounding box center [1193, 556] width 17 height 19
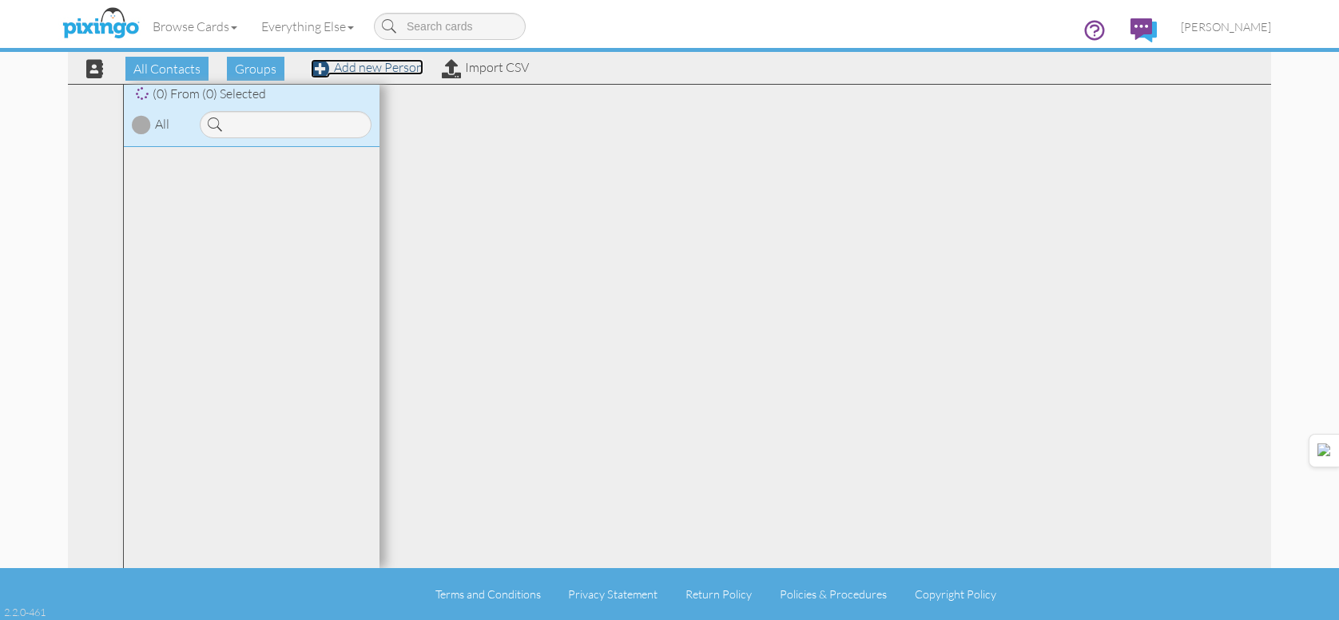
click at [357, 66] on link "Add new Person" at bounding box center [367, 67] width 113 height 16
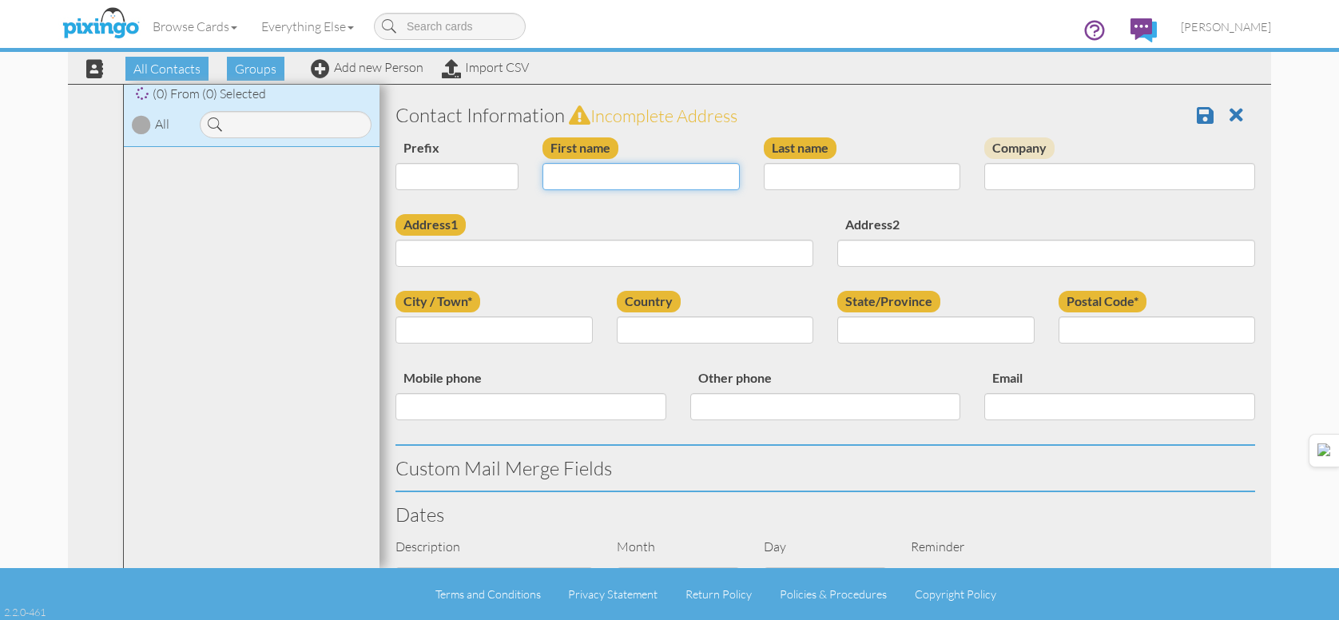
click at [597, 189] on input "First name" at bounding box center [641, 176] width 197 height 27
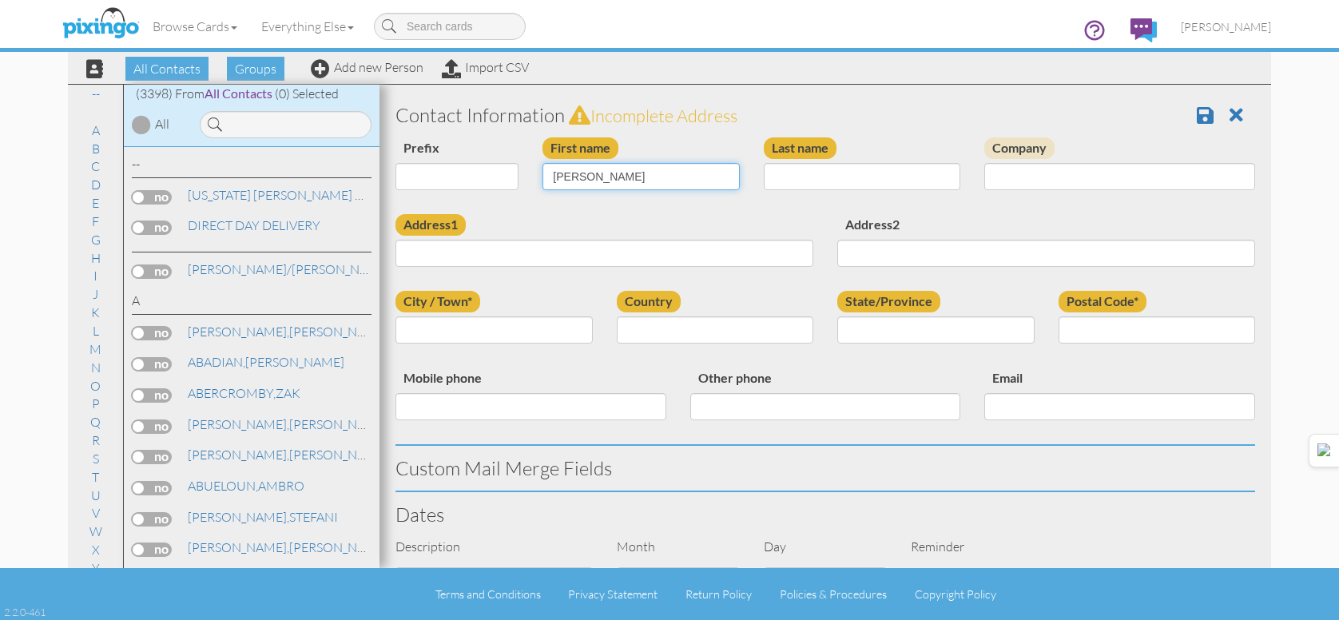
type input "[PERSON_NAME]"
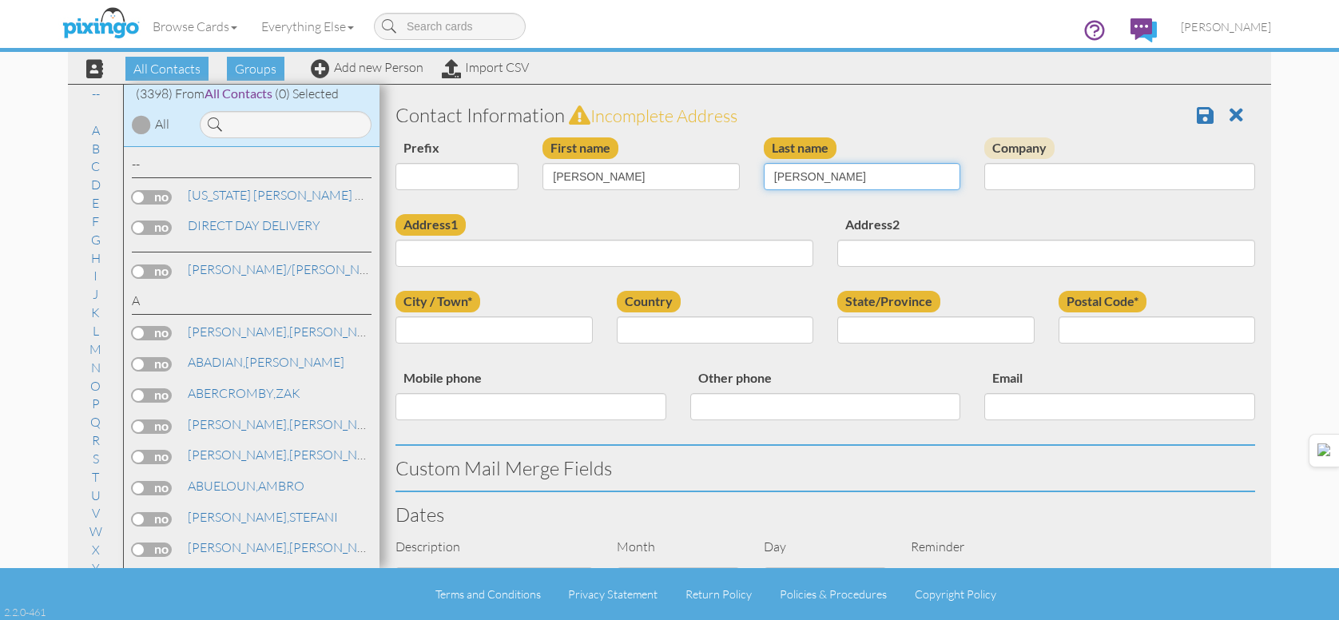
type input "[PERSON_NAME]"
type input "[STREET_ADDRESS][PERSON_NAME]"
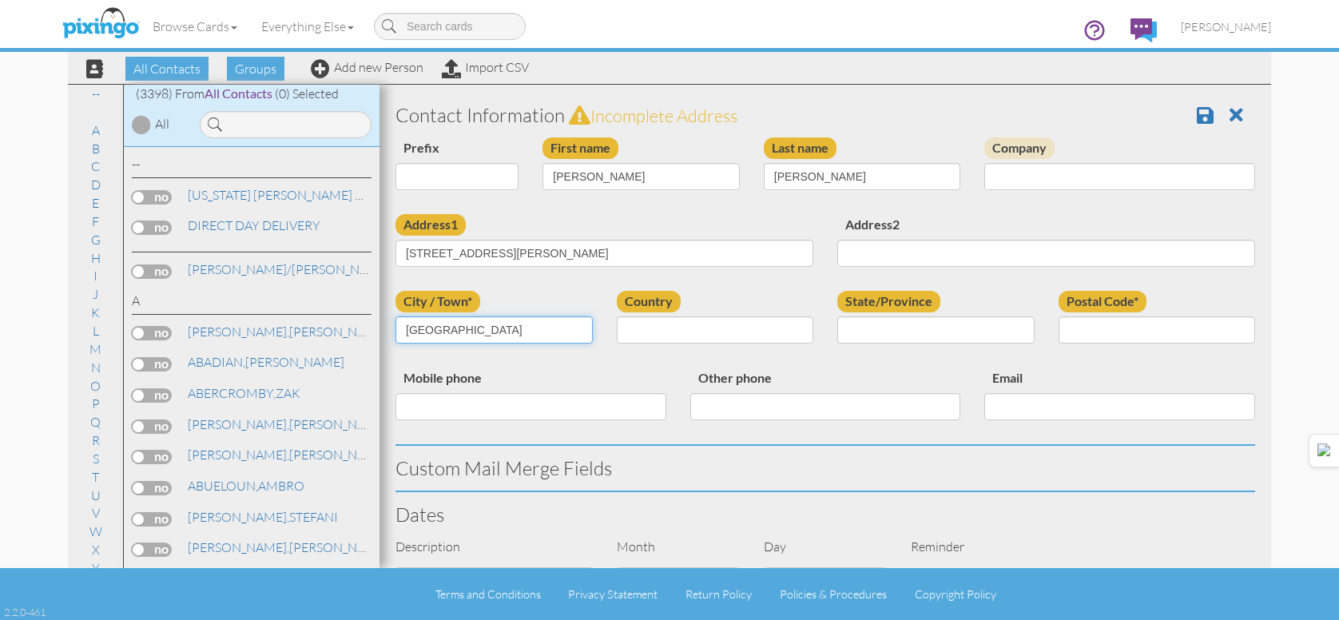
type input "[GEOGRAPHIC_DATA]"
select select "object:180"
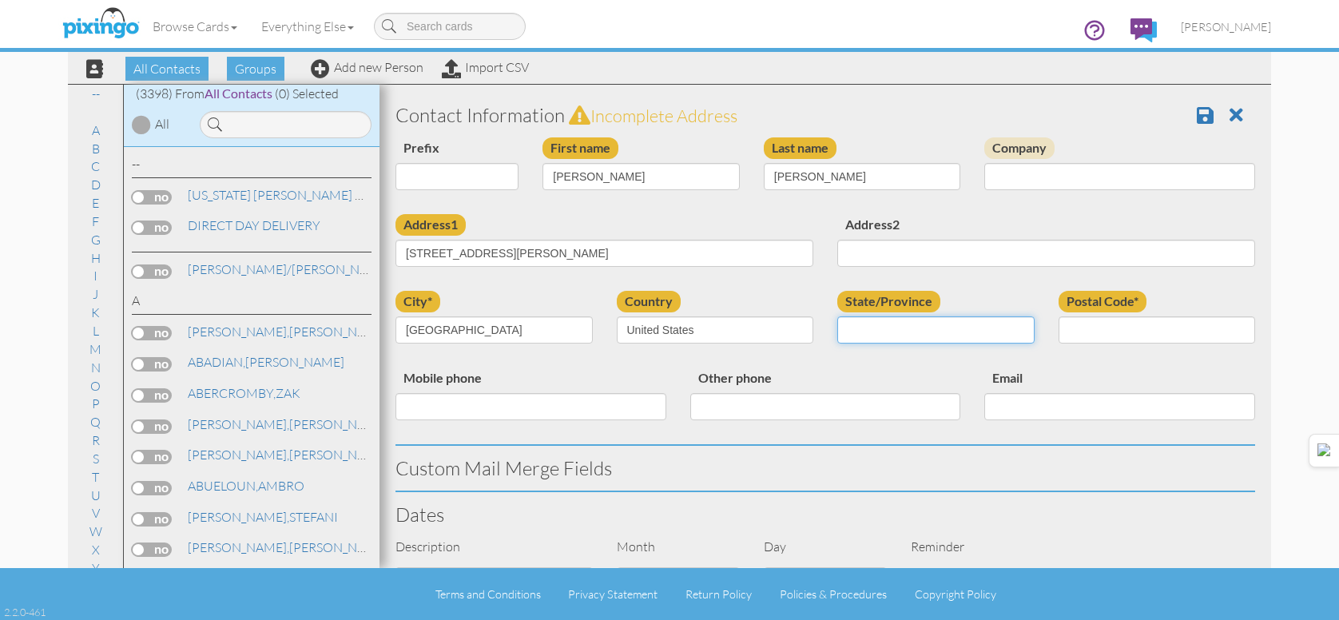
select select "object:10833"
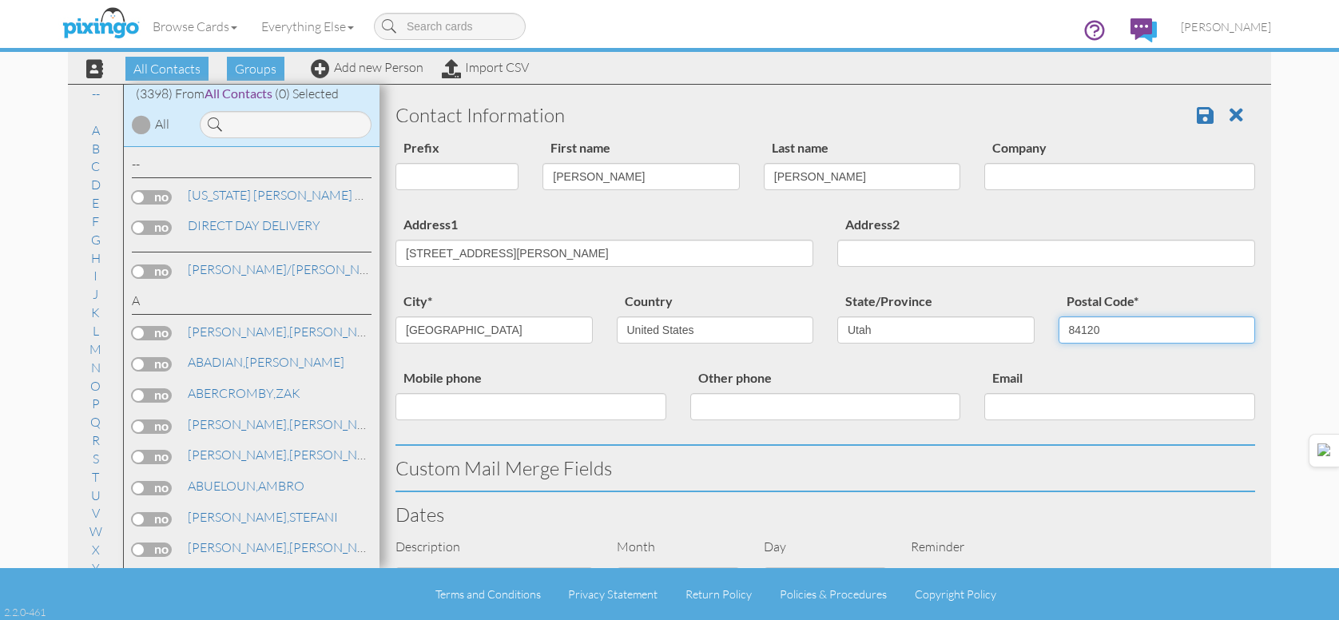
type input "84120"
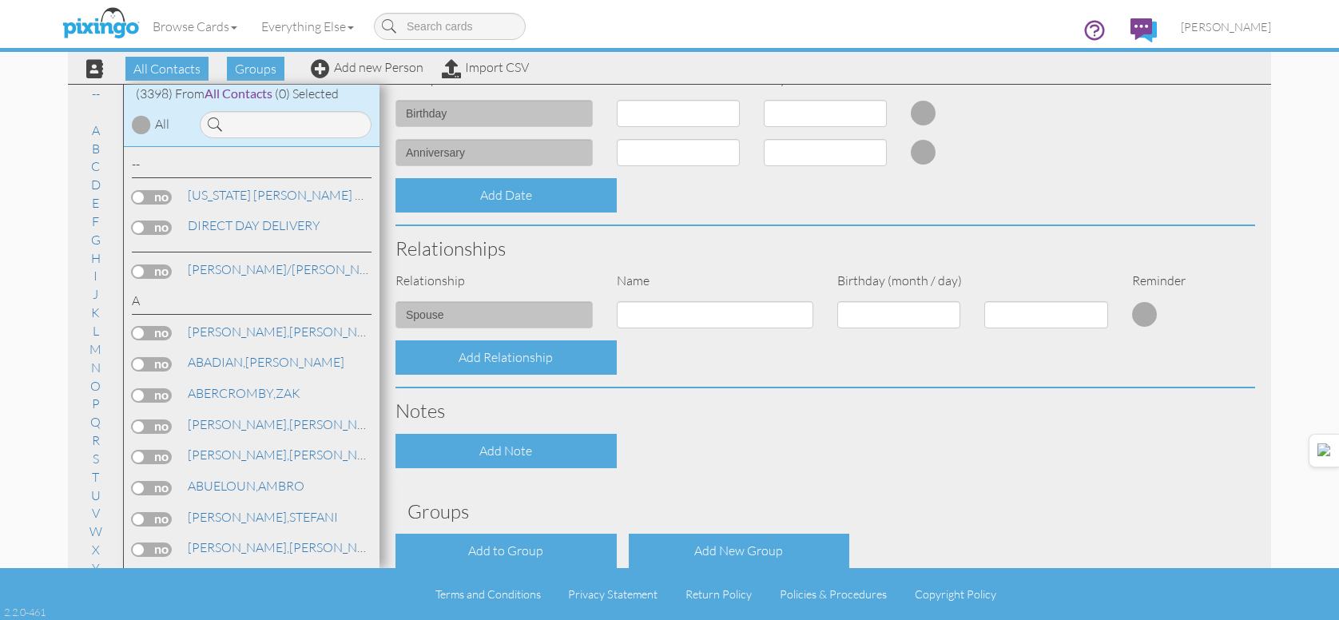
scroll to position [549, 0]
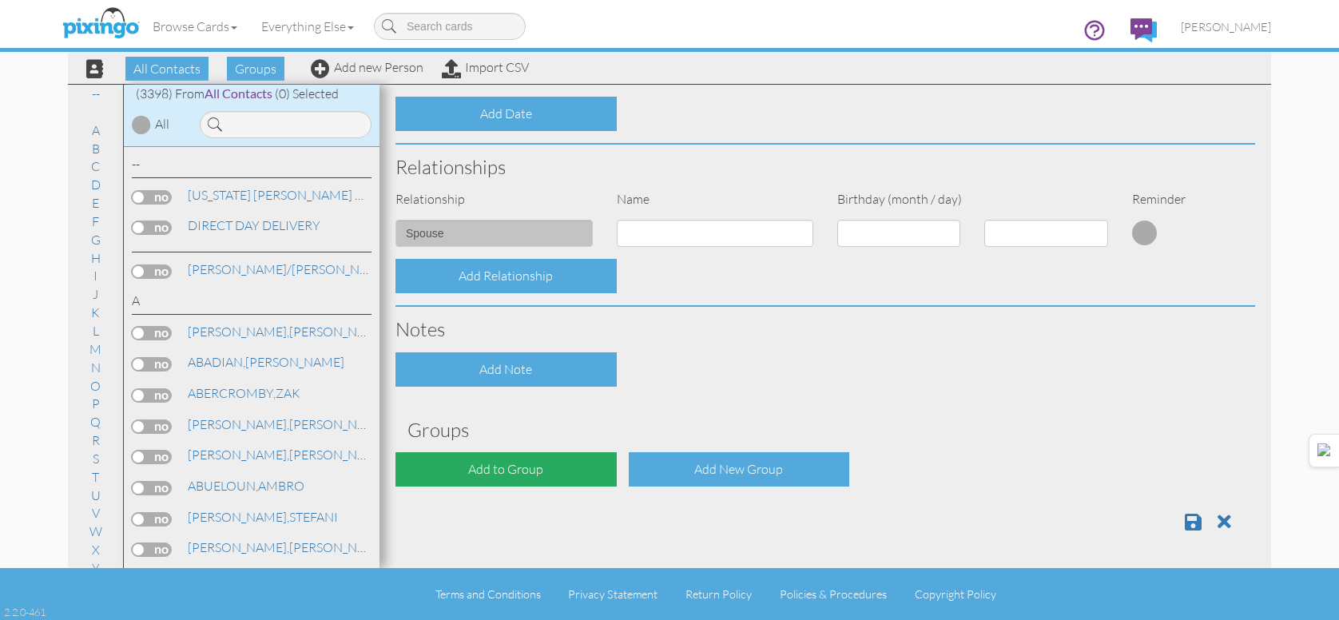
click at [569, 479] on div "Add to Group" at bounding box center [506, 469] width 221 height 34
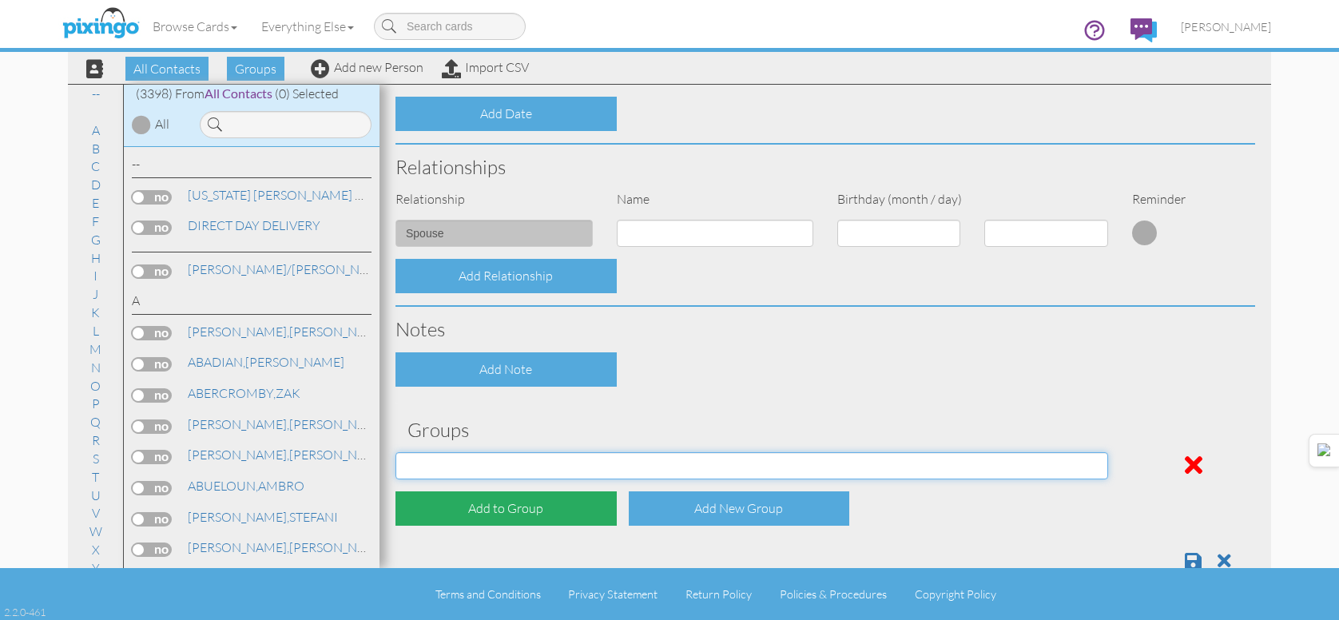
click at [580, 461] on select "[DATE] [DATE] [DATE] [DATE] [DATE] [DATE] [DATE] [DATE] [DATE] [DATE] [DATE] [D…" at bounding box center [752, 465] width 713 height 27
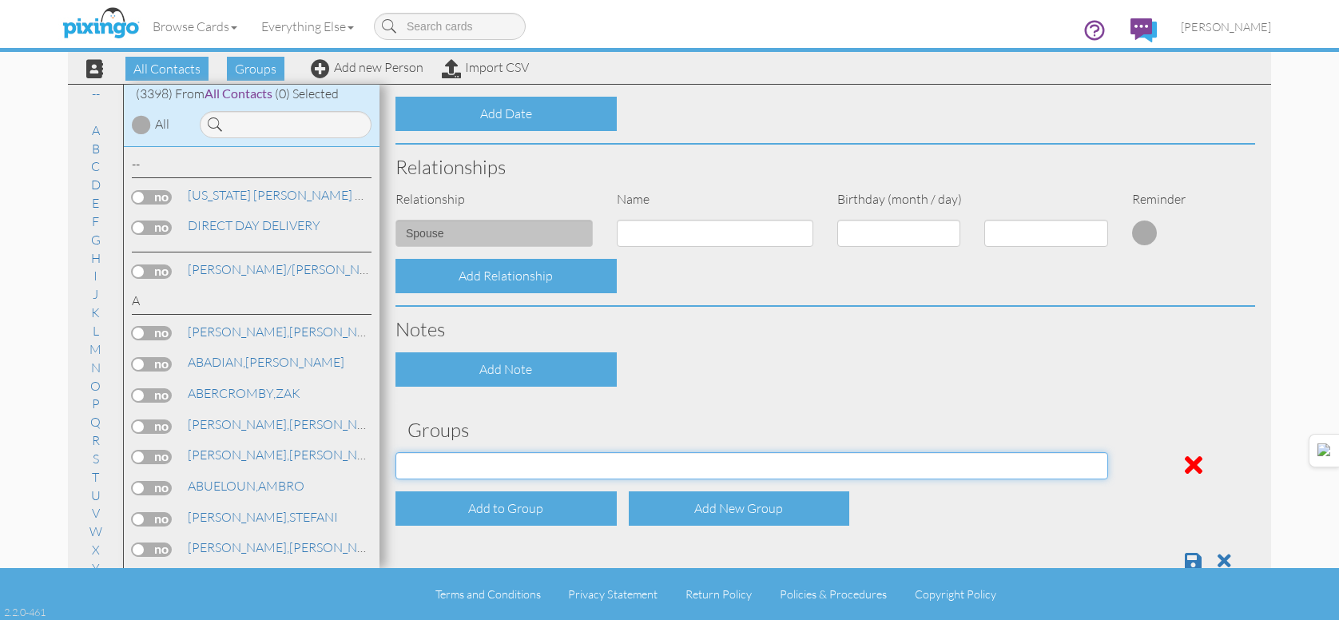
select select "object:10848"
click at [396, 452] on select "[DATE] [DATE] [DATE] [DATE] [DATE] [DATE] [DATE] [DATE] [DATE] [DATE] [DATE] [D…" at bounding box center [752, 465] width 713 height 27
click at [1185, 565] on span at bounding box center [1193, 560] width 17 height 19
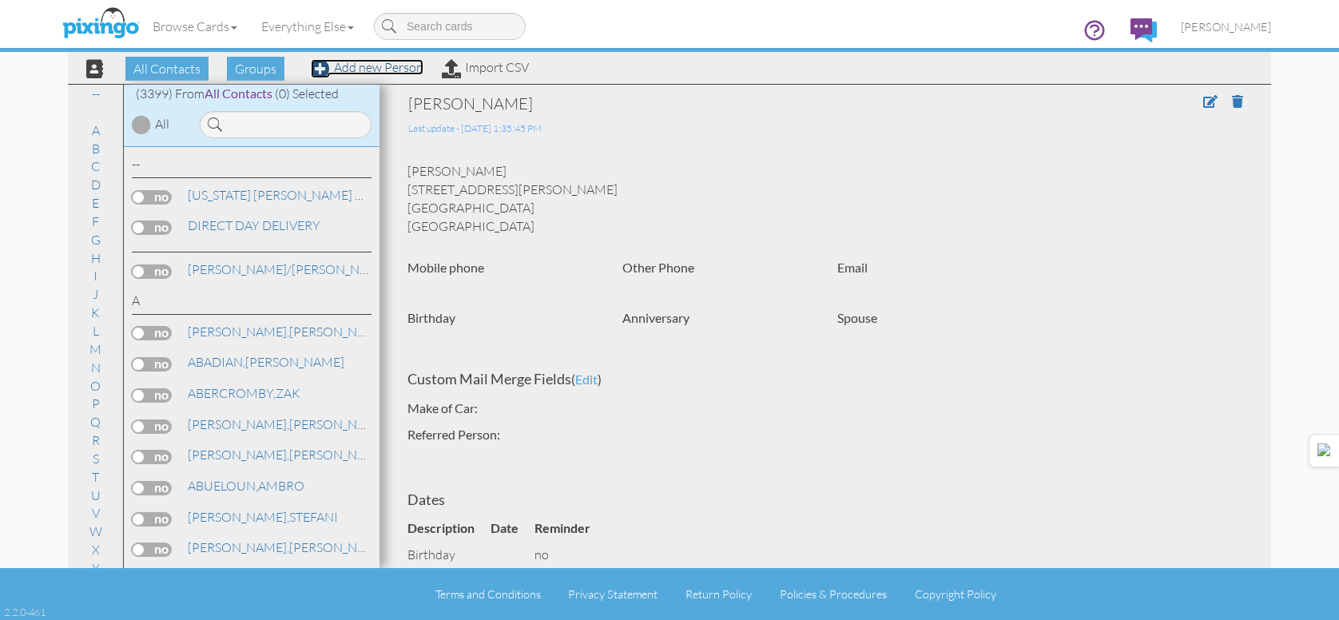
click at [366, 69] on link "Add new Person" at bounding box center [367, 67] width 113 height 16
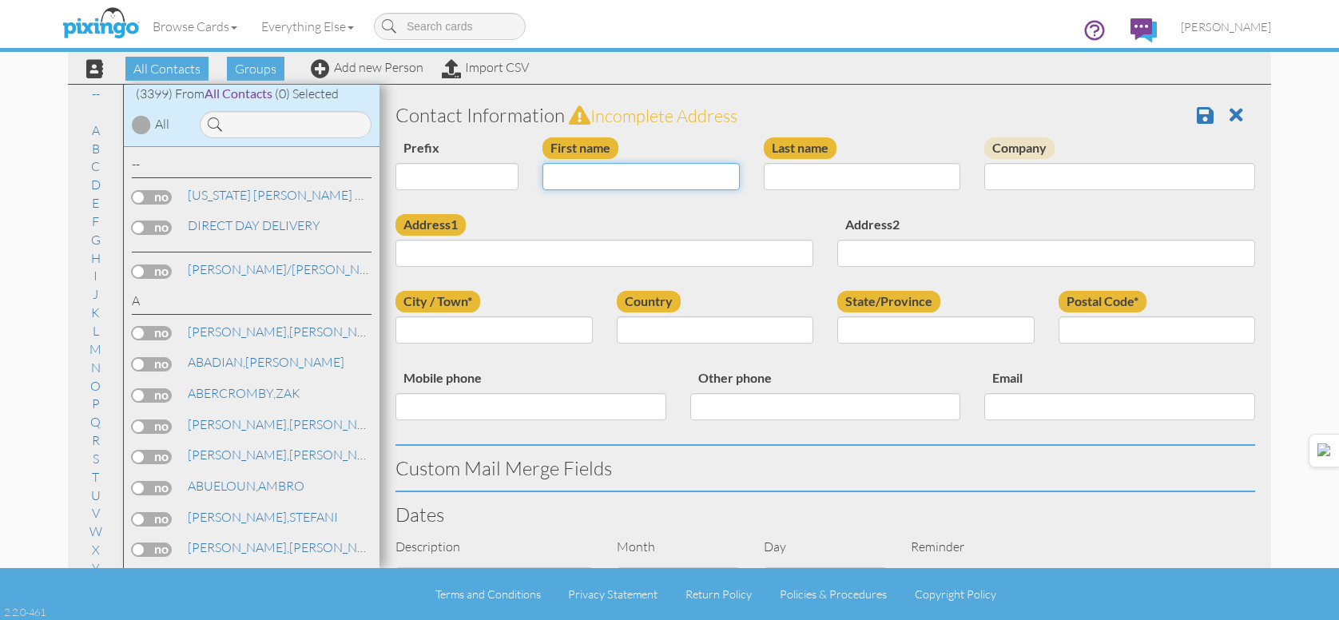
click at [707, 176] on input "First name" at bounding box center [641, 176] width 197 height 27
type input "[PERSON_NAME]"
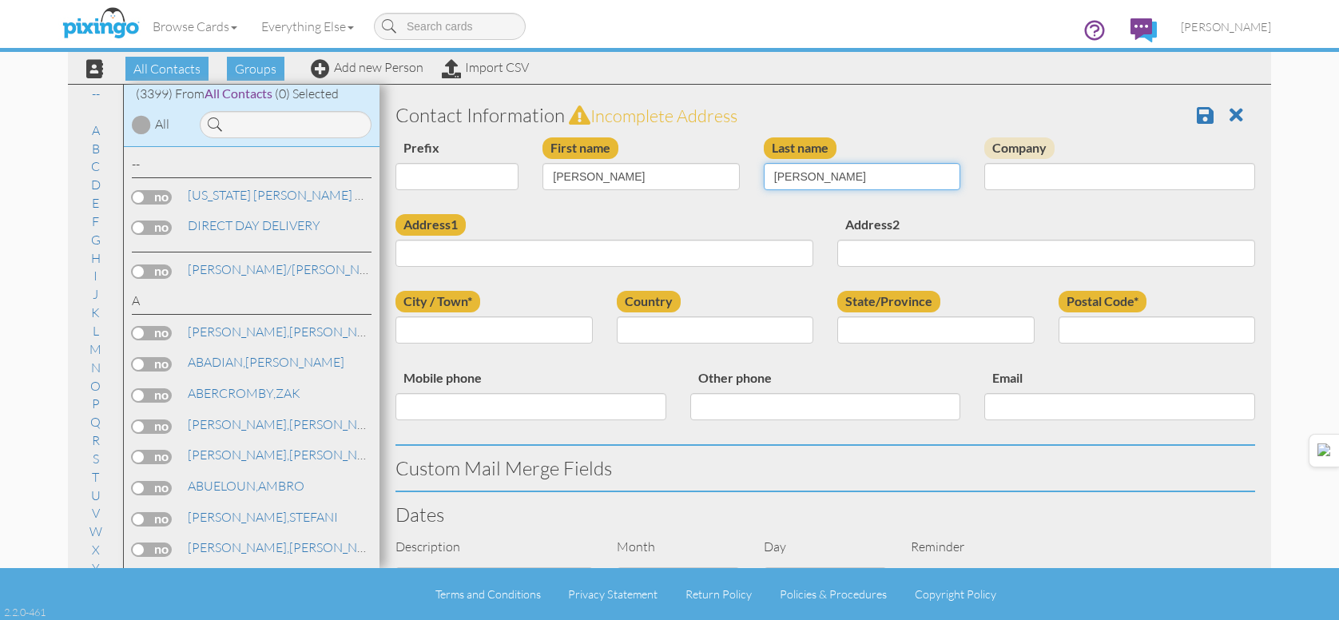
type input "[PERSON_NAME]"
type input "[STREET_ADDRESS]"
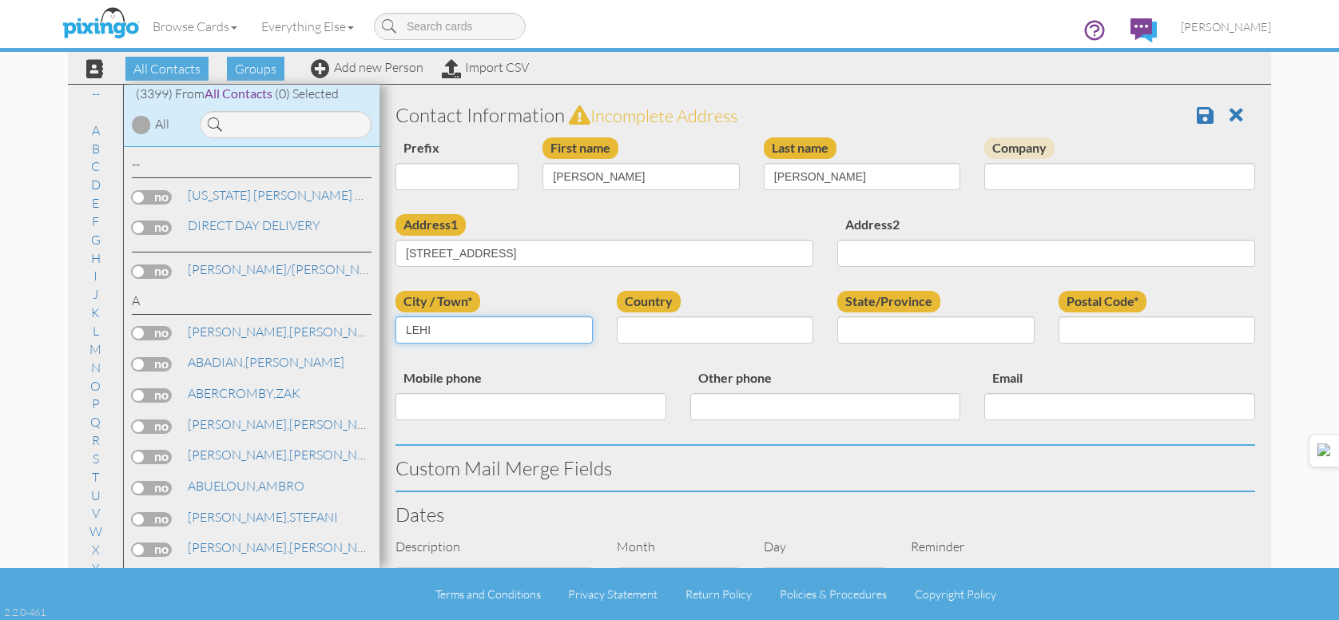
type input "LEHI"
select select "object:10558"
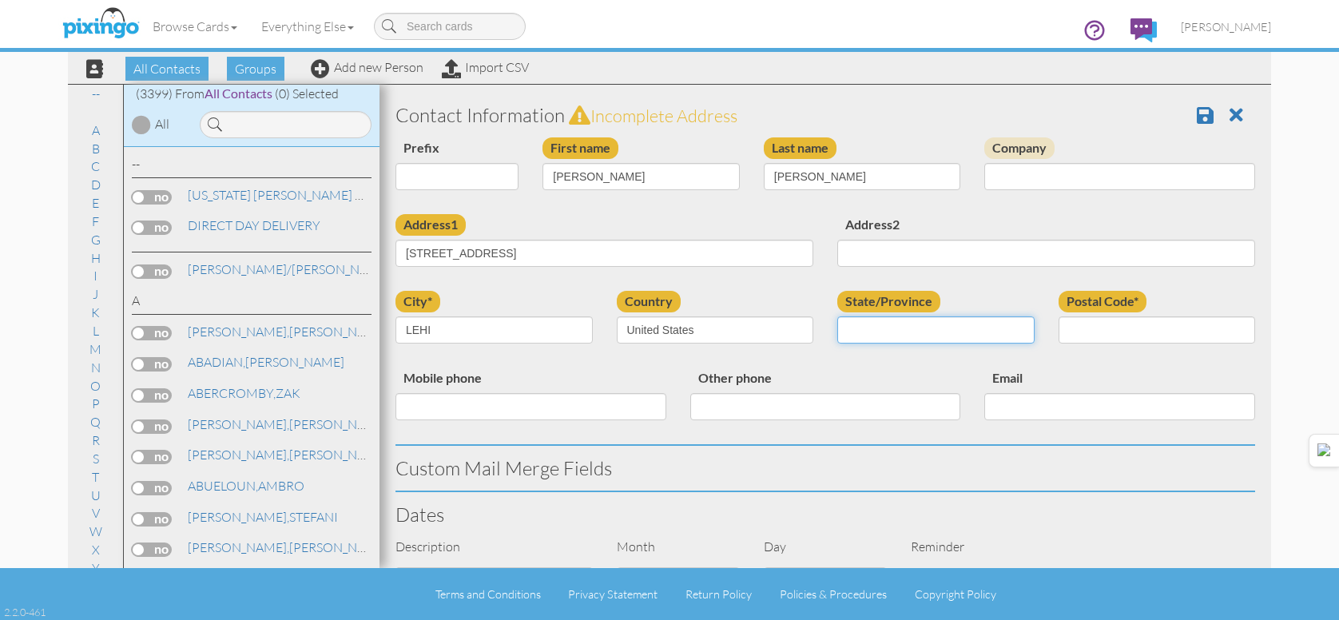
select select "object:10857"
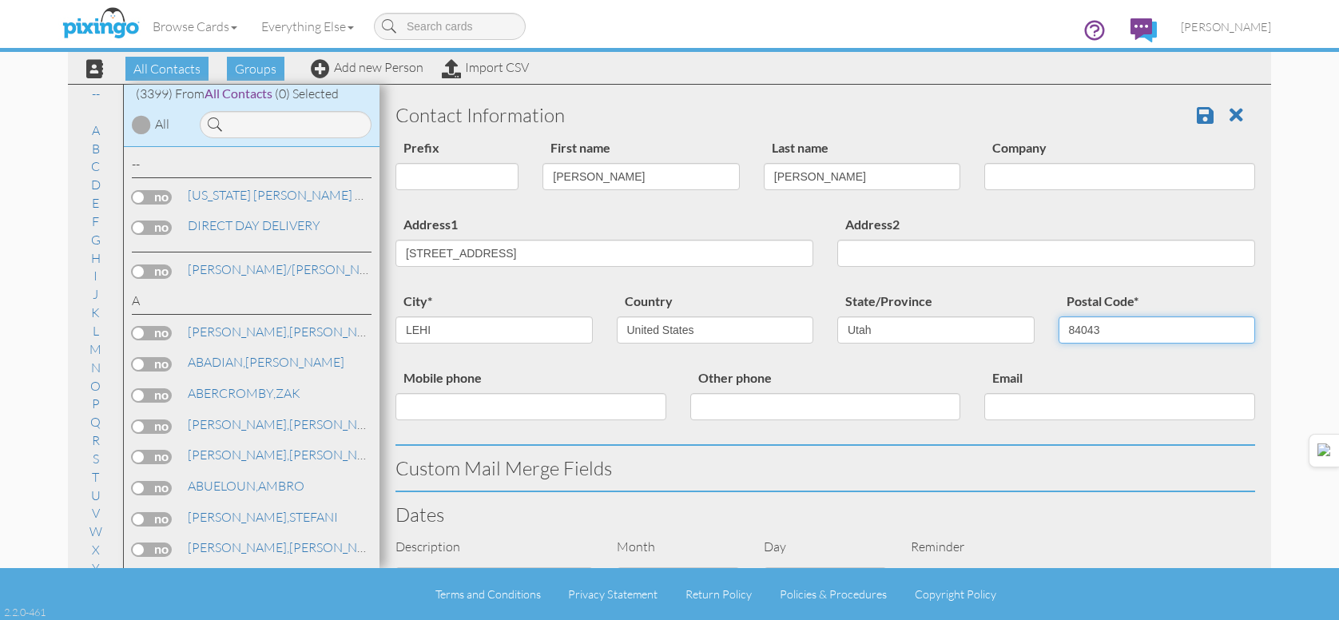
type input "84043"
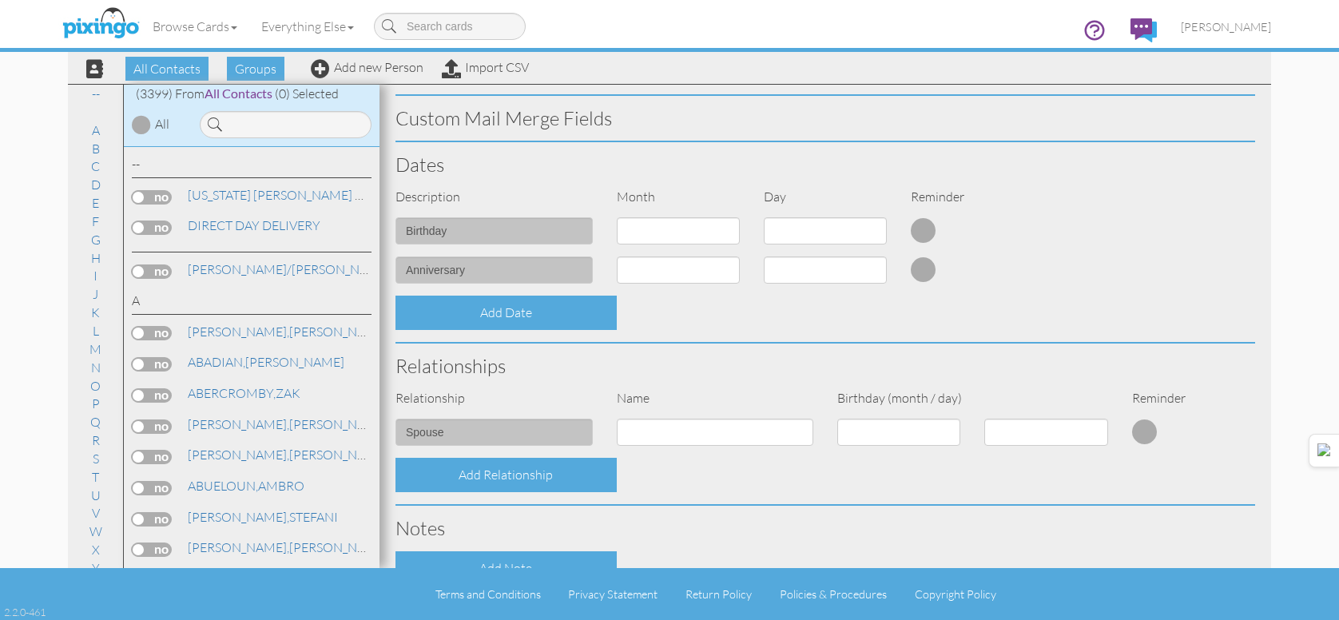
scroll to position [549, 0]
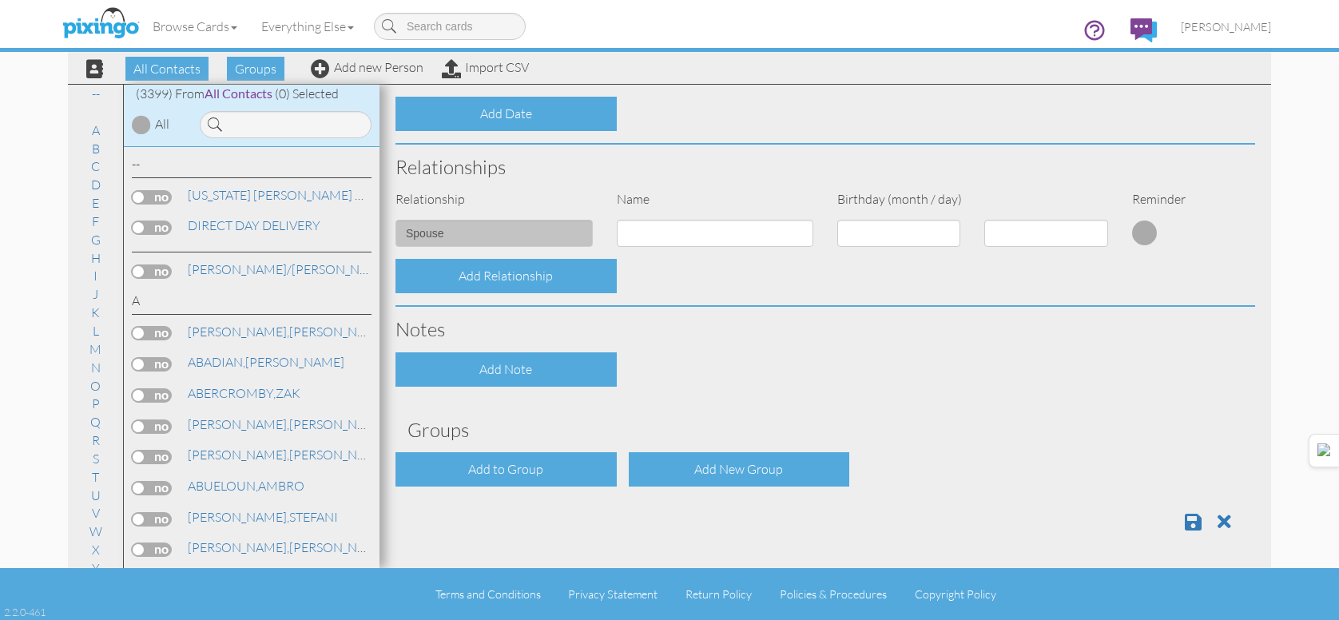
click at [587, 459] on div "Add to Group" at bounding box center [506, 469] width 221 height 34
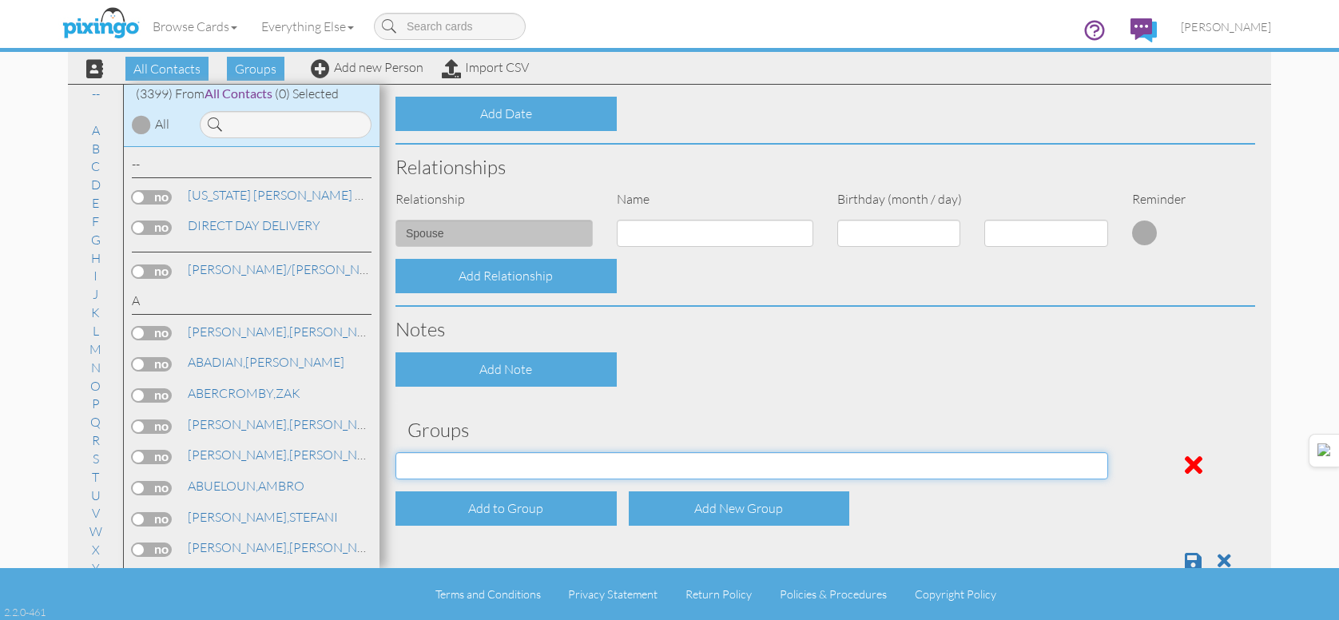
click at [597, 459] on select "APRIL 2022 APRIL 2023 APRIL 2024 APRIL 2025 AUG 2023 AUG 2024 AUG 2025 AUGUST 2…" at bounding box center [752, 465] width 713 height 27
select select "object:10872"
click at [396, 452] on select "APRIL 2022 APRIL 2023 APRIL 2024 APRIL 2025 AUG 2023 AUG 2024 AUG 2025 AUGUST 2…" at bounding box center [752, 465] width 713 height 27
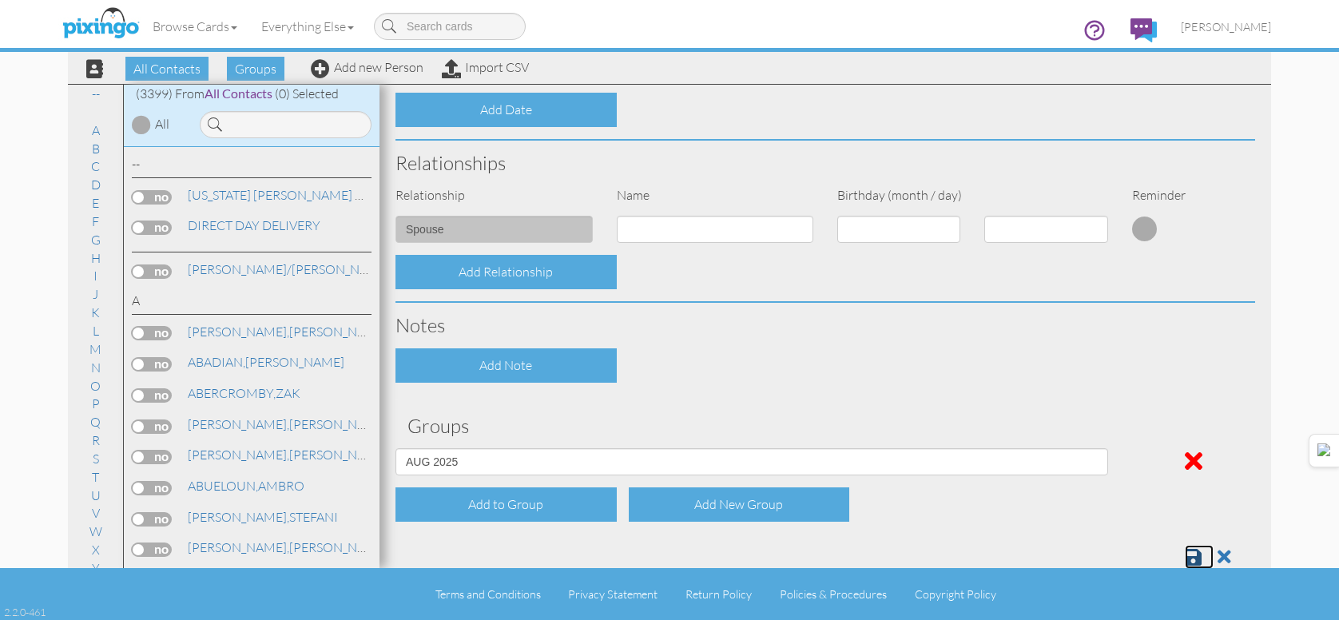
click at [1191, 551] on link at bounding box center [1199, 557] width 29 height 24
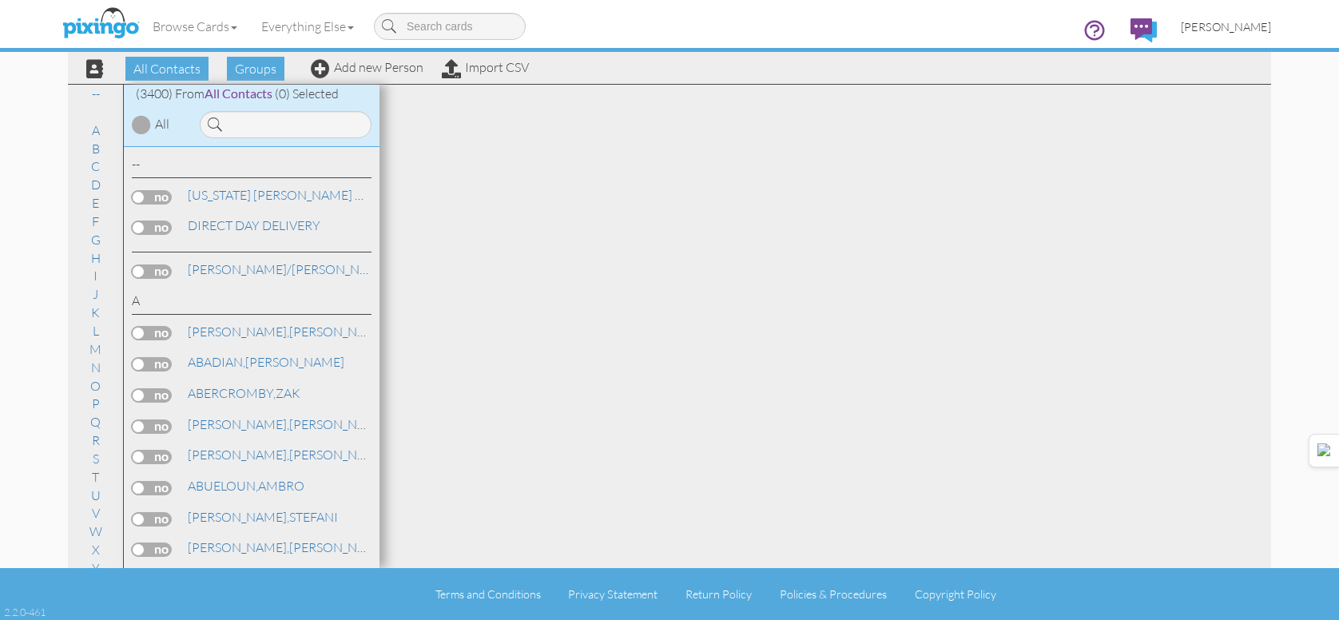
click at [1238, 29] on span "[PERSON_NAME]" at bounding box center [1226, 27] width 90 height 14
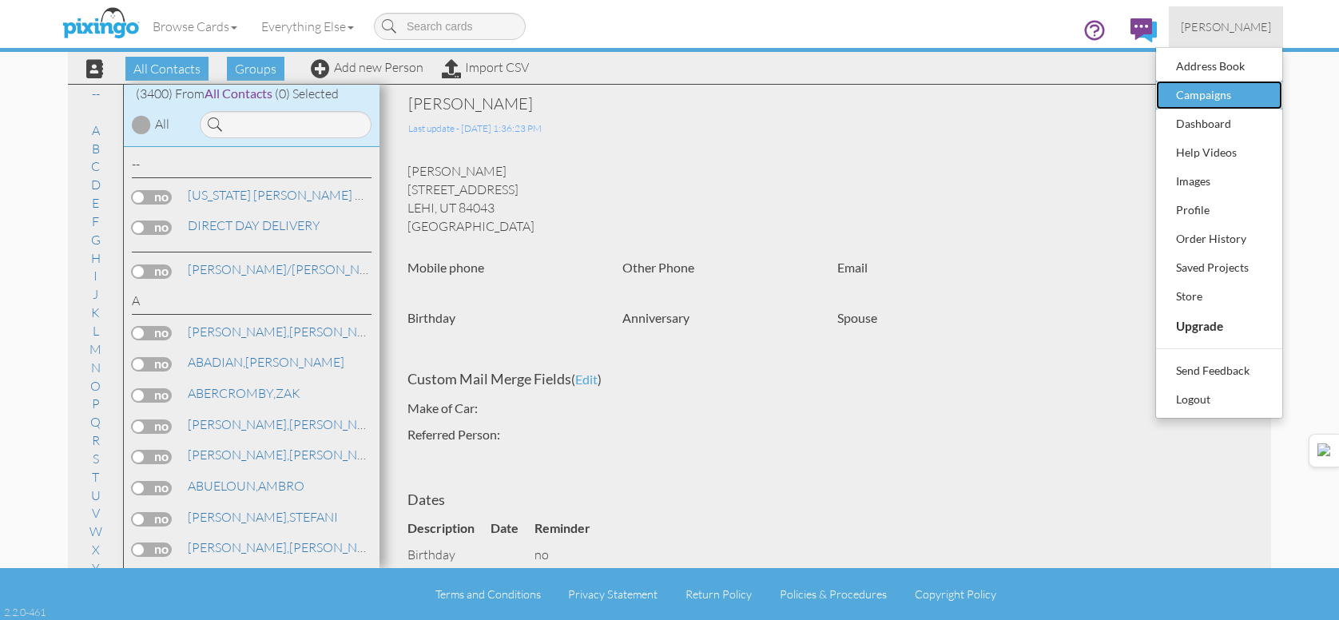
click at [1203, 93] on div "Campaigns" at bounding box center [1219, 95] width 94 height 24
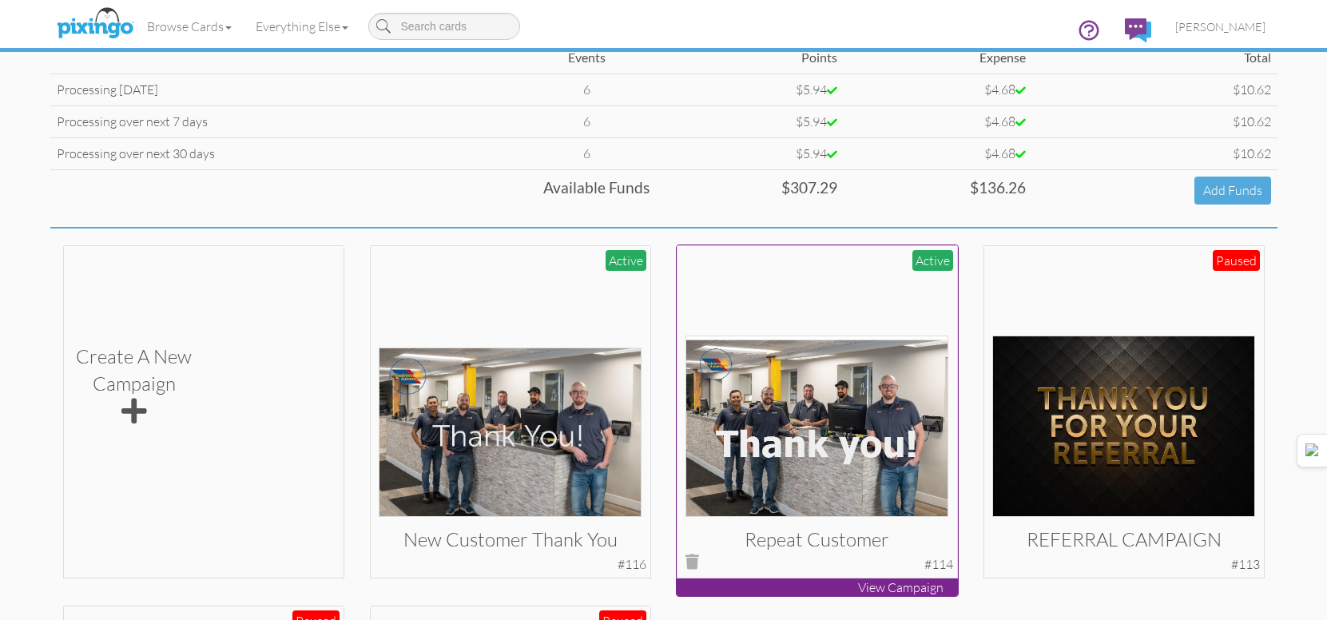
scroll to position [400, 0]
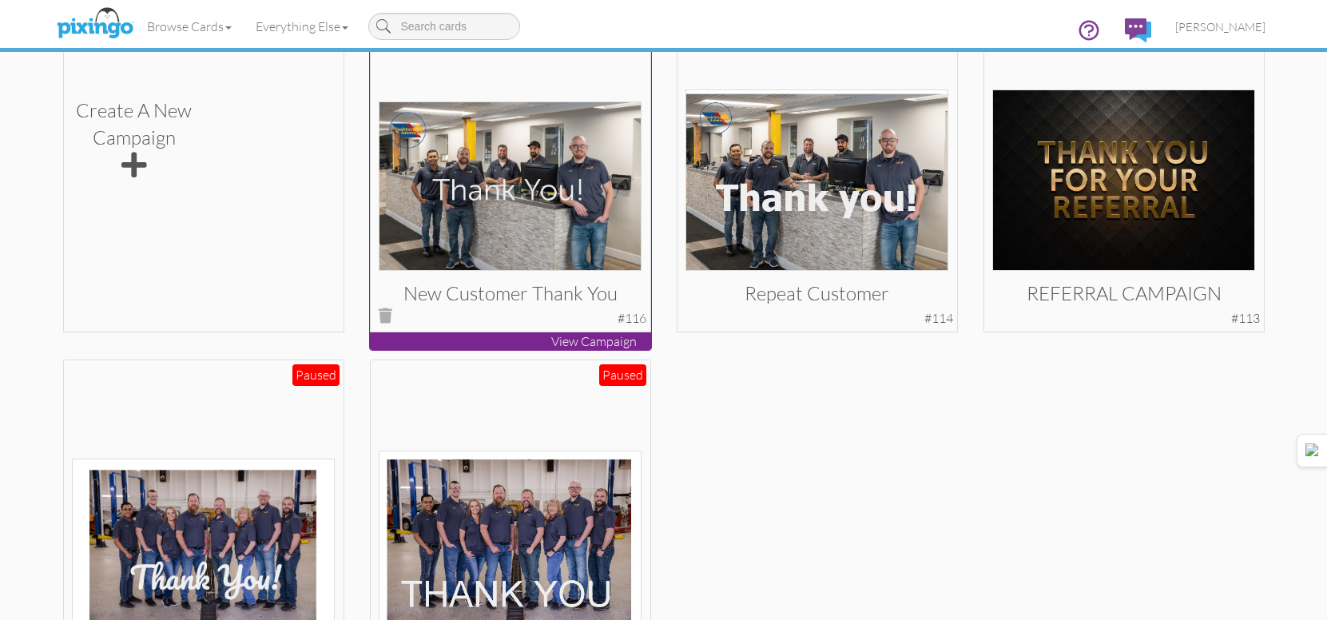
click at [457, 179] on img at bounding box center [510, 185] width 263 height 169
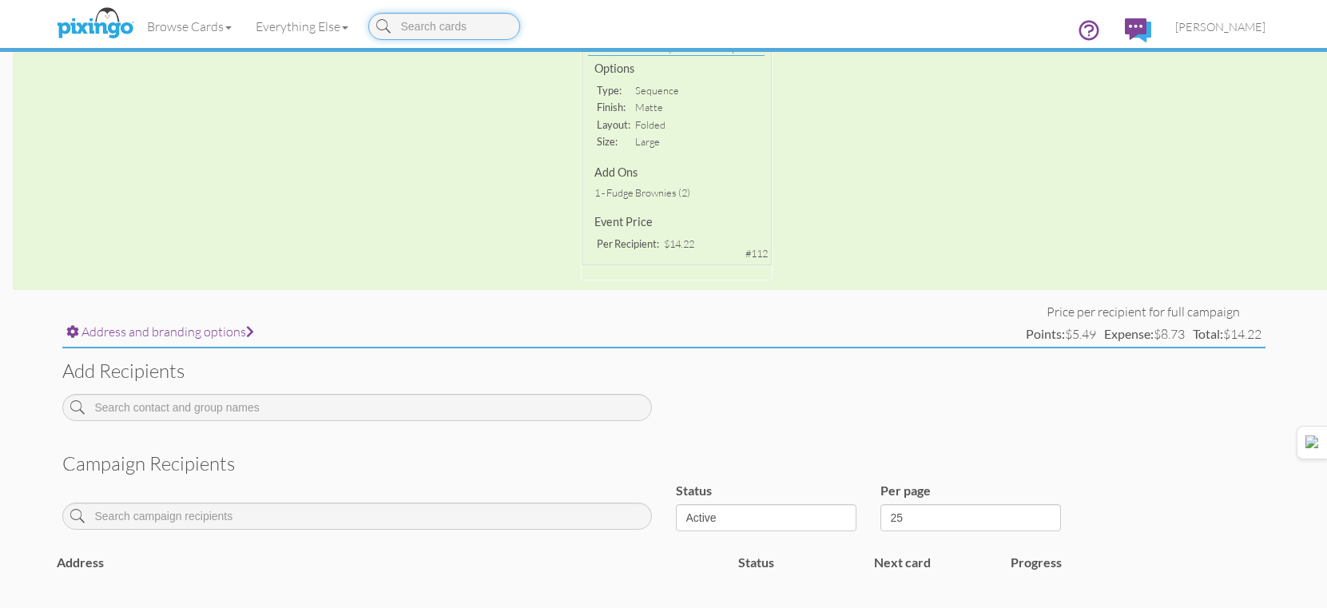
scroll to position [476, 0]
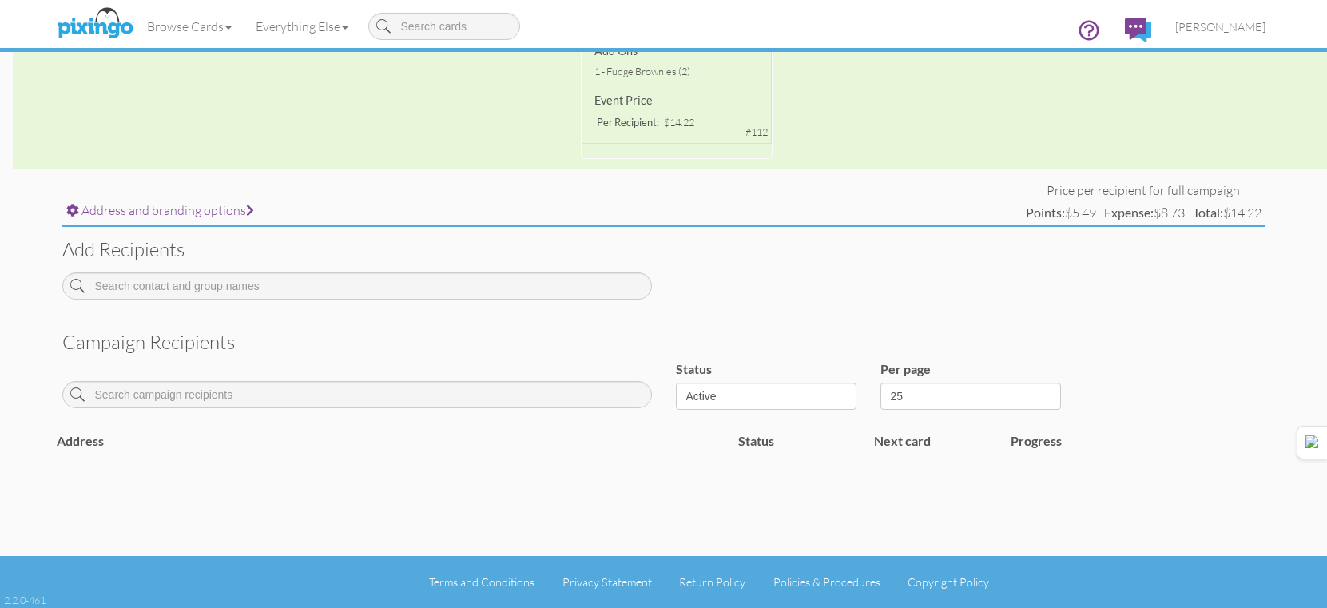
click at [374, 300] on div at bounding box center [357, 292] width 614 height 39
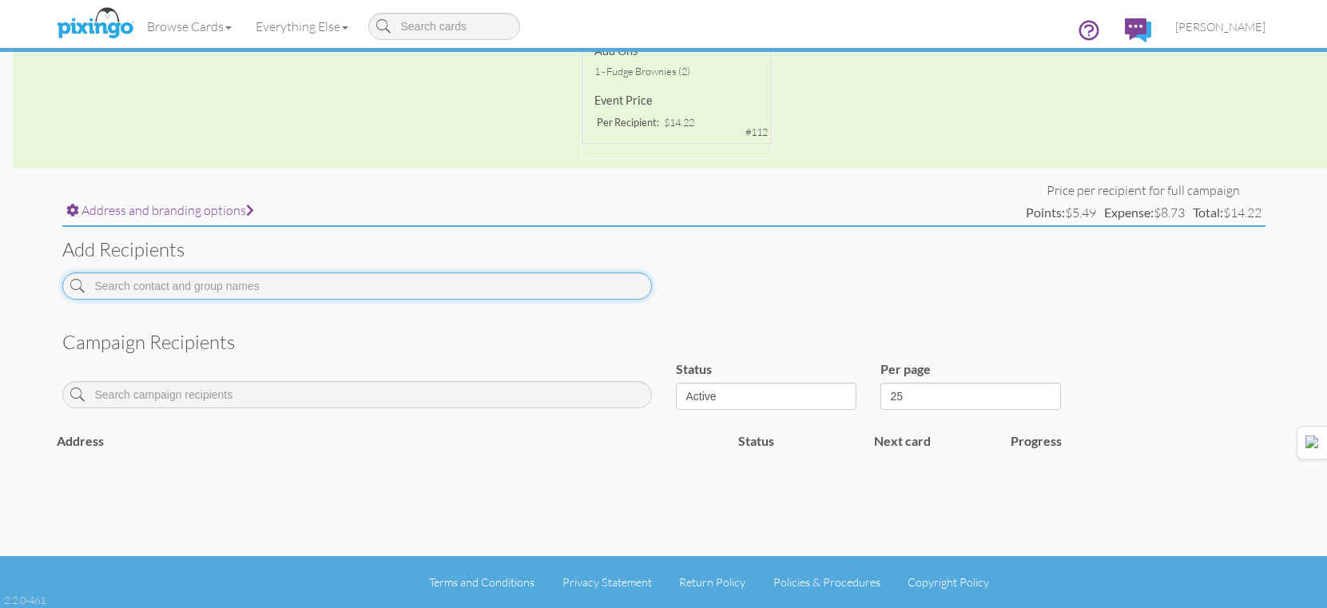
click at [381, 292] on input at bounding box center [357, 286] width 590 height 27
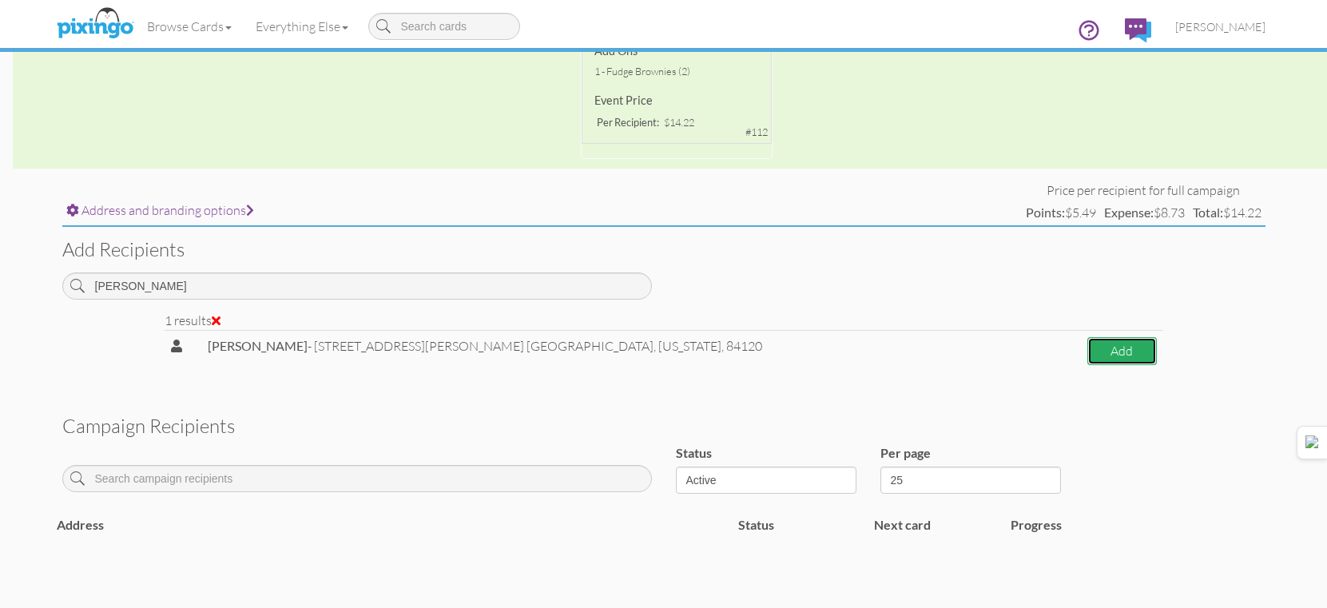
click at [1109, 341] on button "Add" at bounding box center [1122, 351] width 69 height 28
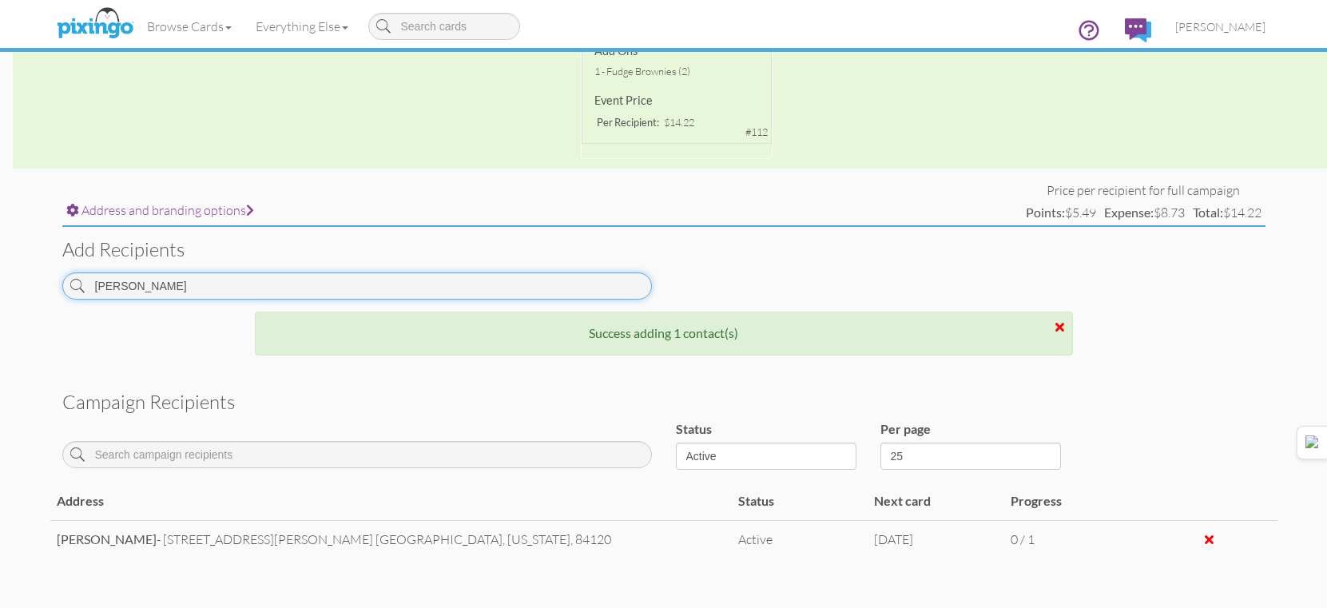
click at [357, 285] on input "[PERSON_NAME]" at bounding box center [357, 286] width 590 height 27
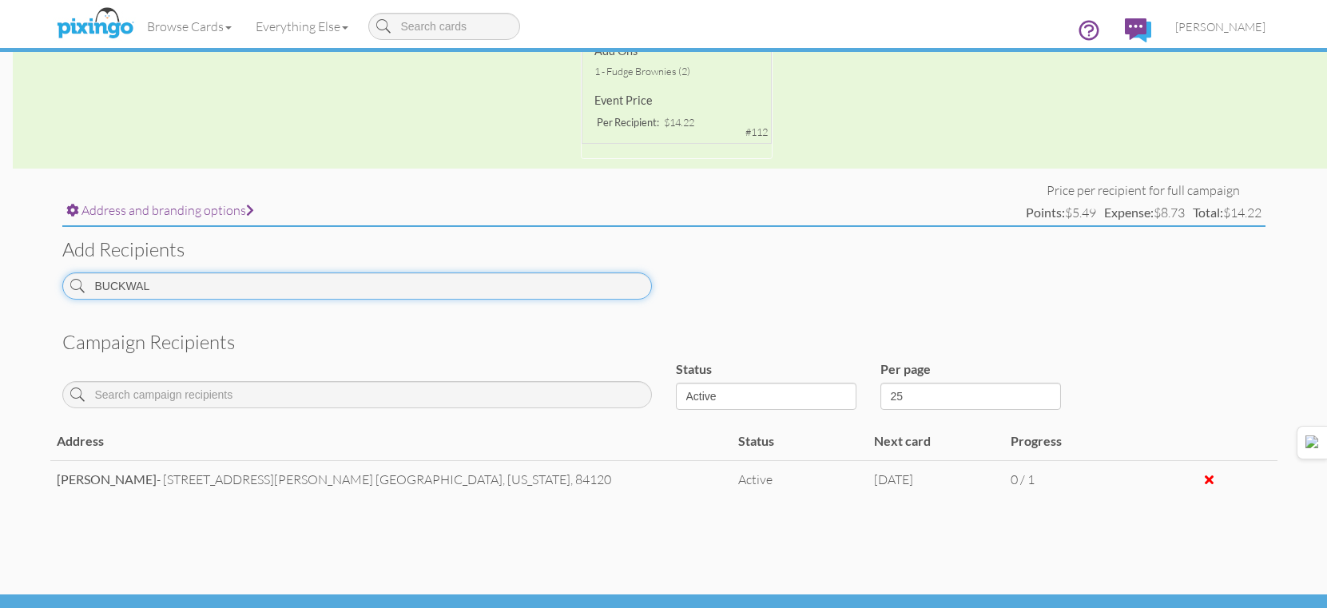
click at [455, 285] on input "BUCKWAL" at bounding box center [357, 286] width 590 height 27
type input "B"
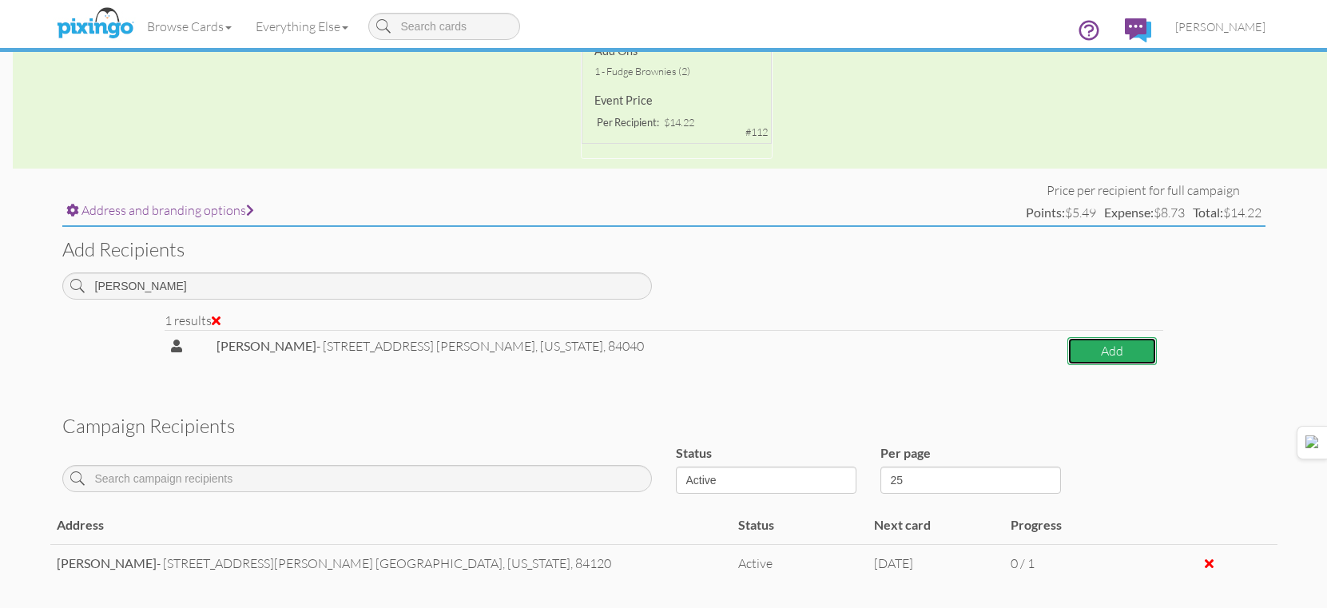
click at [1142, 353] on button "Add" at bounding box center [1113, 351] width 90 height 28
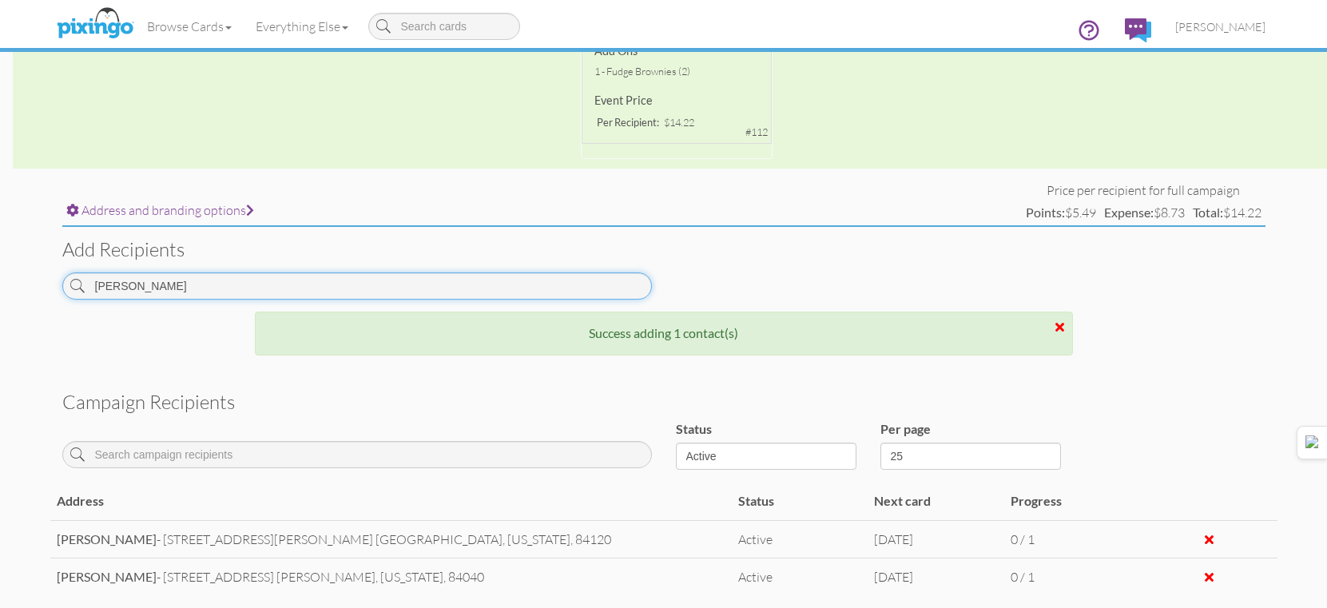
click at [527, 277] on input "[PERSON_NAME]" at bounding box center [357, 286] width 590 height 27
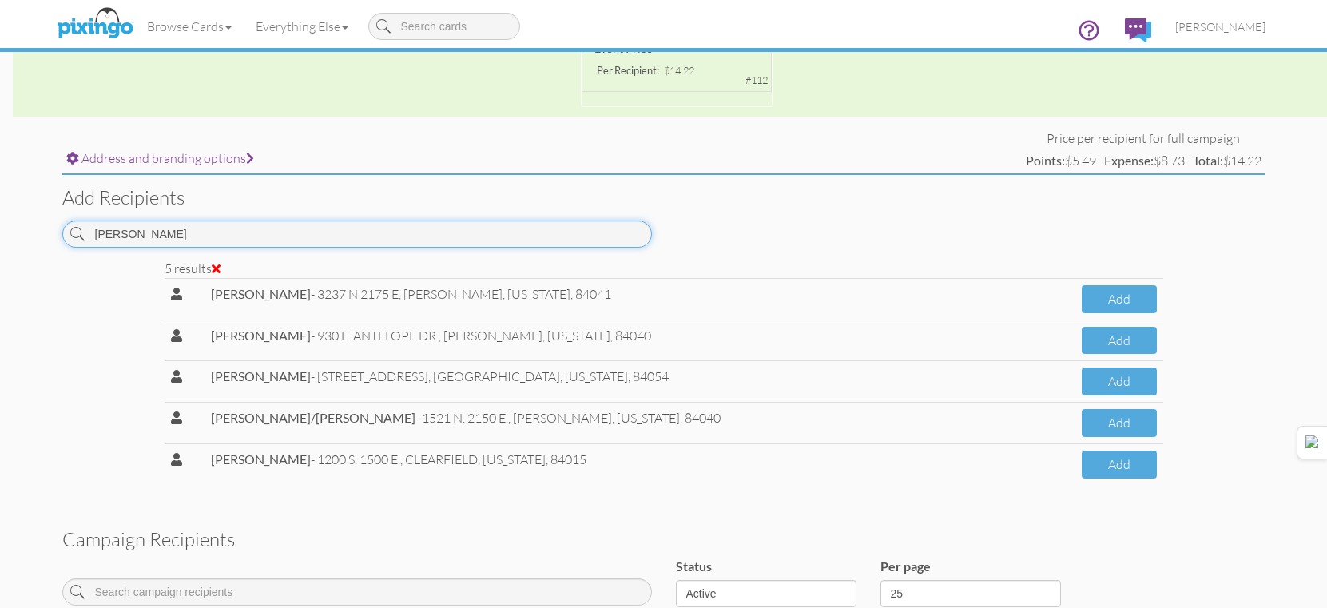
scroll to position [556, 0]
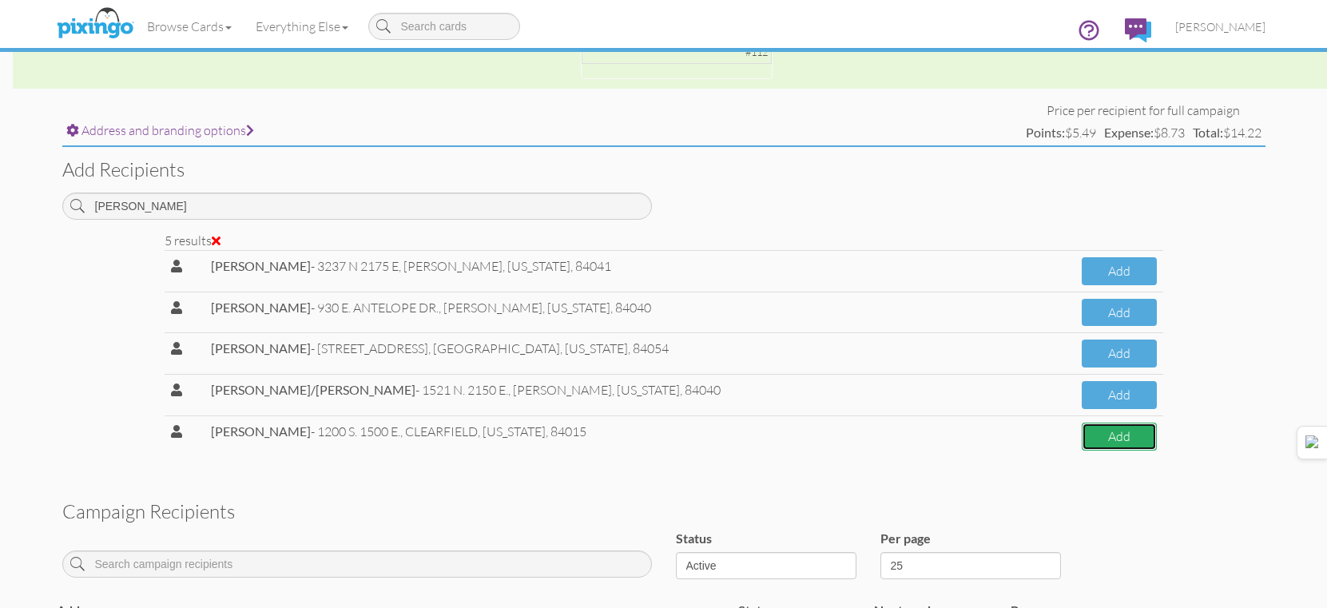
click at [1133, 432] on button "Add" at bounding box center [1119, 437] width 75 height 28
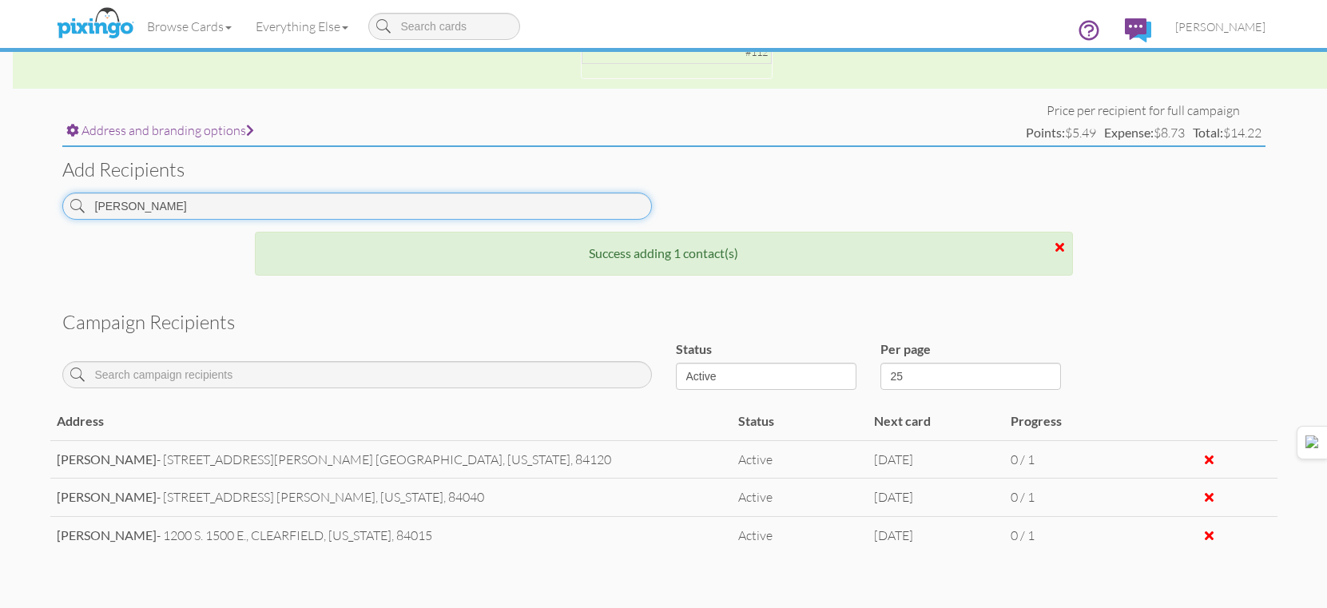
click at [601, 206] on input "[PERSON_NAME]" at bounding box center [357, 206] width 590 height 27
click at [601, 205] on input "[PERSON_NAME]" at bounding box center [357, 206] width 590 height 27
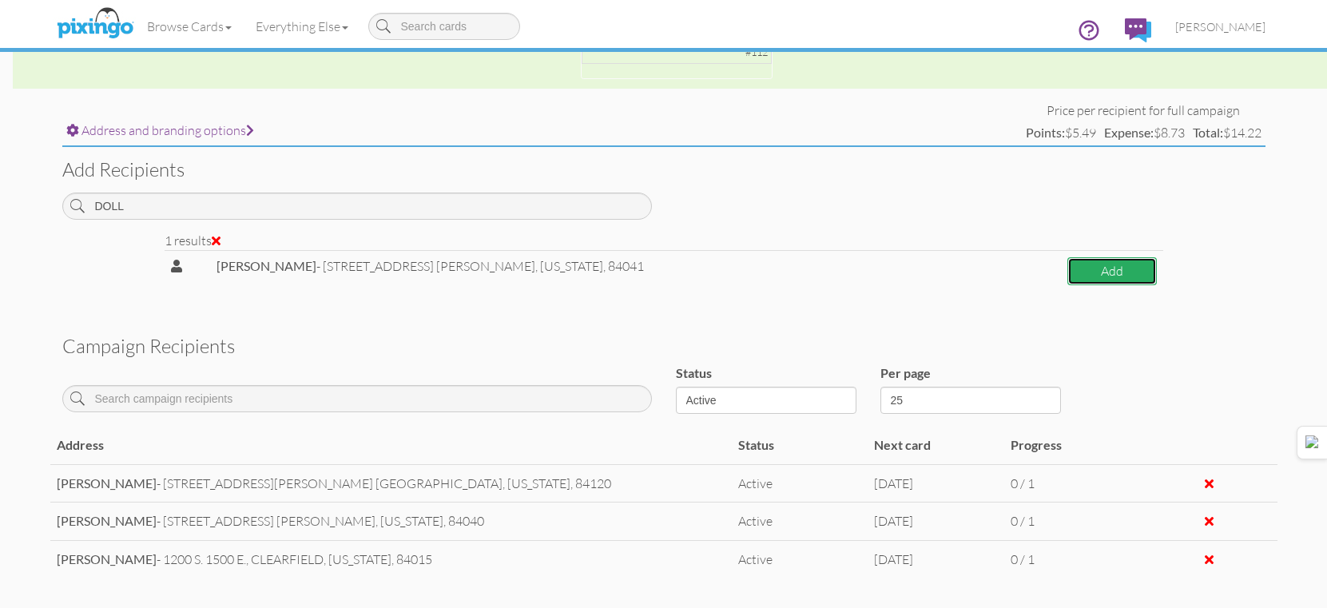
click at [1068, 263] on button "Add" at bounding box center [1113, 271] width 90 height 28
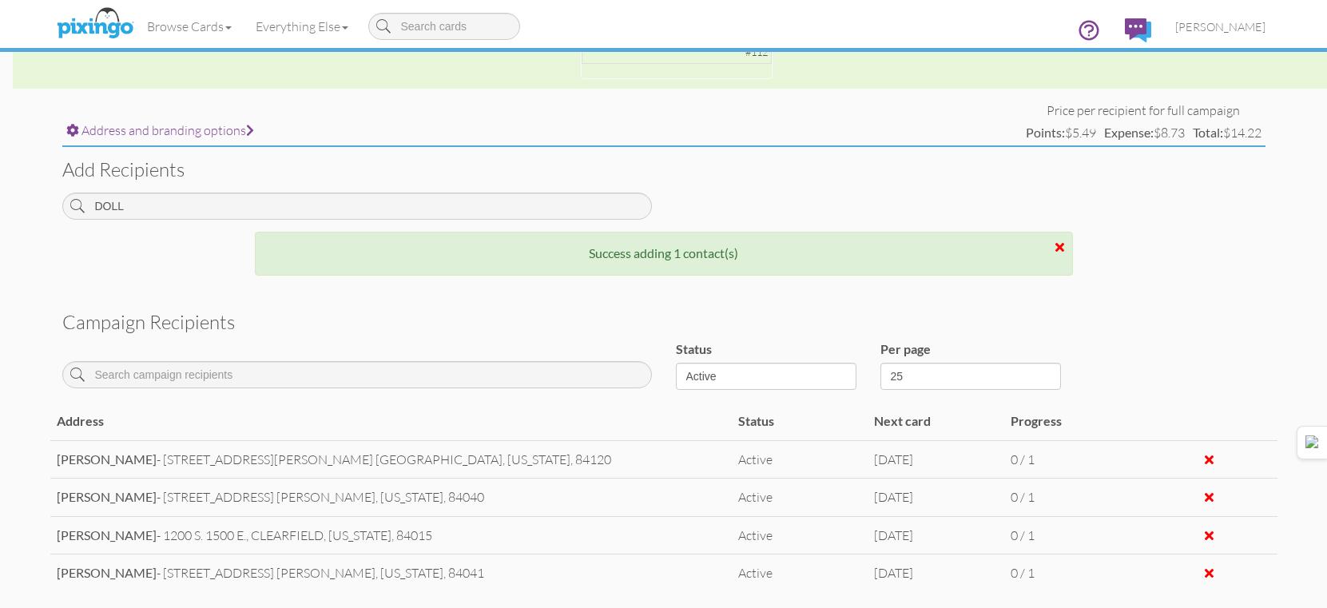
click at [542, 189] on div "Add recipients DOLL" at bounding box center [663, 189] width 1227 height 84
click at [543, 197] on input "DOLL" at bounding box center [357, 206] width 590 height 27
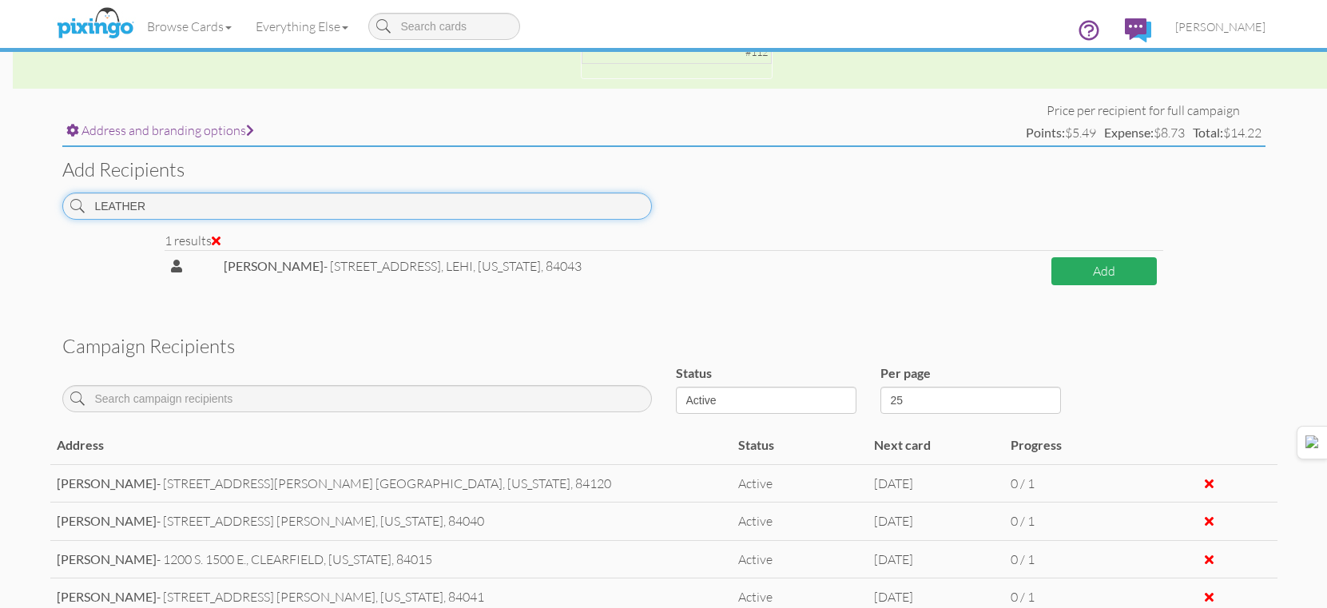
type input "LEATHER"
click at [1099, 265] on button "Add" at bounding box center [1104, 271] width 105 height 28
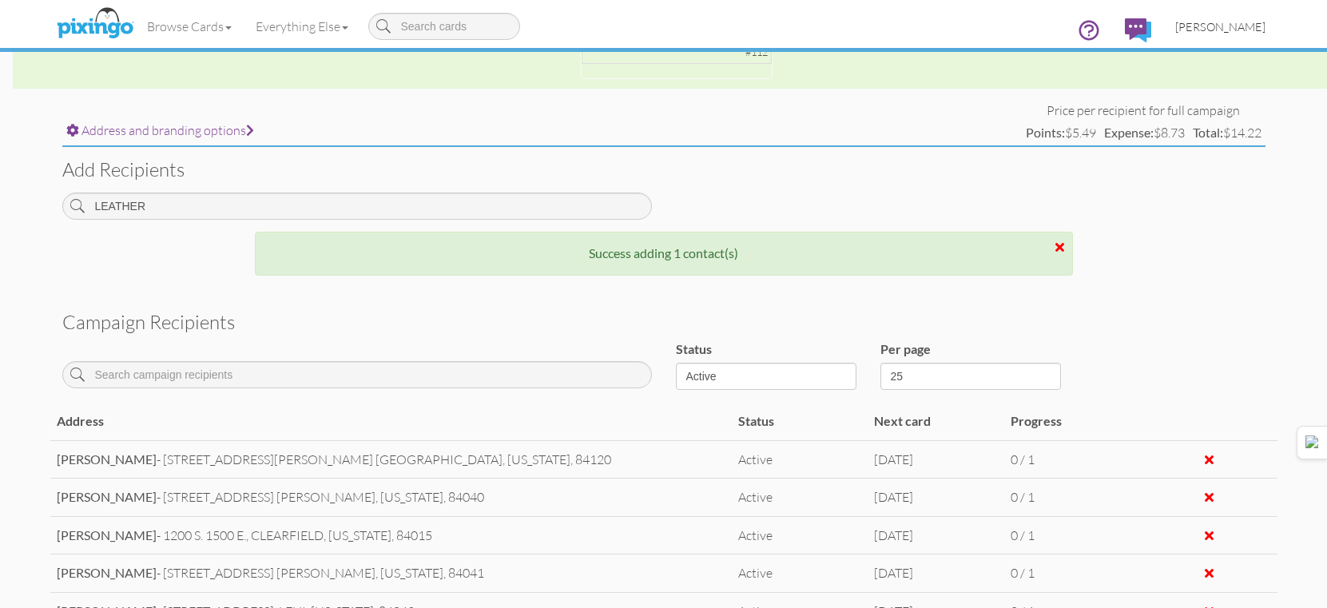
click at [1242, 40] on link "[PERSON_NAME]" at bounding box center [1221, 26] width 114 height 41
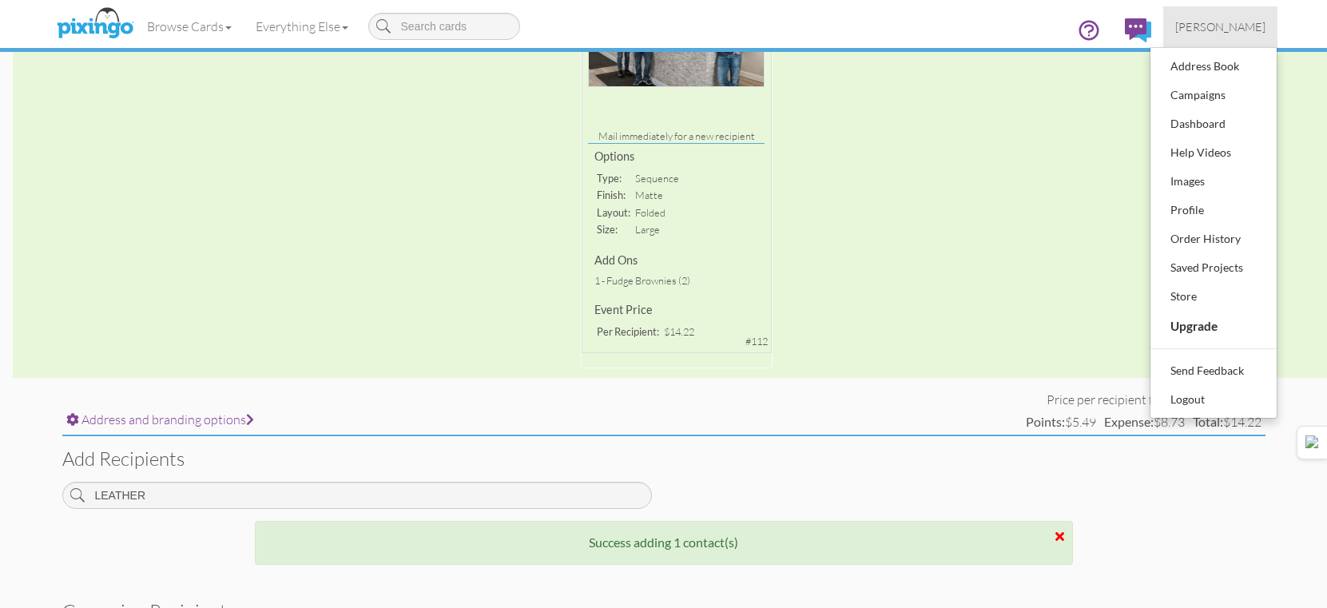
scroll to position [639, 0]
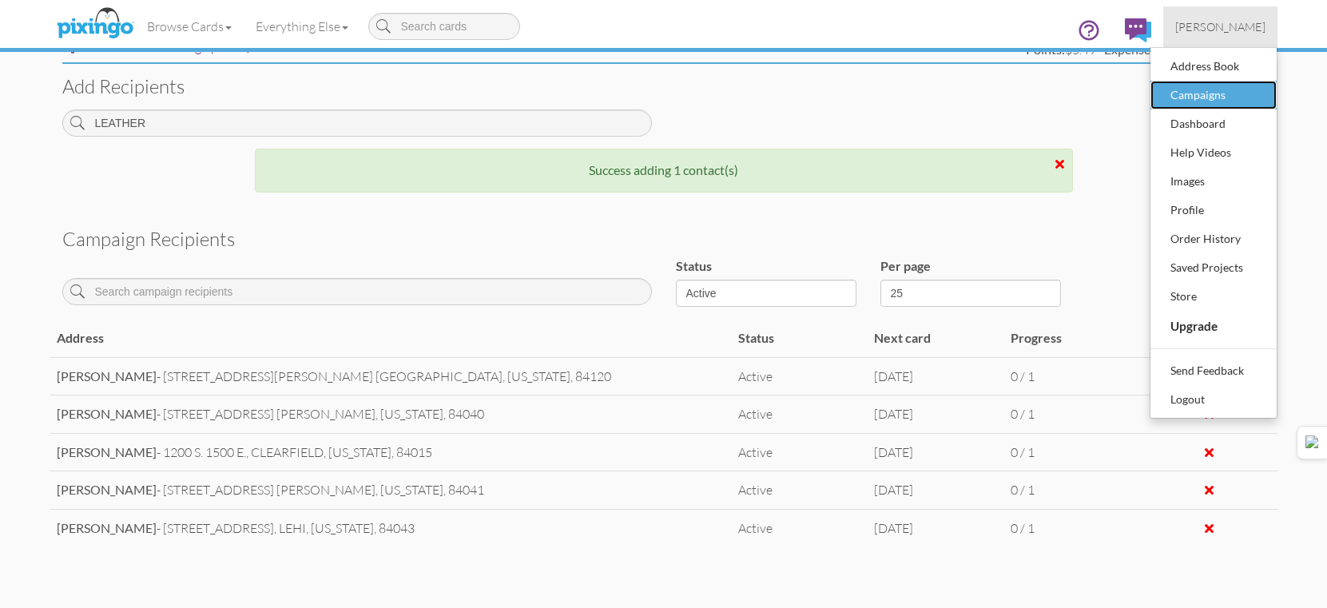
click at [1221, 95] on div "Campaigns" at bounding box center [1214, 95] width 94 height 24
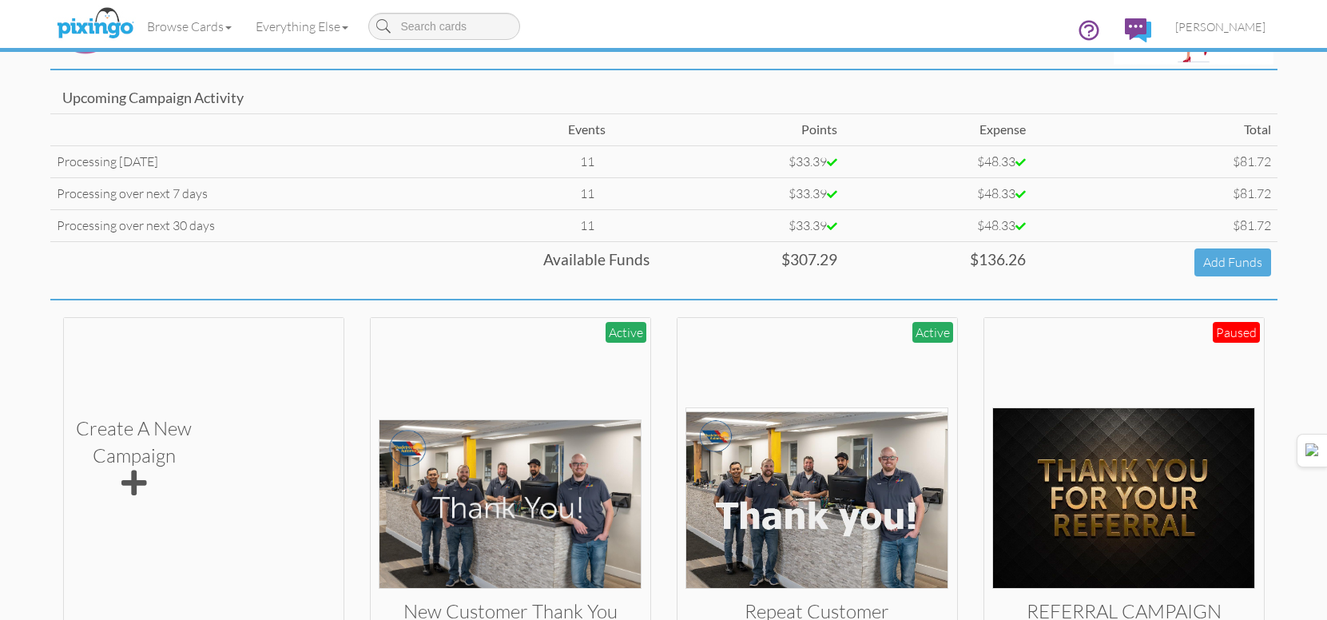
scroll to position [240, 0]
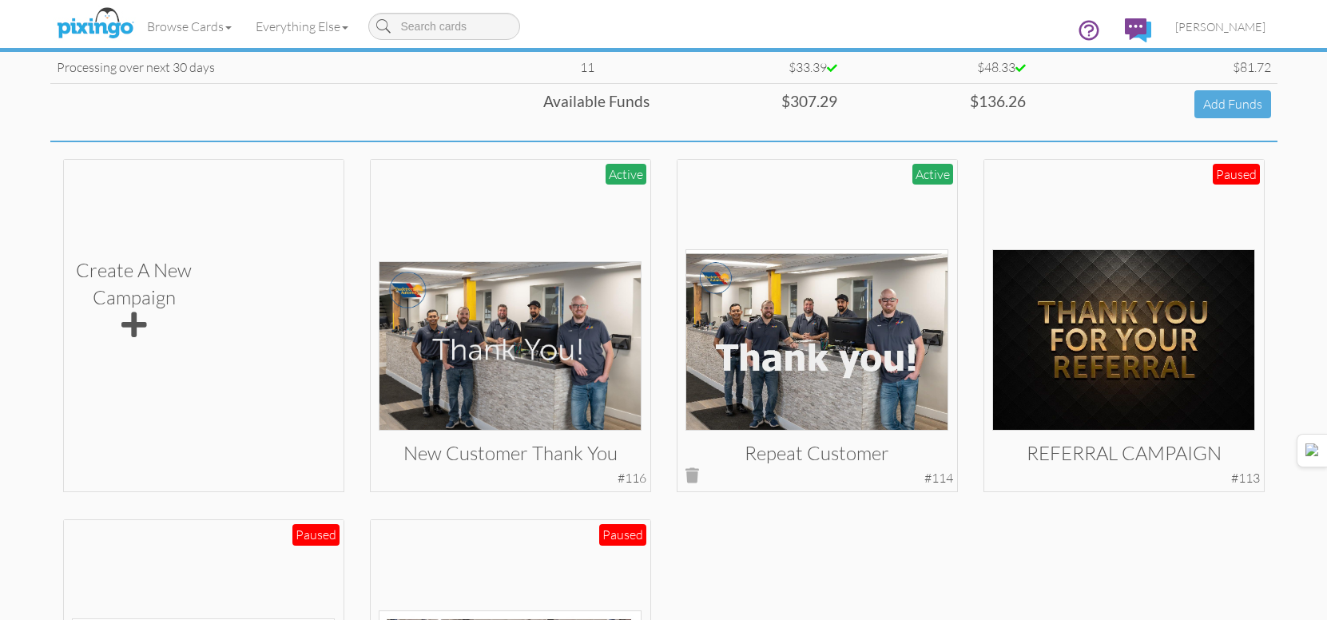
click at [853, 344] on img at bounding box center [817, 339] width 263 height 181
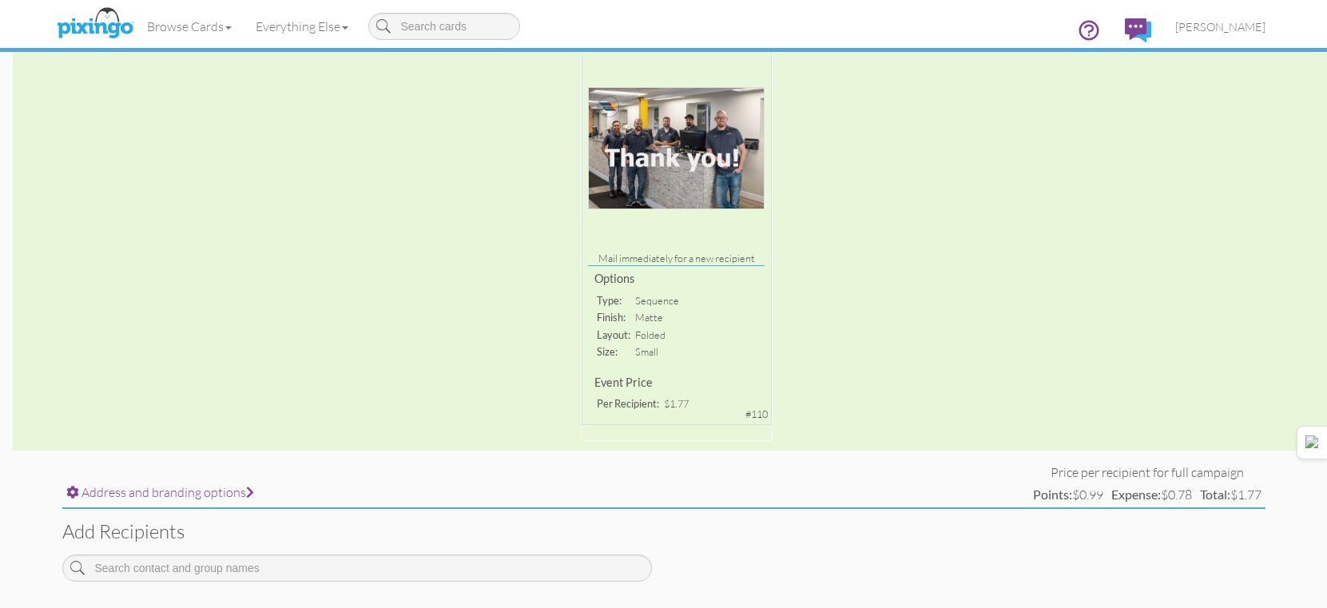
scroll to position [427, 0]
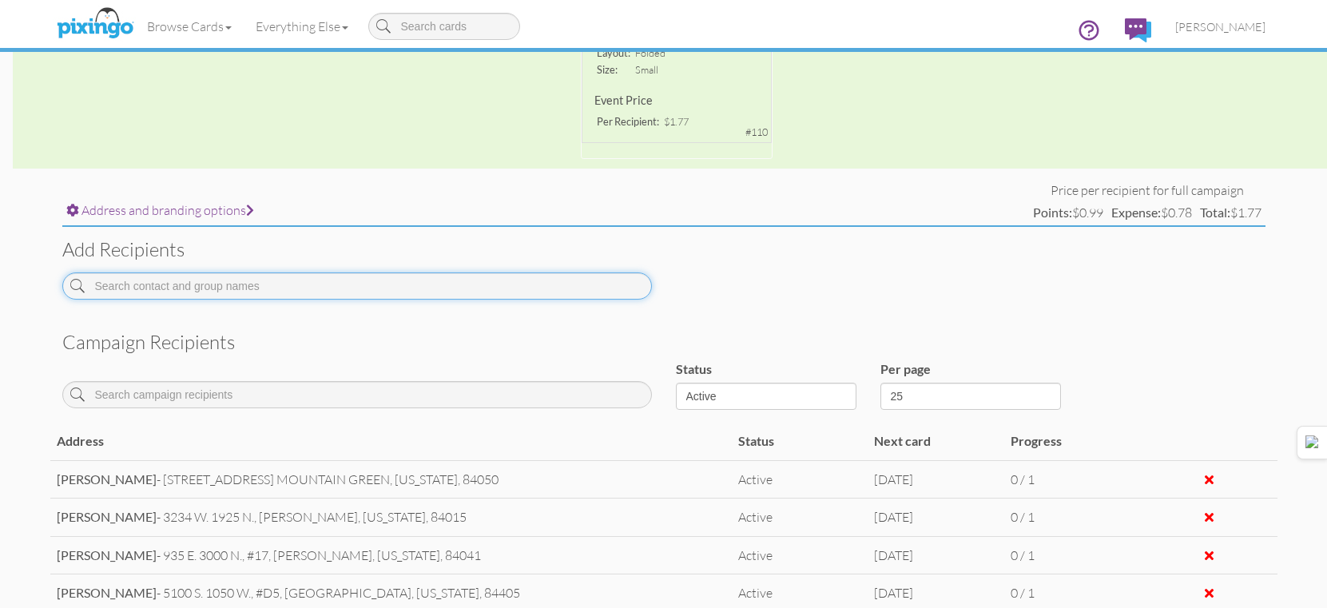
click at [529, 293] on input at bounding box center [357, 286] width 590 height 27
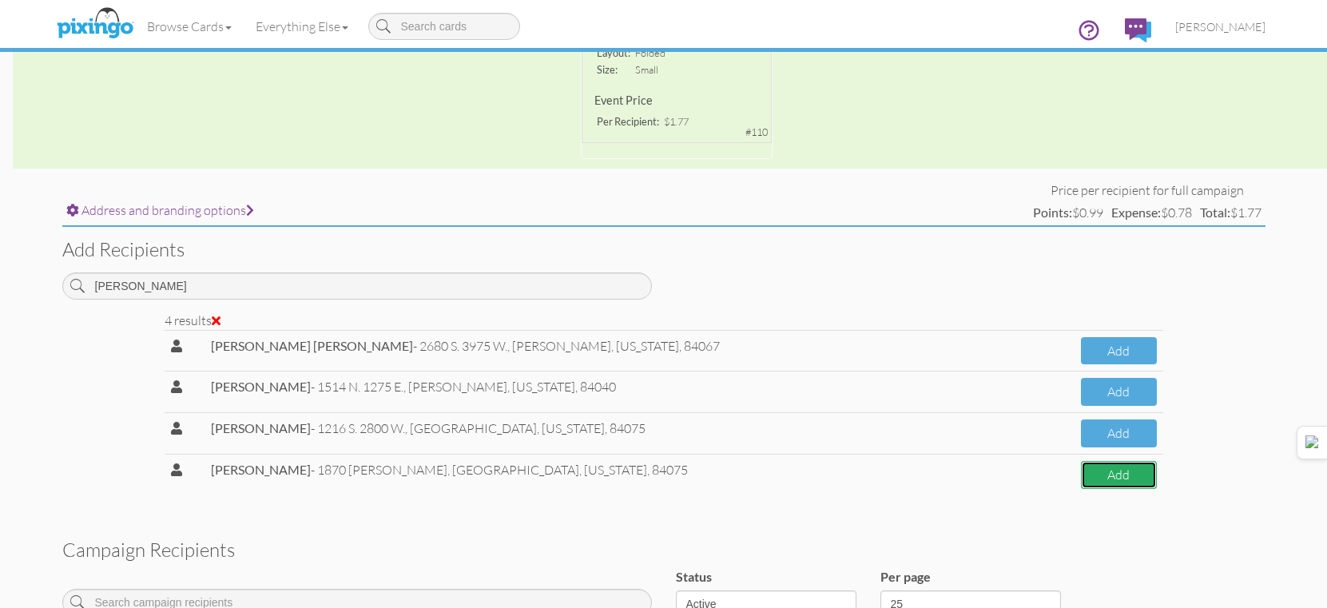
click at [1094, 484] on button "Add" at bounding box center [1118, 475] width 75 height 28
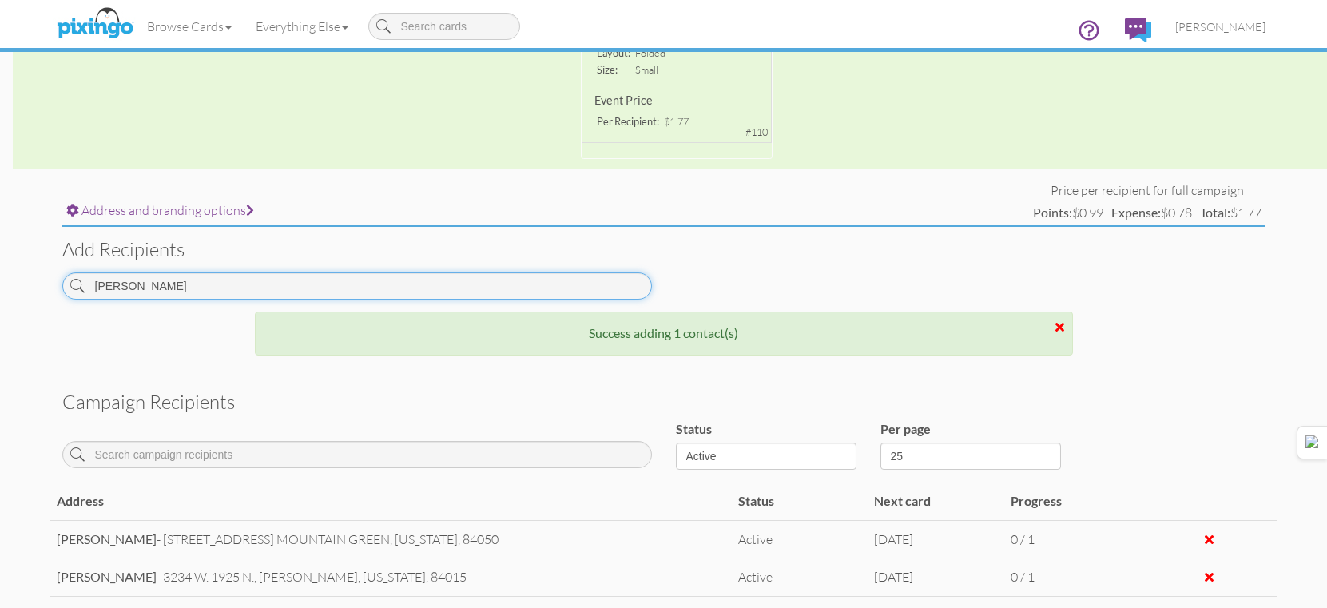
click at [433, 277] on input "[PERSON_NAME]" at bounding box center [357, 286] width 590 height 27
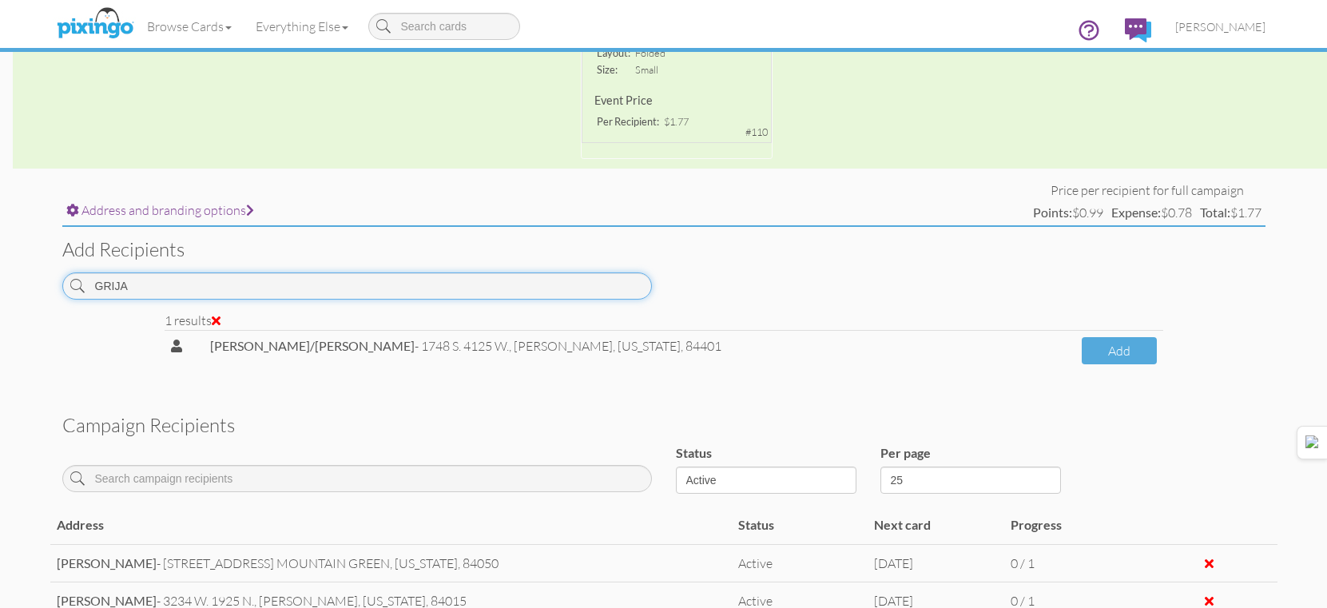
scroll to position [0, 0]
type input "GRIJA"
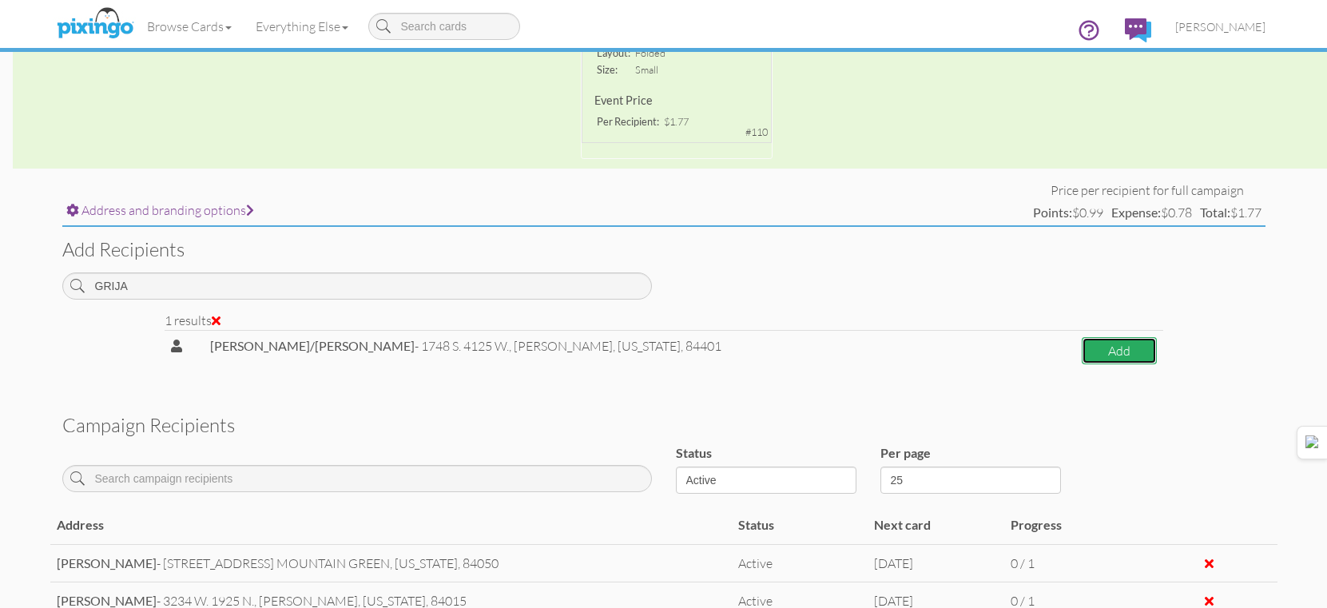
click at [1112, 360] on button "Add" at bounding box center [1119, 351] width 75 height 28
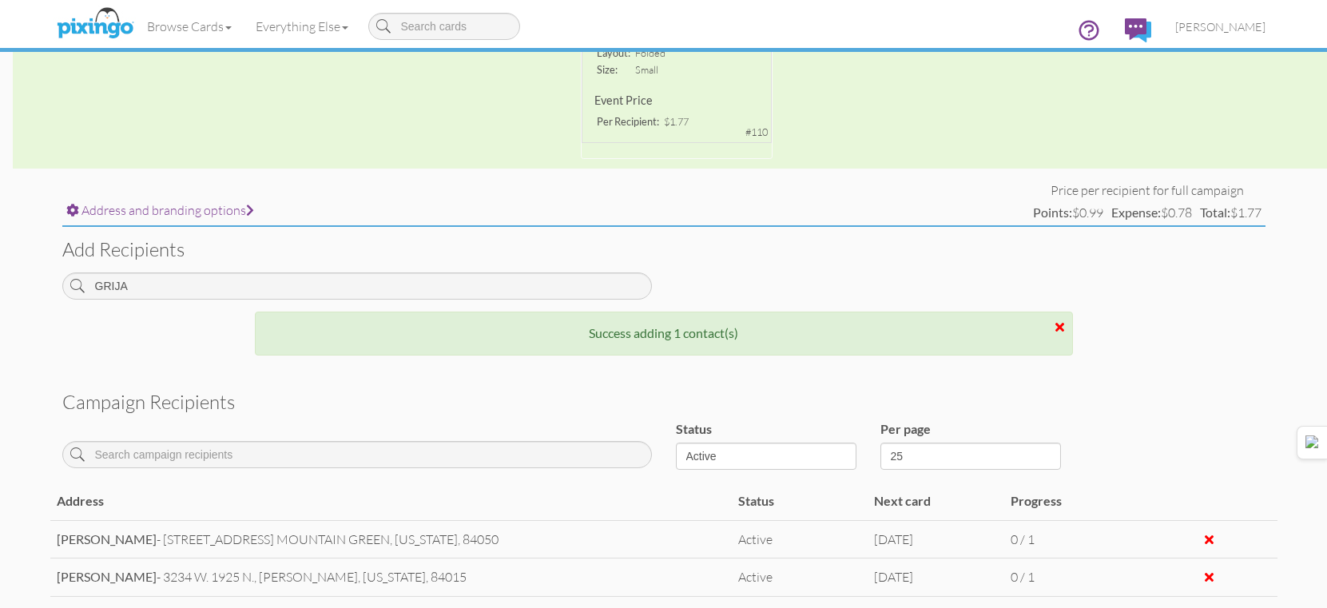
click at [953, 320] on div "Success adding 1 contact(s)" at bounding box center [664, 334] width 818 height 44
